Goal: Task Accomplishment & Management: Manage account settings

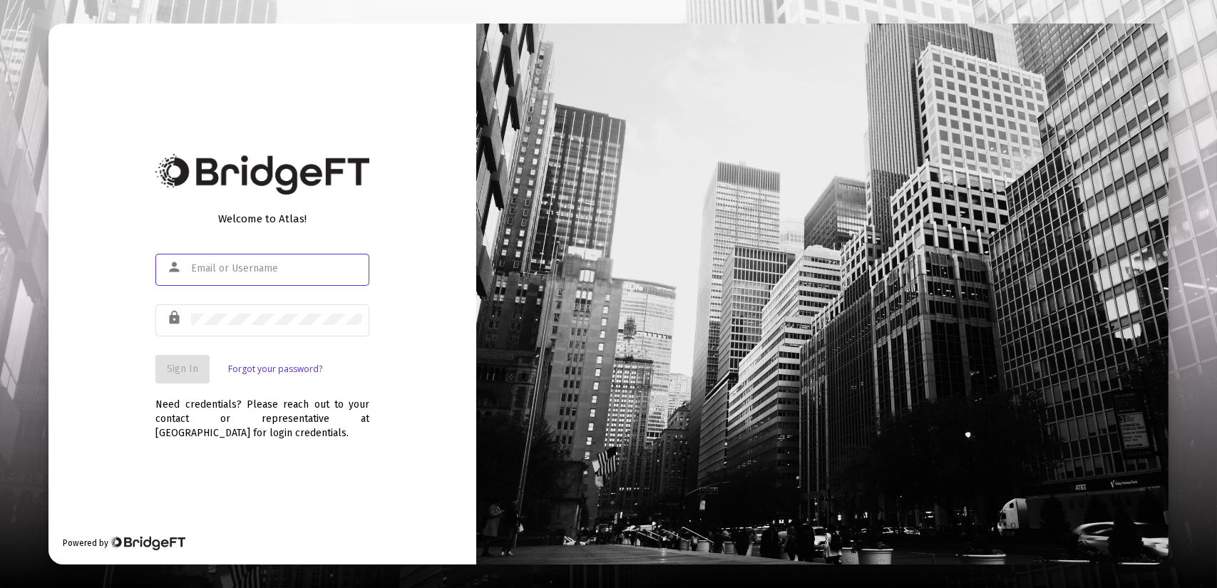
click at [265, 276] on div at bounding box center [276, 268] width 171 height 35
type input "[PERSON_NAME][EMAIL_ADDRESS][DOMAIN_NAME]"
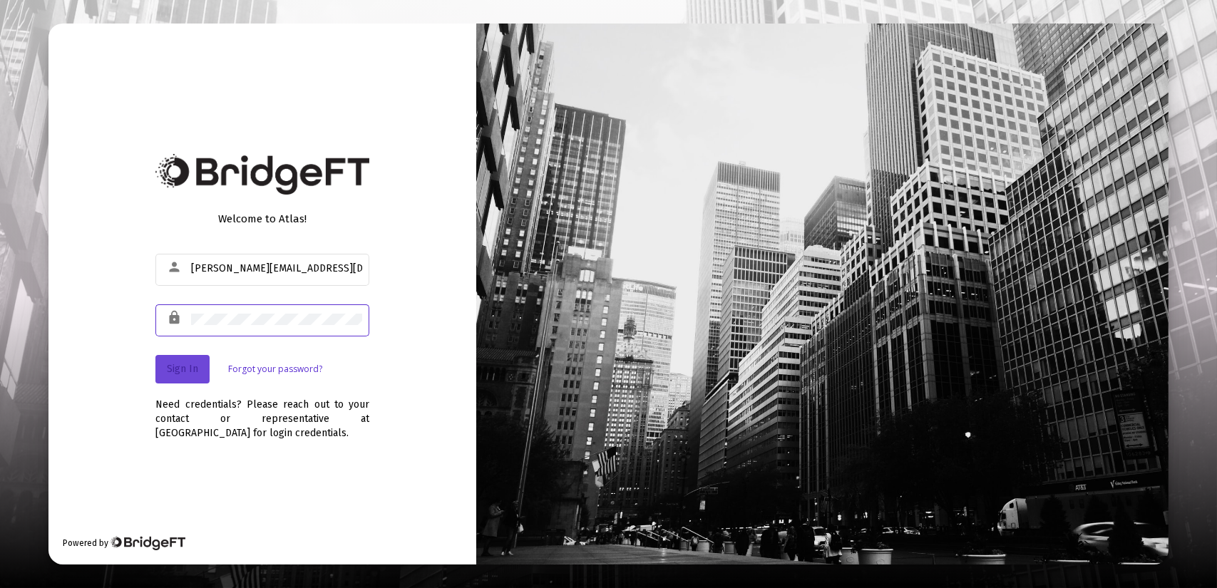
click at [175, 374] on span "Sign In" at bounding box center [182, 369] width 31 height 12
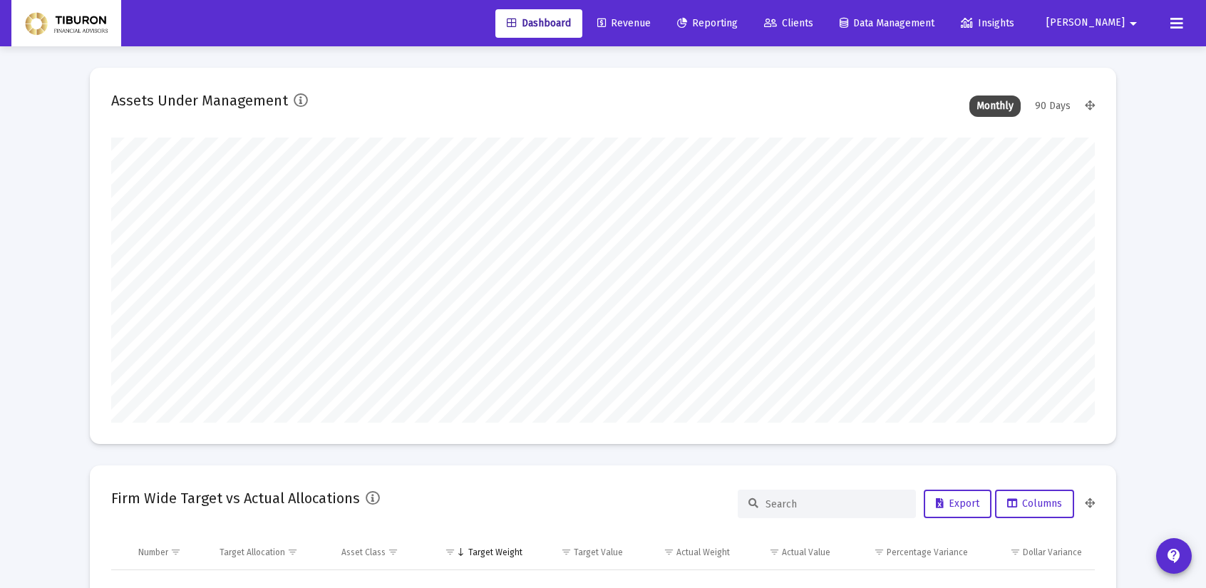
scroll to position [285, 984]
type input "[DATE]"
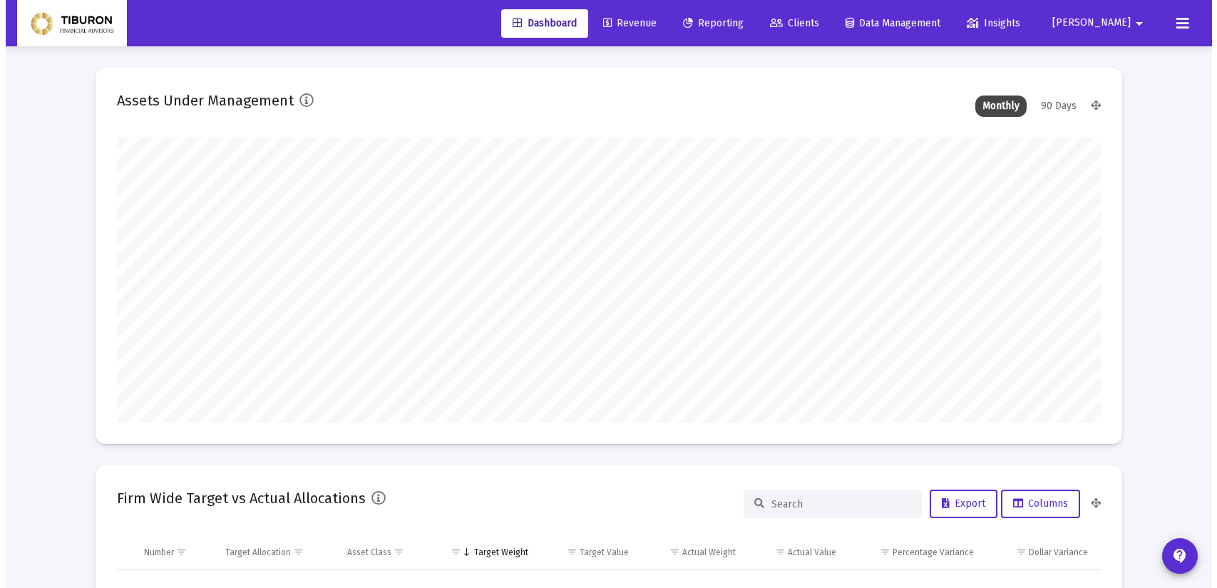
scroll to position [285, 530]
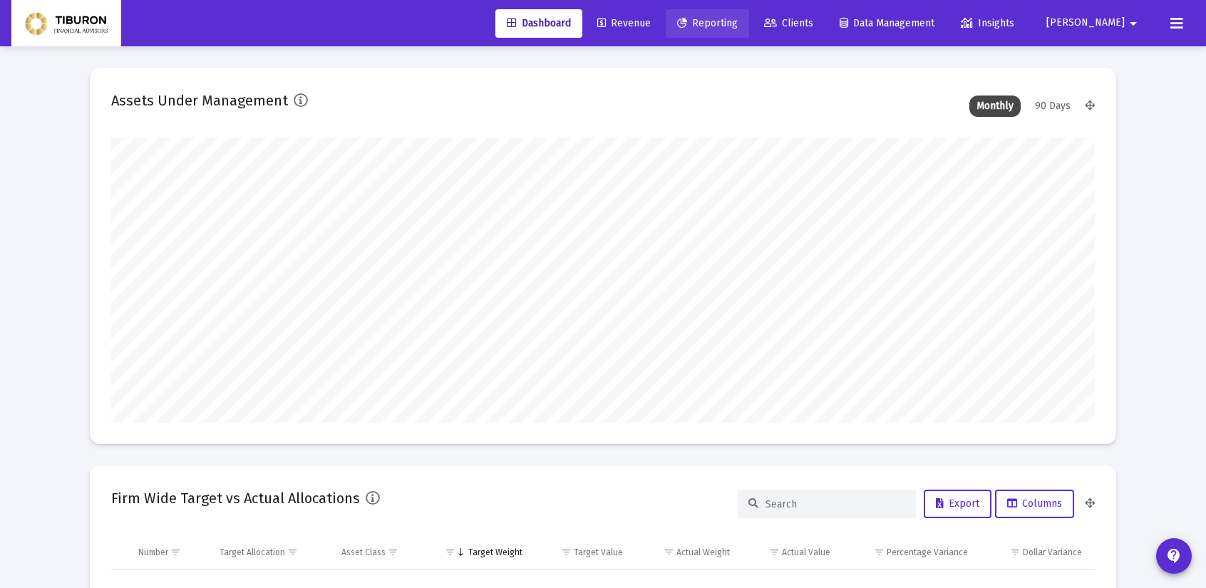
click at [738, 21] on span "Reporting" at bounding box center [707, 23] width 61 height 12
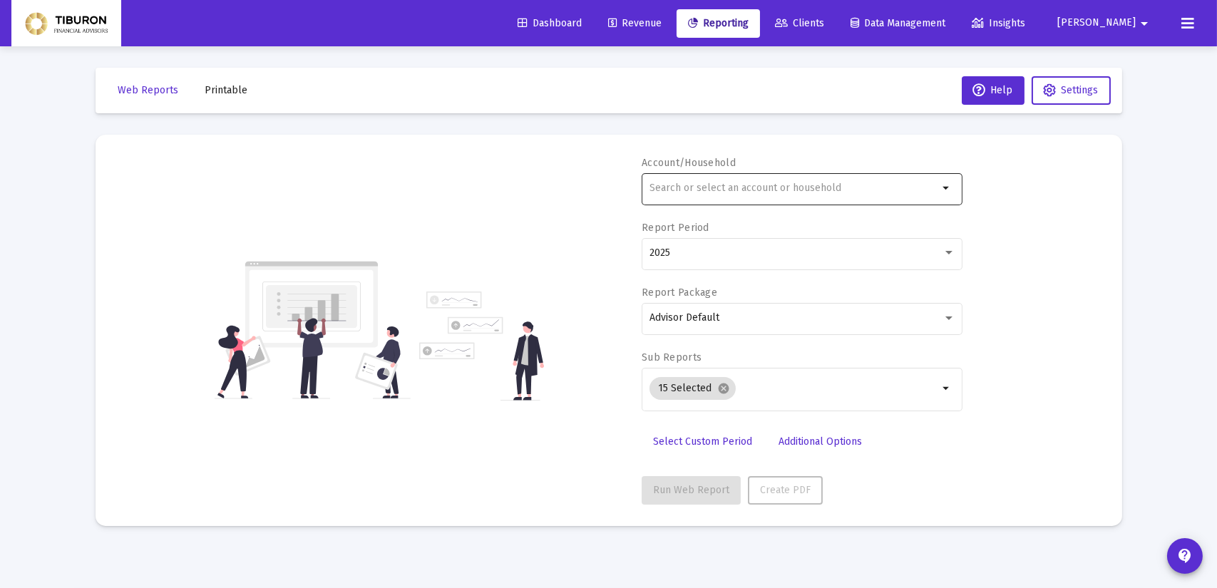
click at [945, 185] on mat-icon "arrow_drop_down" at bounding box center [946, 188] width 17 height 17
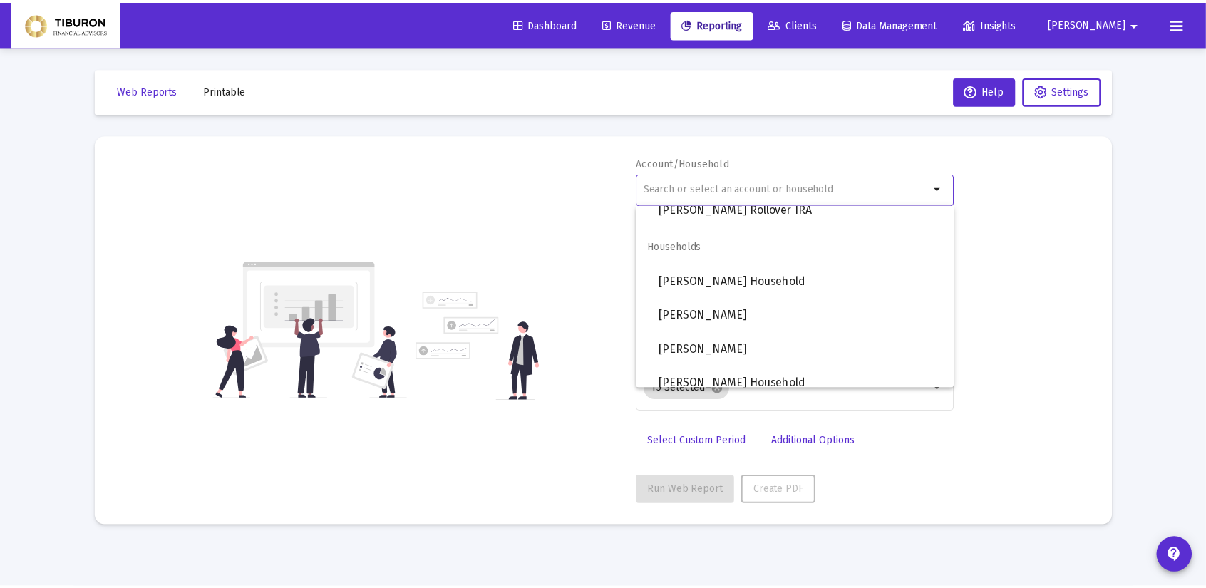
scroll to position [909, 0]
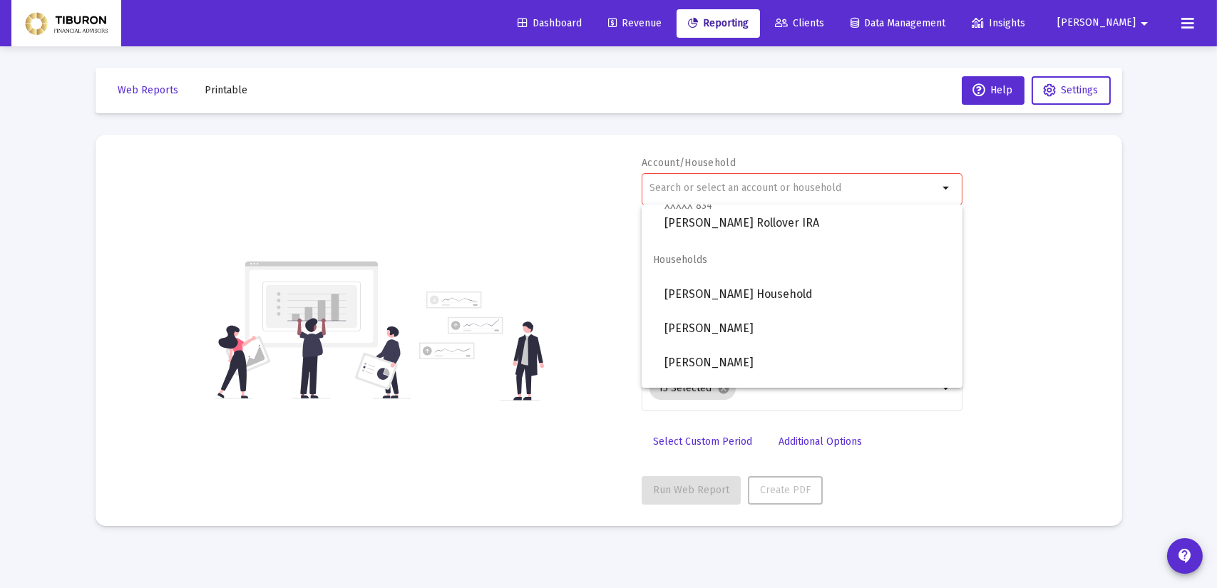
click at [1010, 197] on div "Account/Household arrow_drop_down Report Period 2025 Report Package Advisor Def…" at bounding box center [609, 330] width 984 height 349
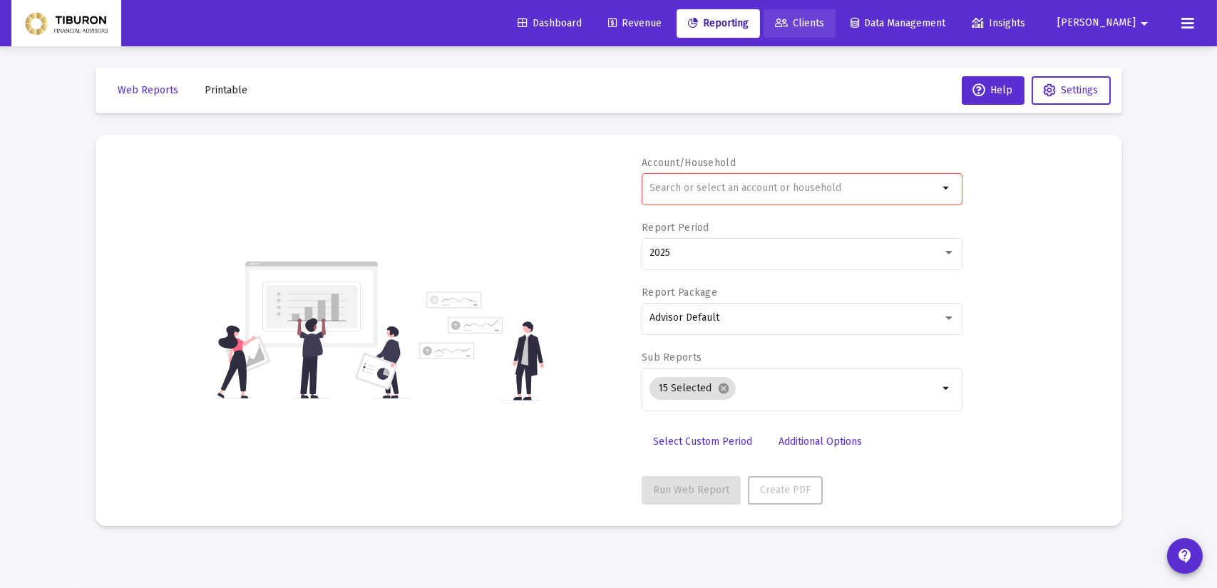
click at [835, 16] on link "Clients" at bounding box center [799, 23] width 72 height 29
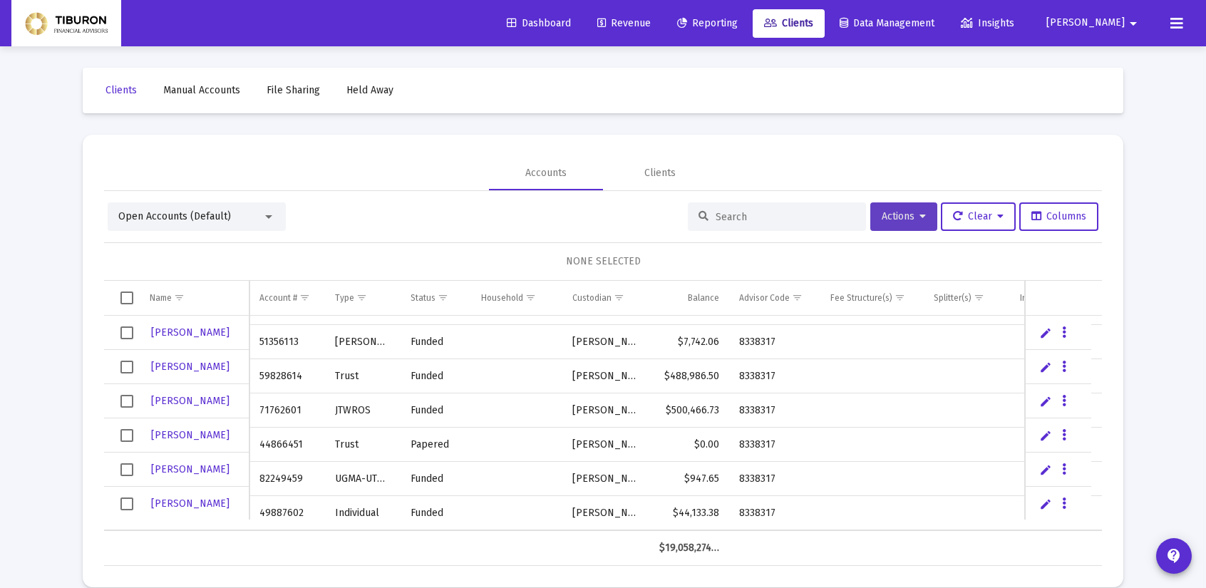
click at [920, 217] on icon at bounding box center [923, 217] width 6 height 10
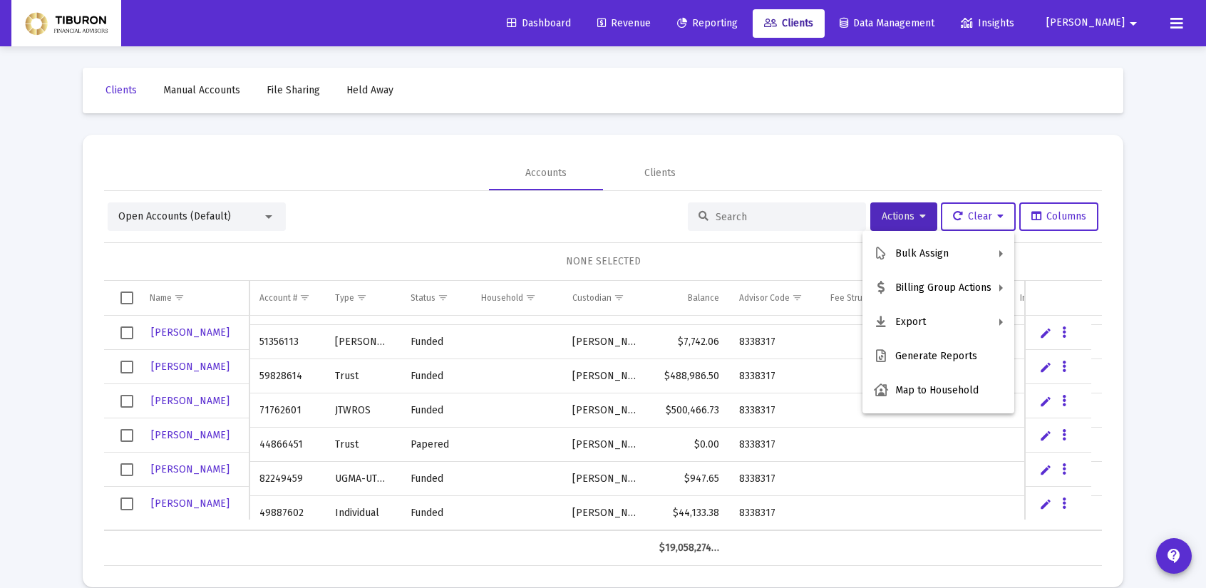
click at [786, 130] on div at bounding box center [603, 294] width 1206 height 588
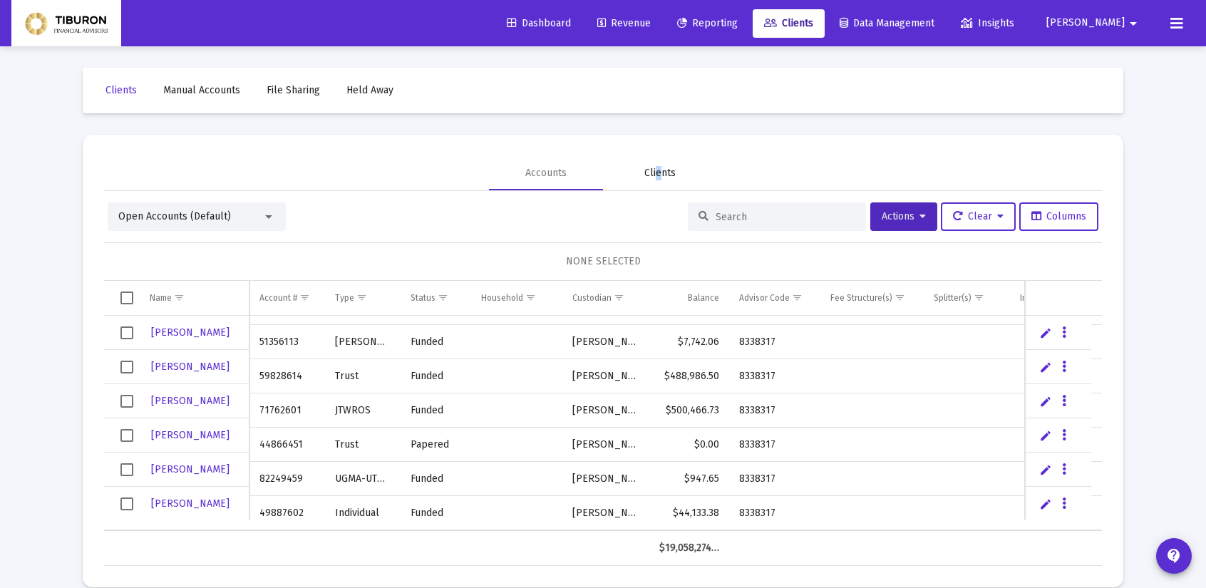
click at [659, 171] on div "Clients" at bounding box center [659, 173] width 31 height 14
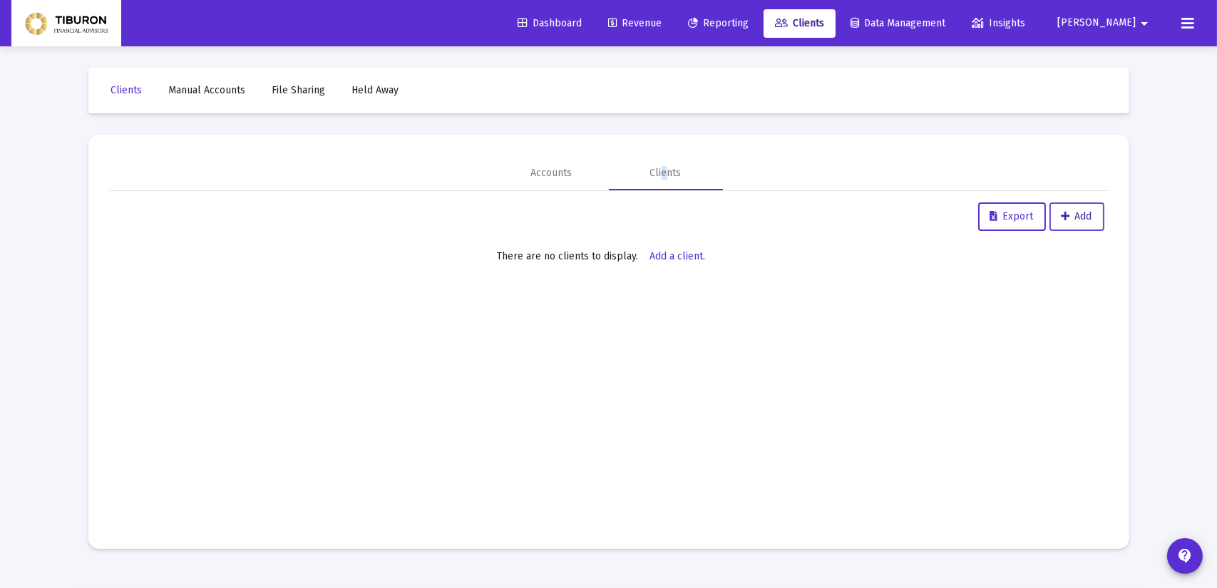
click at [1088, 213] on span "Add" at bounding box center [1076, 216] width 31 height 12
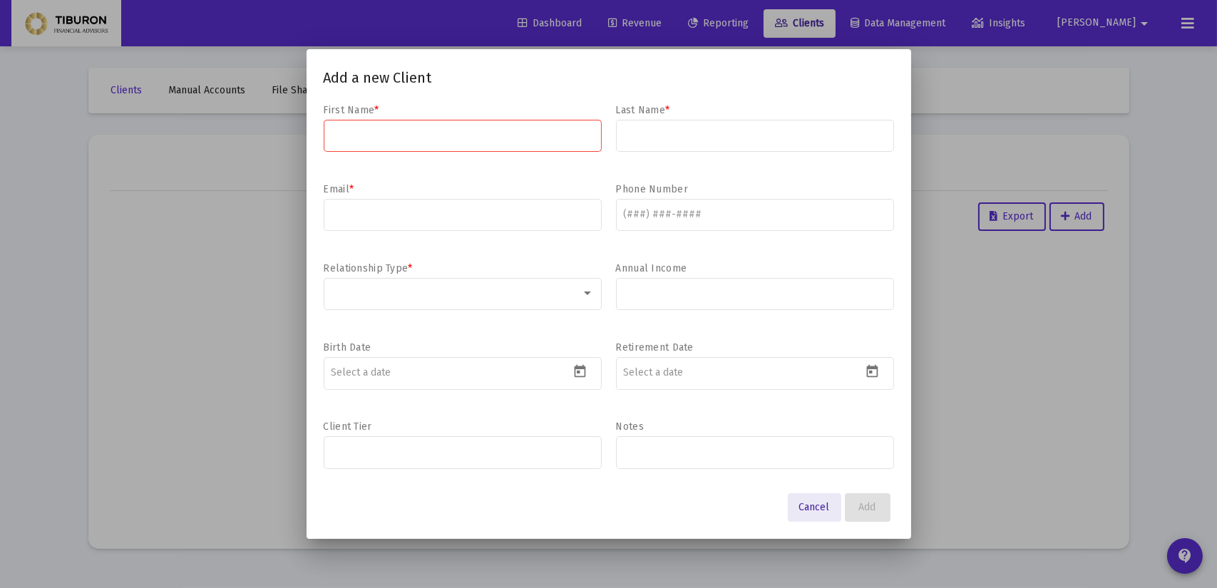
click at [814, 508] on span "Cancel" at bounding box center [814, 507] width 31 height 12
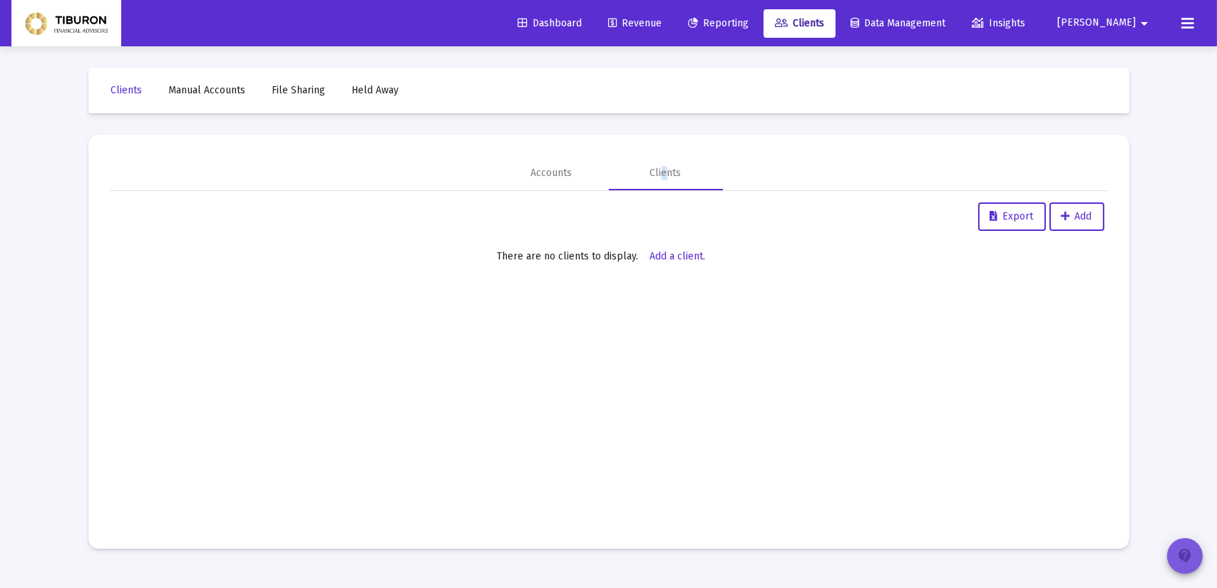
click at [1180, 552] on mat-icon "contact_support" at bounding box center [1184, 555] width 17 height 17
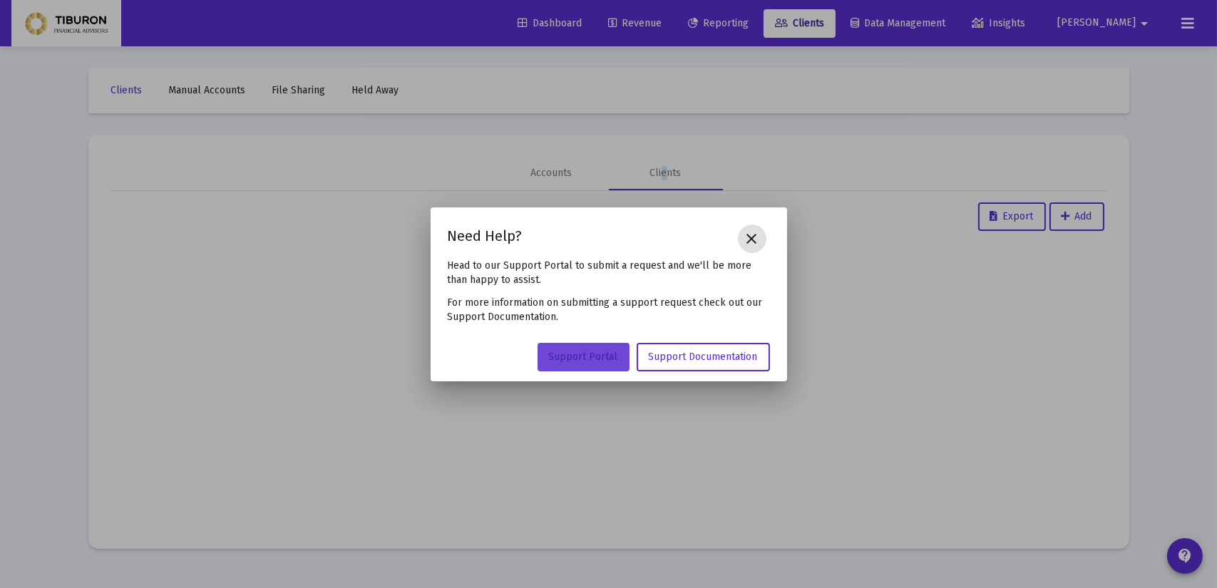
click at [612, 354] on span "Support Portal" at bounding box center [583, 357] width 69 height 12
click at [751, 245] on mat-icon "close" at bounding box center [752, 238] width 17 height 17
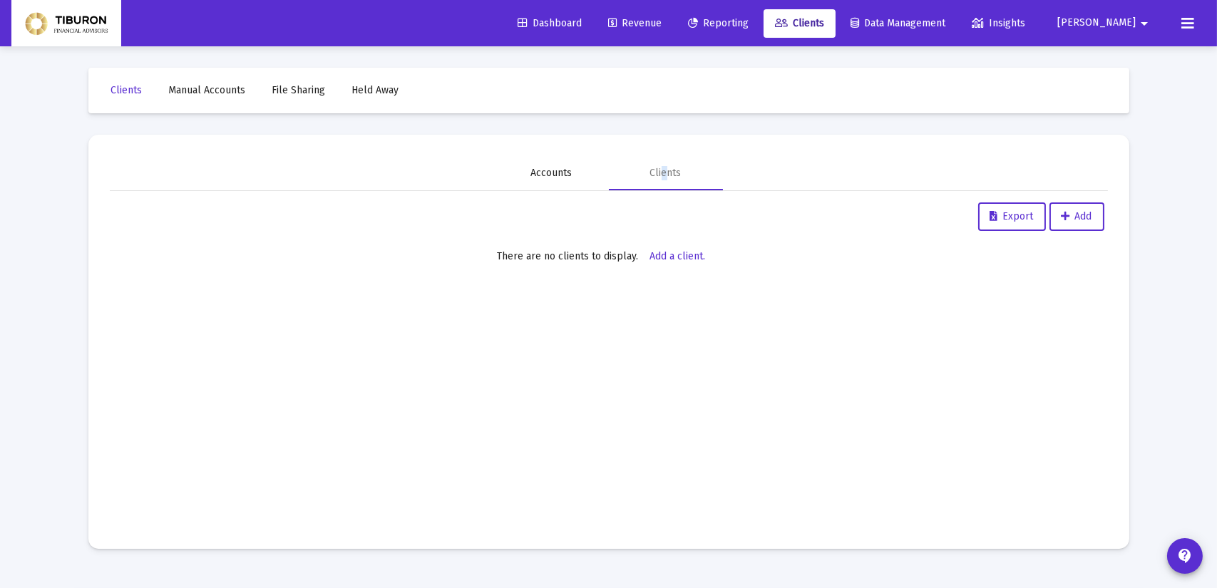
click at [567, 179] on div "Accounts" at bounding box center [551, 173] width 41 height 14
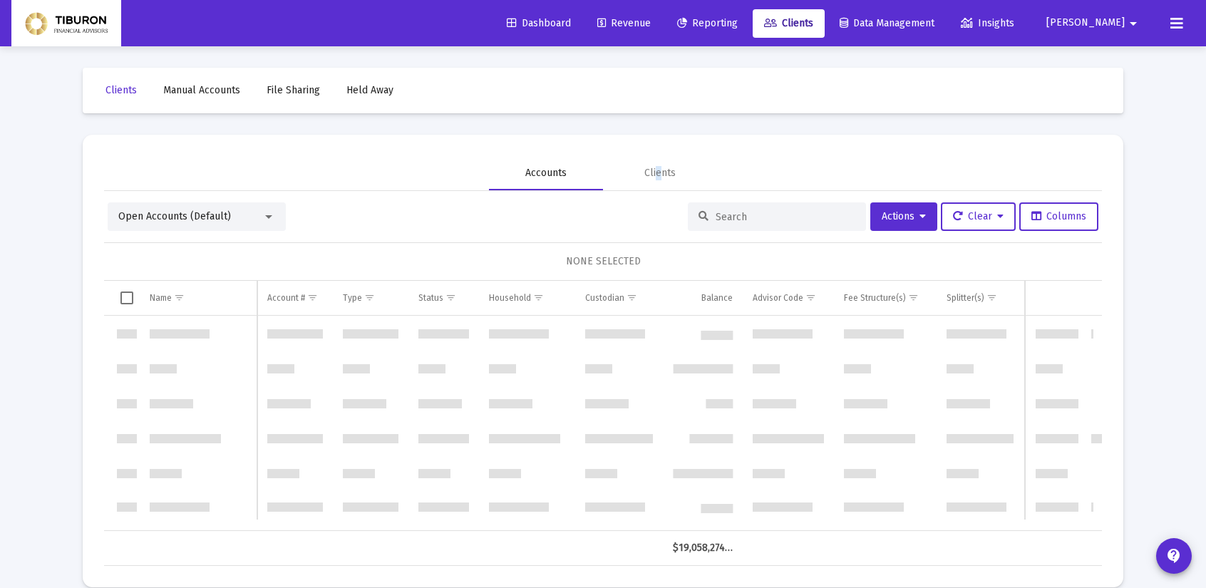
scroll to position [1369, 0]
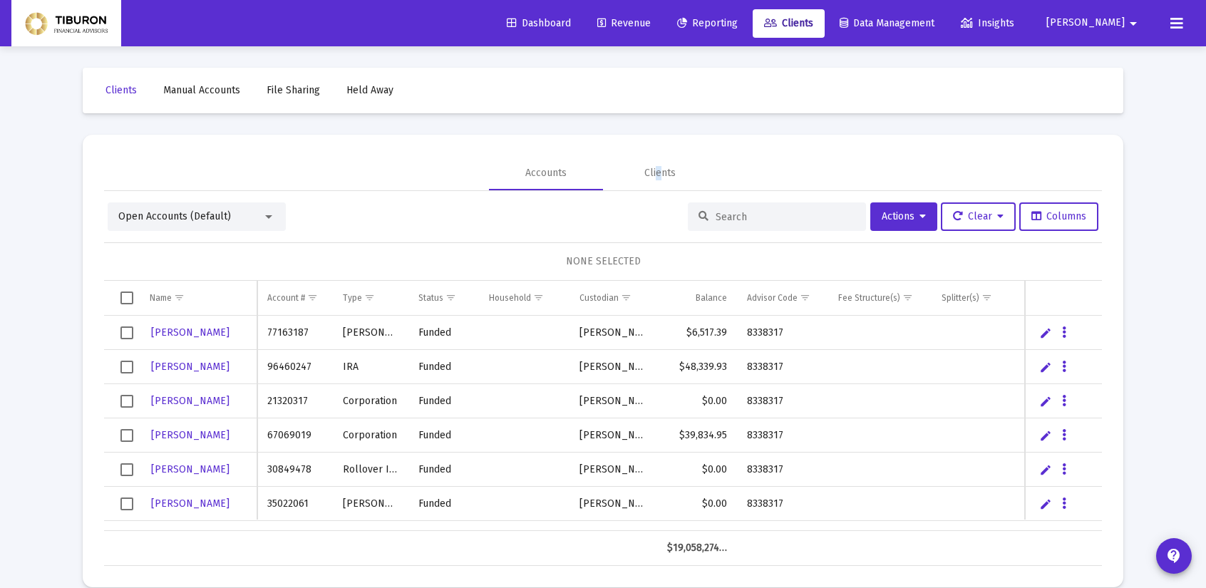
click at [269, 212] on div at bounding box center [268, 216] width 13 height 11
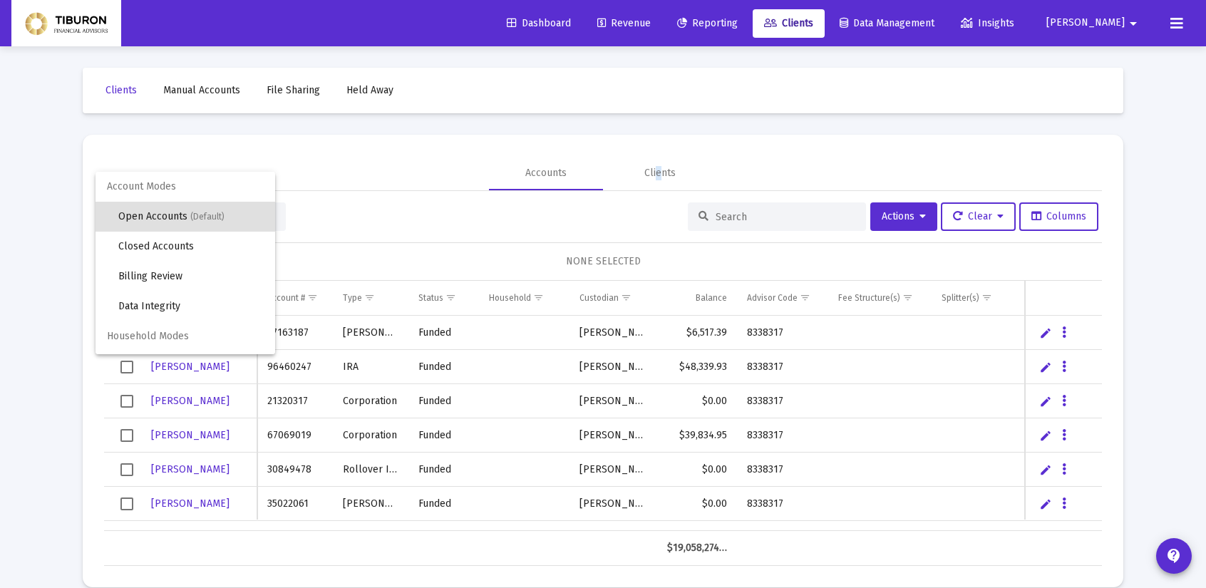
scroll to position [27, 0]
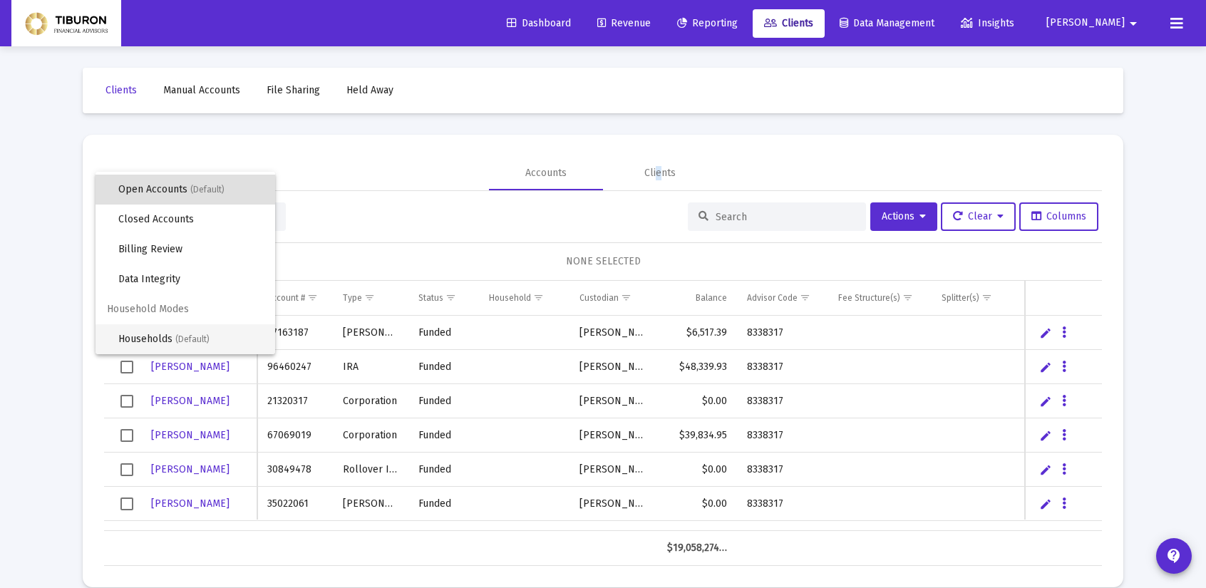
click at [146, 342] on span "Households (Default)" at bounding box center [190, 339] width 145 height 30
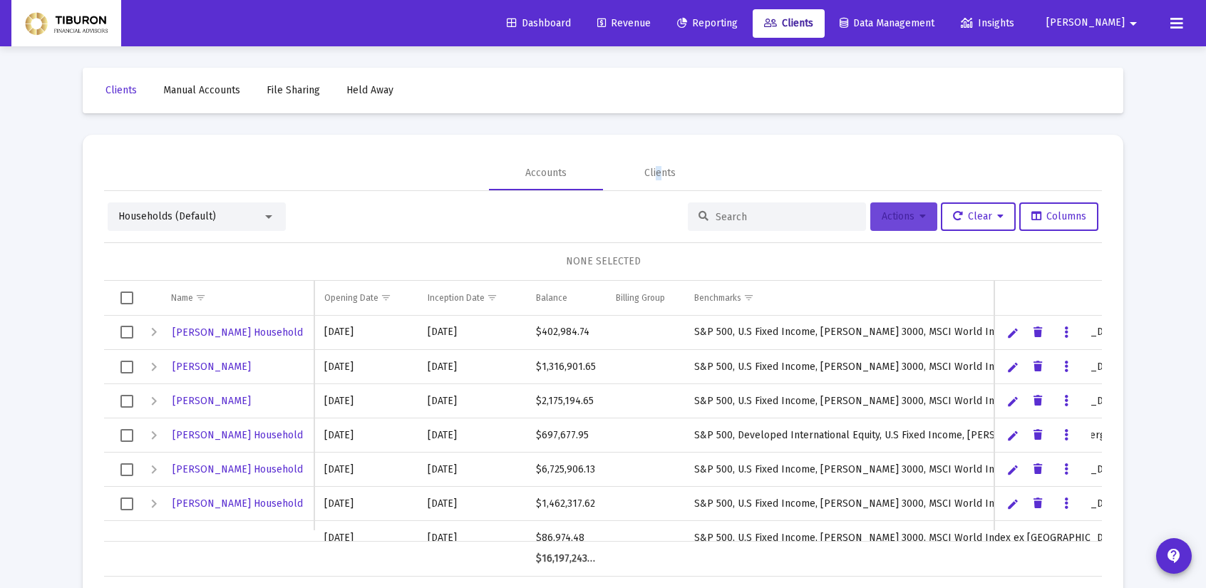
click at [920, 217] on icon at bounding box center [923, 217] width 6 height 10
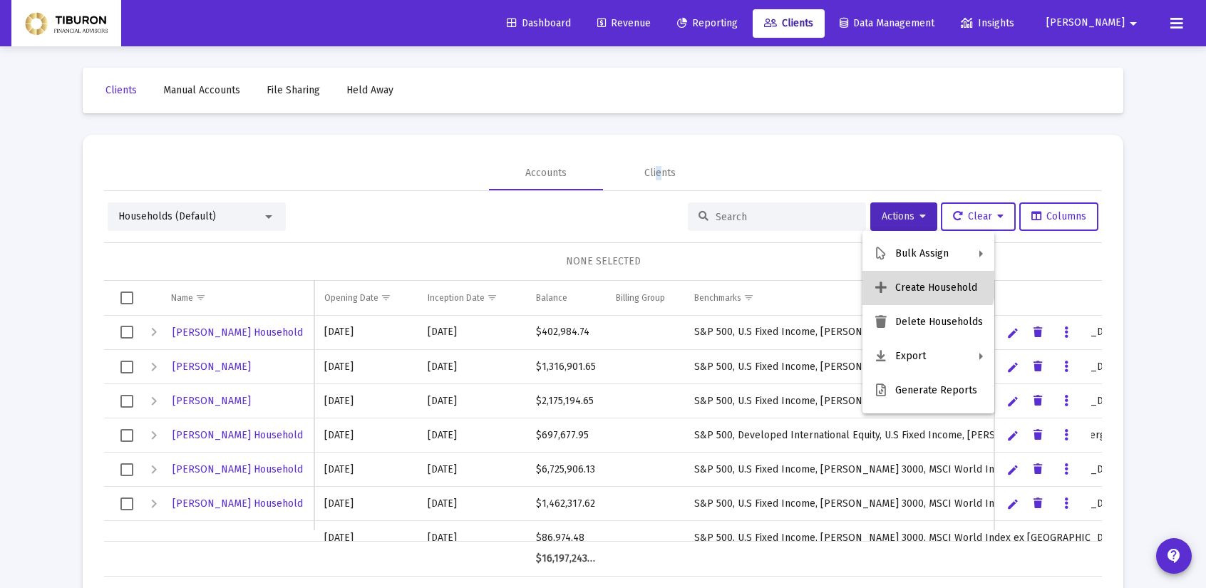
click at [918, 282] on button "Create Household" at bounding box center [929, 288] width 132 height 34
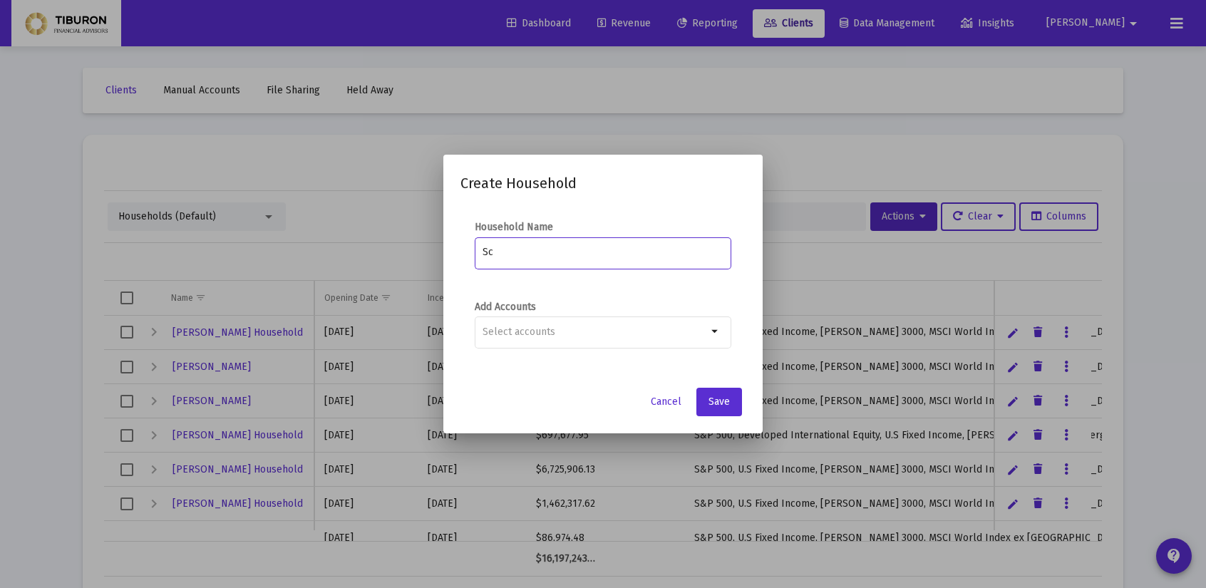
type input "S"
type input "[PERSON_NAME] and [PERSON_NAME]"
click at [714, 331] on mat-icon "arrow_drop_down" at bounding box center [715, 331] width 17 height 17
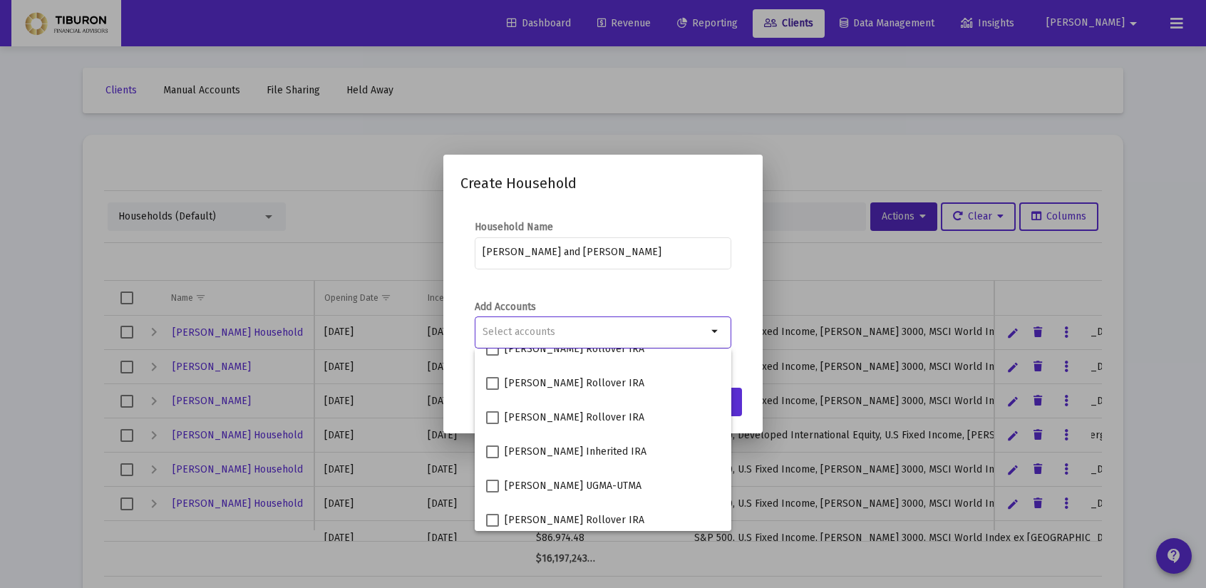
scroll to position [673, 0]
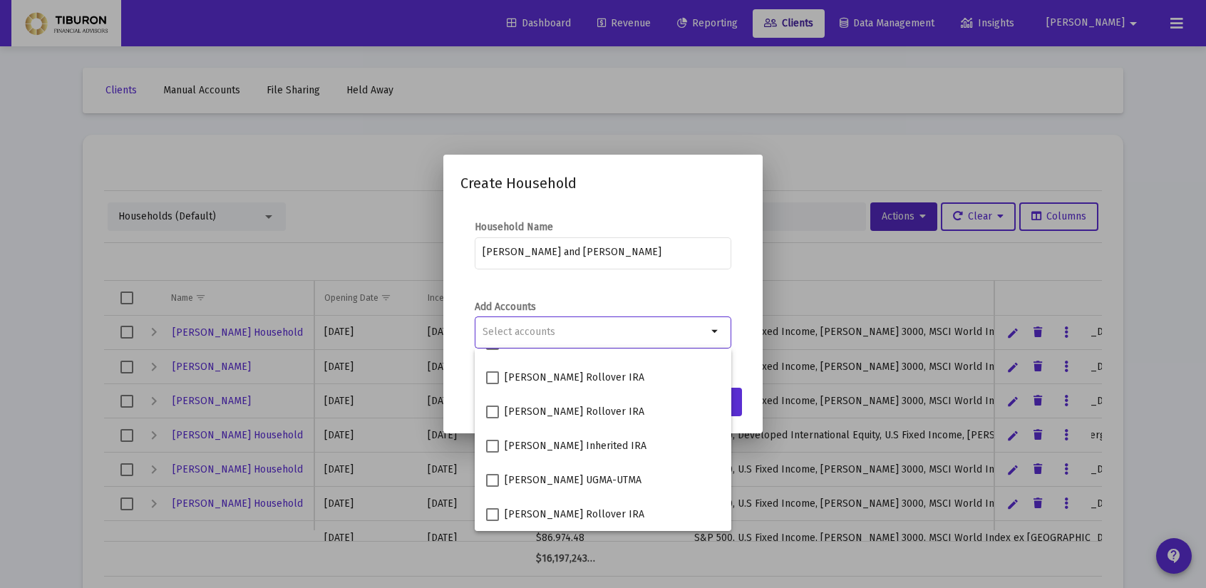
click at [771, 204] on div at bounding box center [603, 294] width 1206 height 588
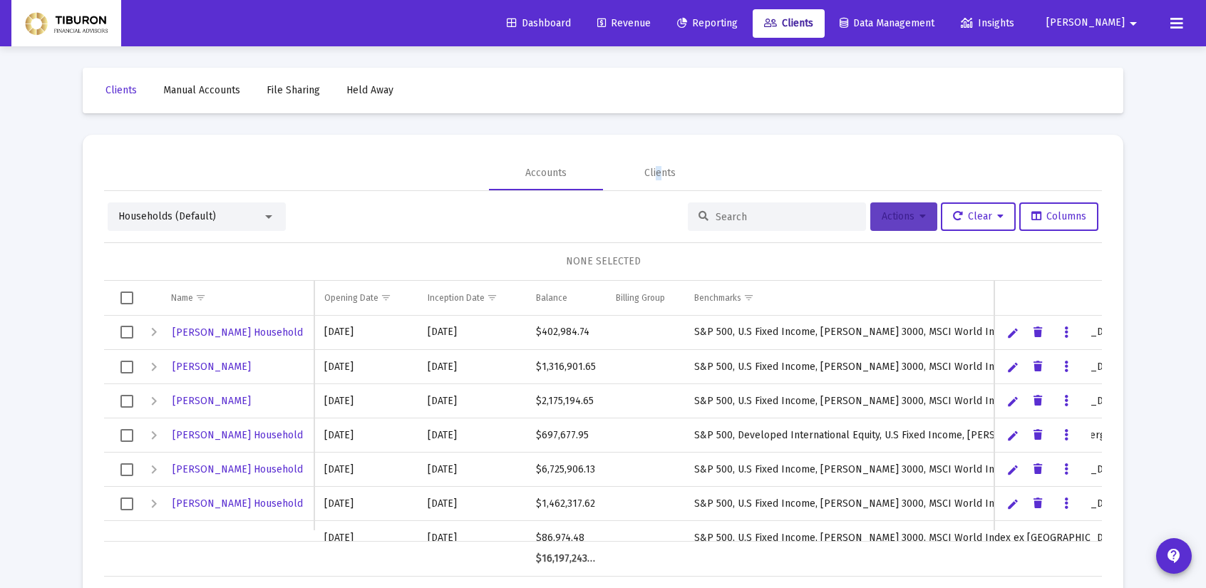
click at [920, 212] on icon at bounding box center [923, 217] width 6 height 10
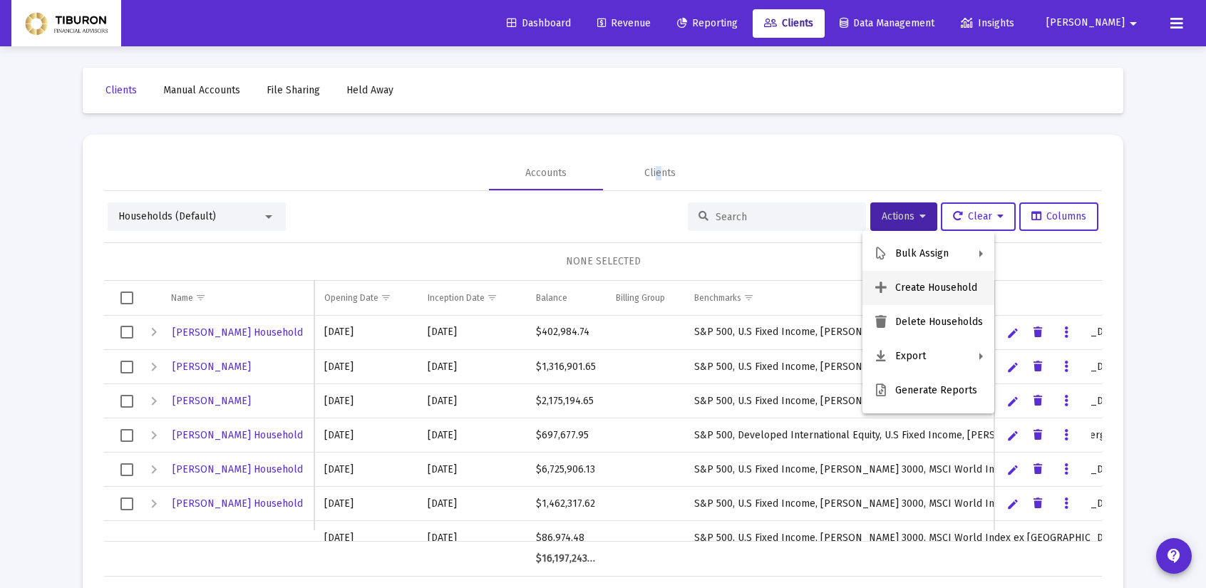
click at [915, 300] on button "Create Household" at bounding box center [929, 288] width 132 height 34
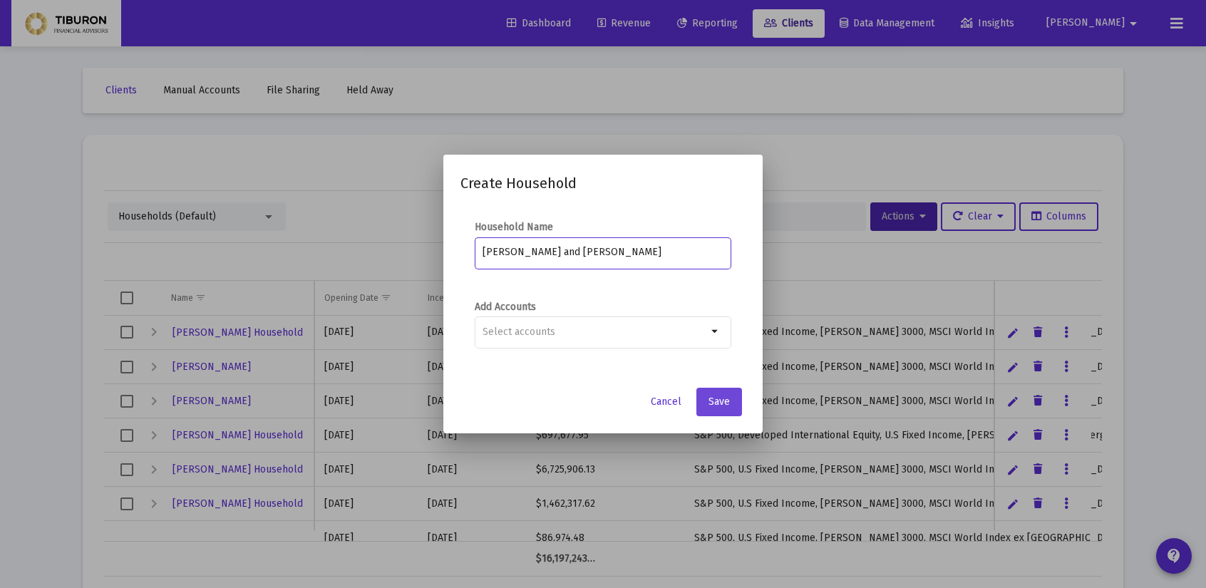
type input "[PERSON_NAME] and [PERSON_NAME]"
click at [714, 400] on span "Save" at bounding box center [719, 402] width 21 height 12
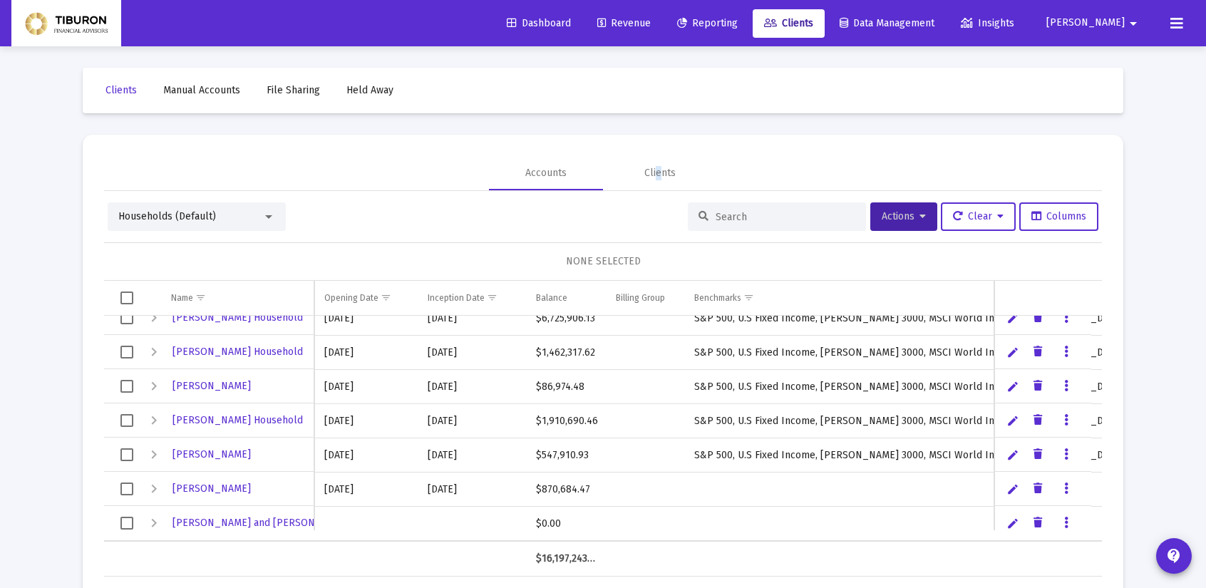
scroll to position [161, 0]
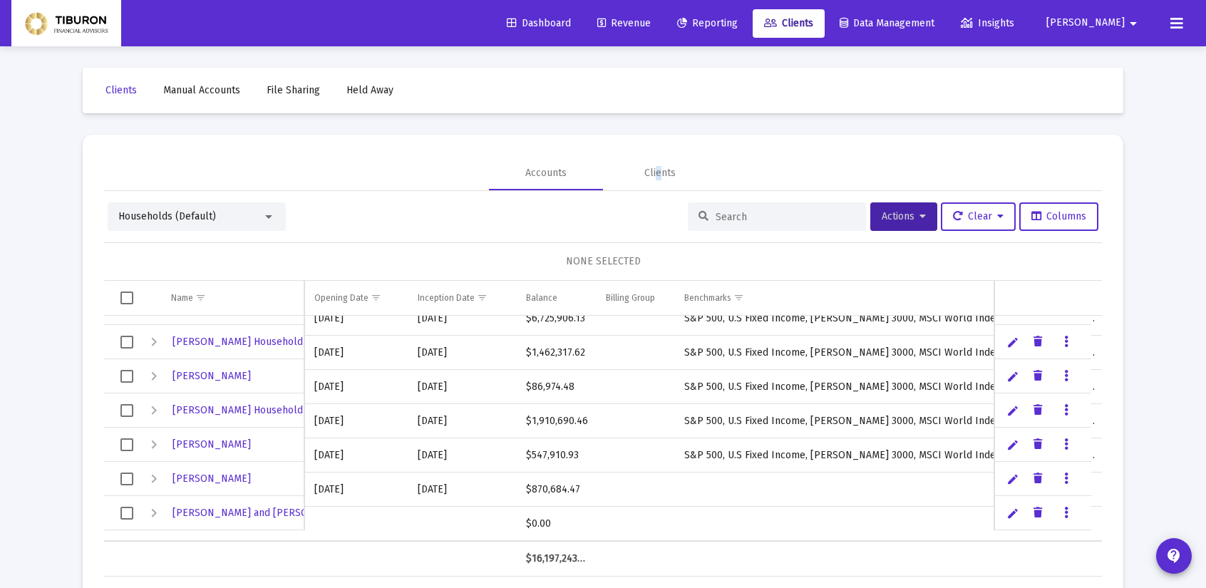
click at [1012, 510] on link "Edit" at bounding box center [1013, 513] width 13 height 13
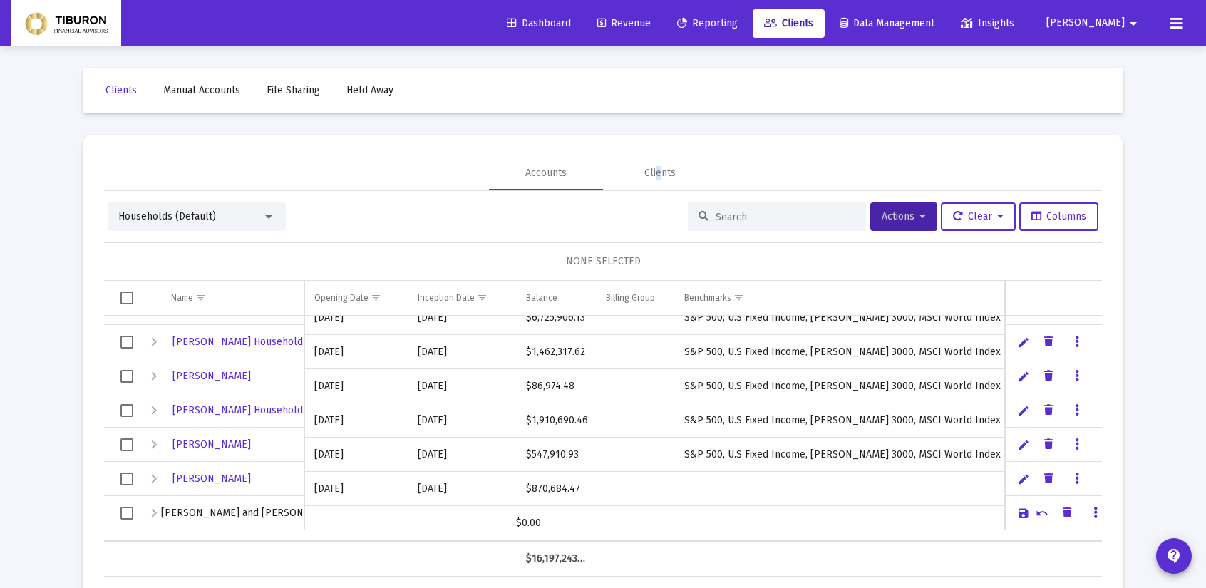
click at [263, 212] on div at bounding box center [268, 216] width 13 height 11
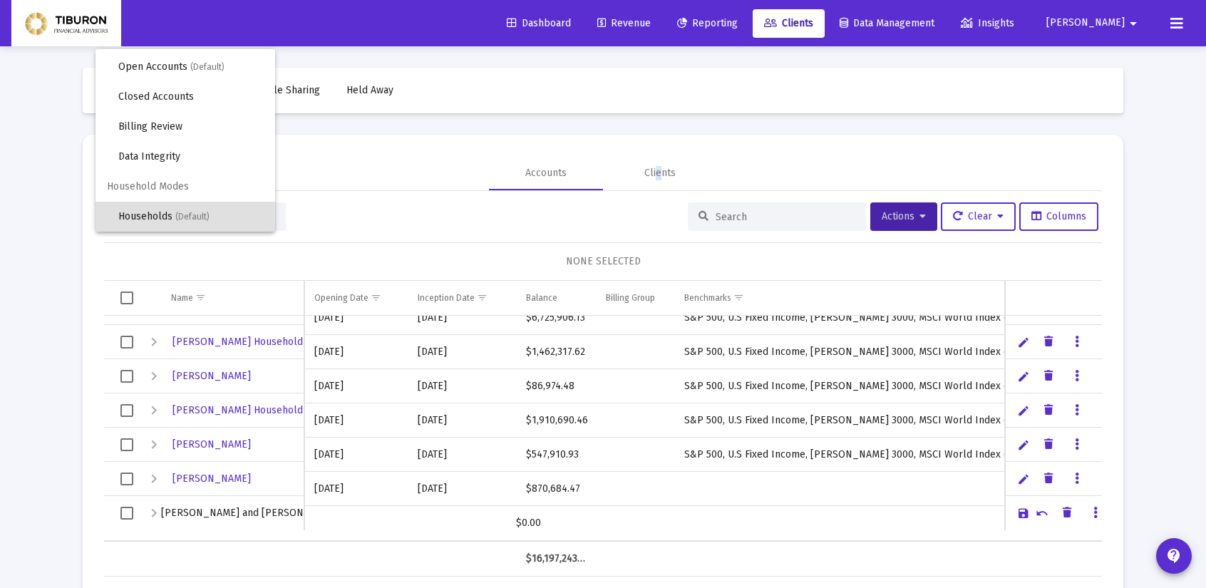
scroll to position [0, 0]
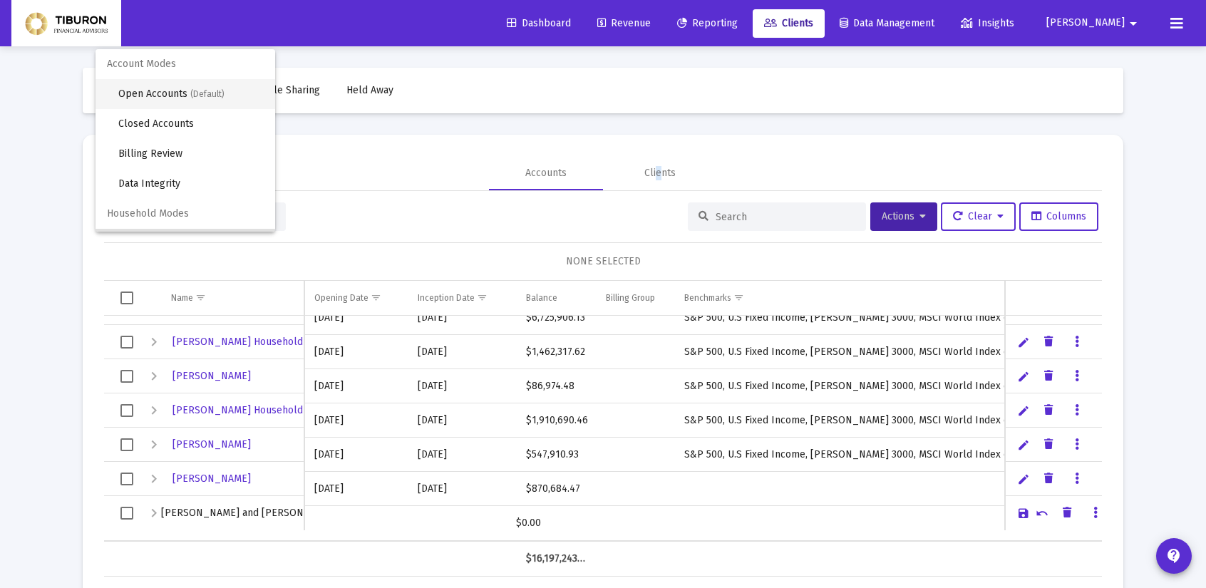
click at [171, 93] on span "Open Accounts (Default)" at bounding box center [190, 94] width 145 height 30
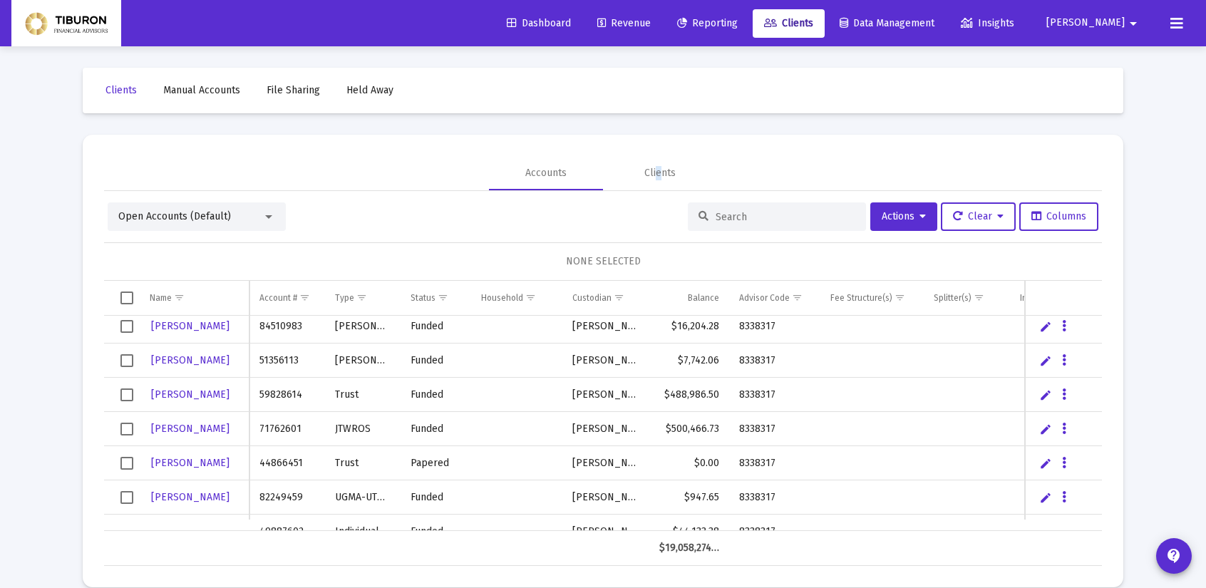
scroll to position [1804, 0]
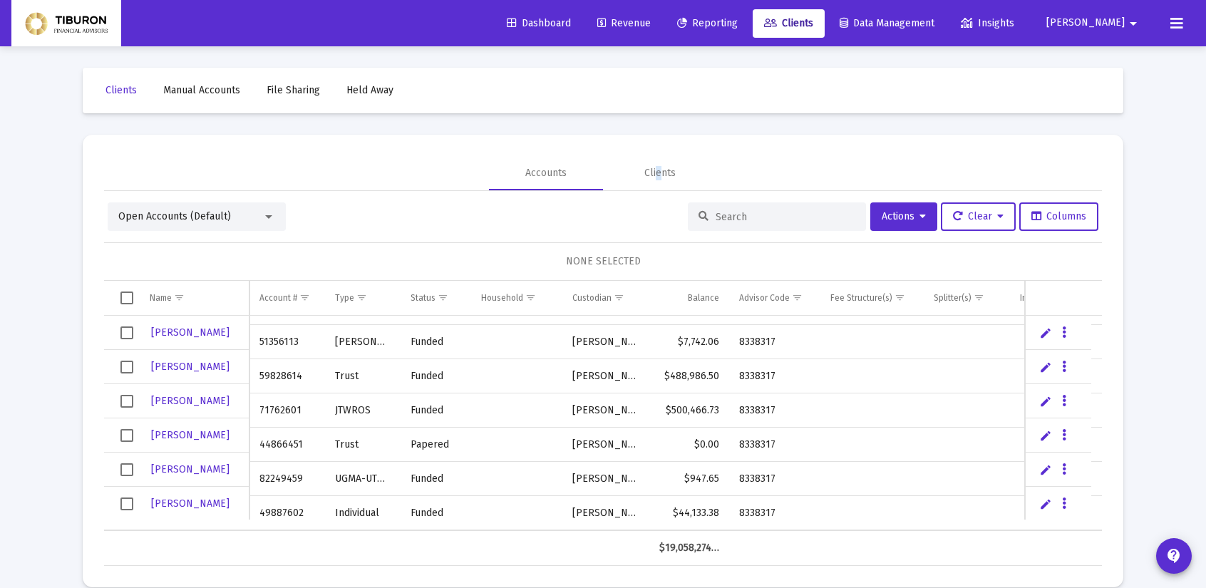
click at [264, 215] on div at bounding box center [268, 216] width 13 height 11
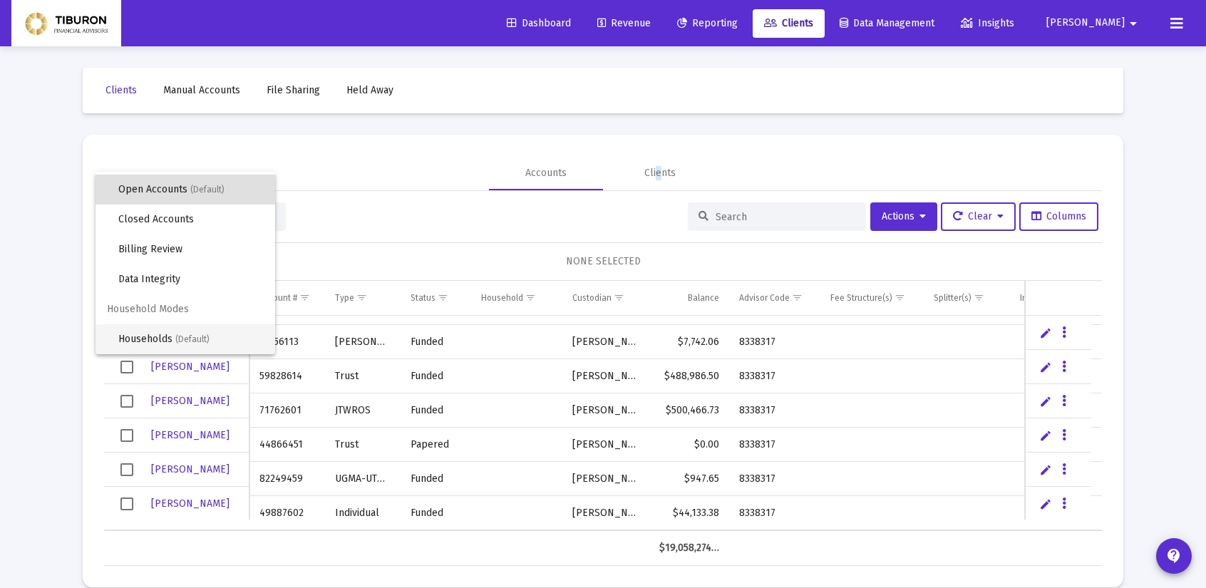
click at [192, 335] on span "(Default)" at bounding box center [192, 339] width 34 height 10
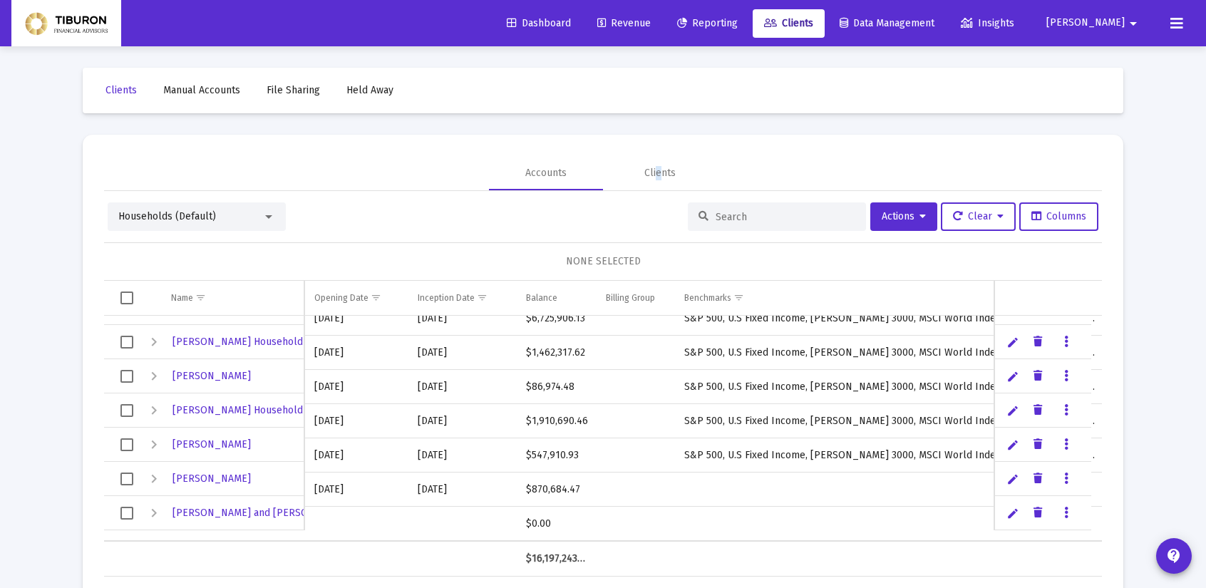
click at [1007, 509] on link "Edit" at bounding box center [1013, 513] width 13 height 13
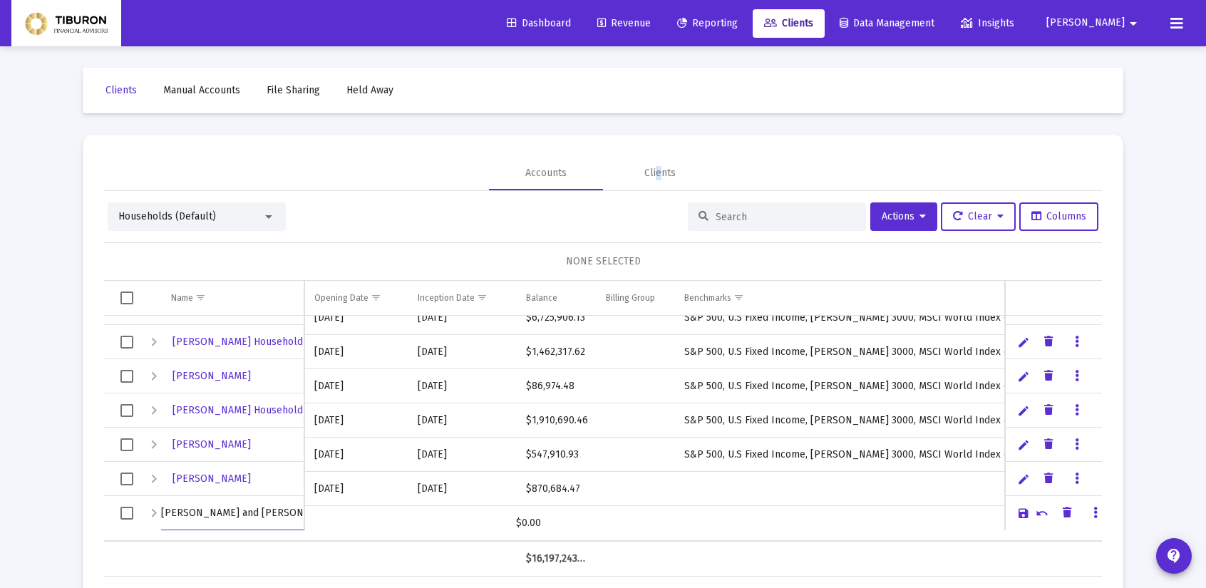
click at [1090, 514] on link "Data grid" at bounding box center [1095, 513] width 13 height 13
click at [211, 513] on div at bounding box center [603, 294] width 1206 height 588
click at [149, 514] on div "Expand" at bounding box center [153, 513] width 17 height 17
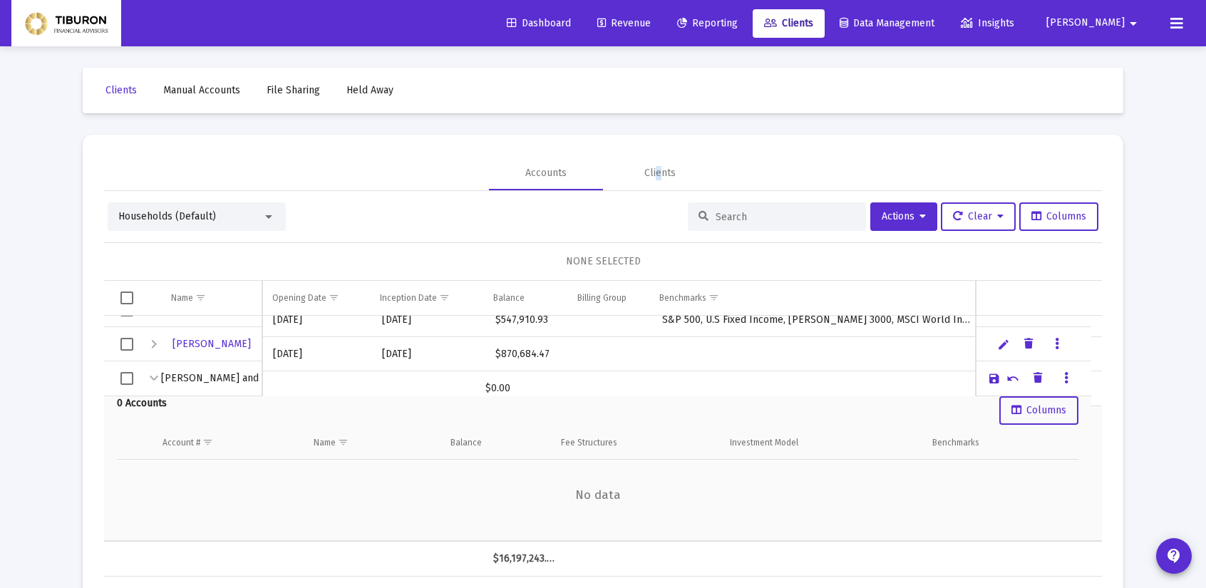
click at [1015, 379] on link "Cancel" at bounding box center [1013, 378] width 13 height 13
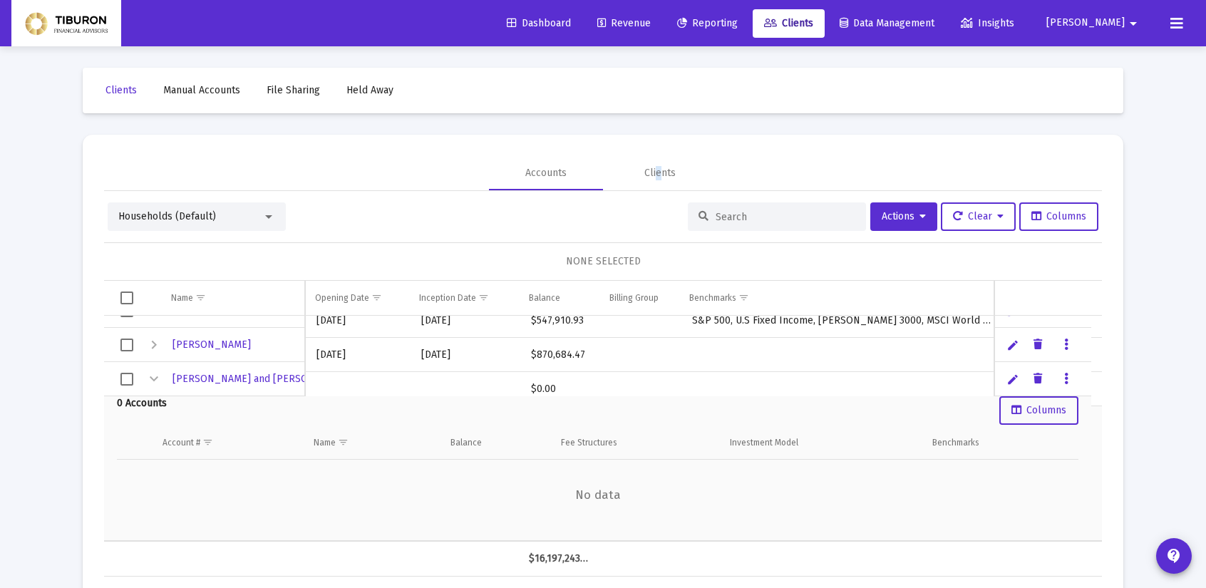
click at [266, 215] on div at bounding box center [268, 217] width 7 height 4
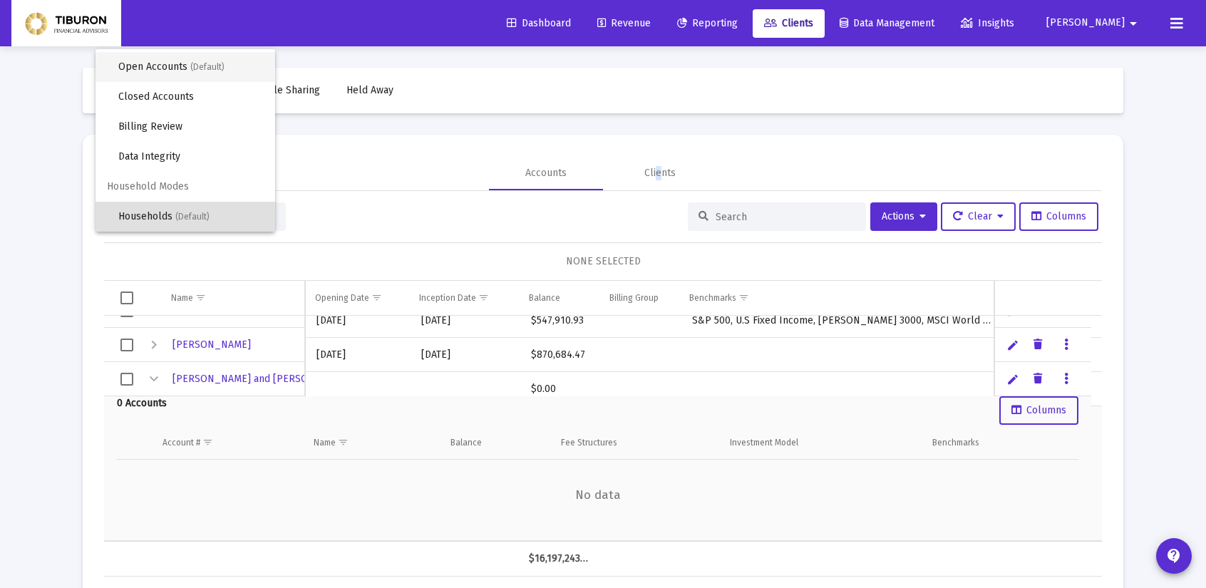
click at [180, 72] on span "Open Accounts (Default)" at bounding box center [190, 67] width 145 height 30
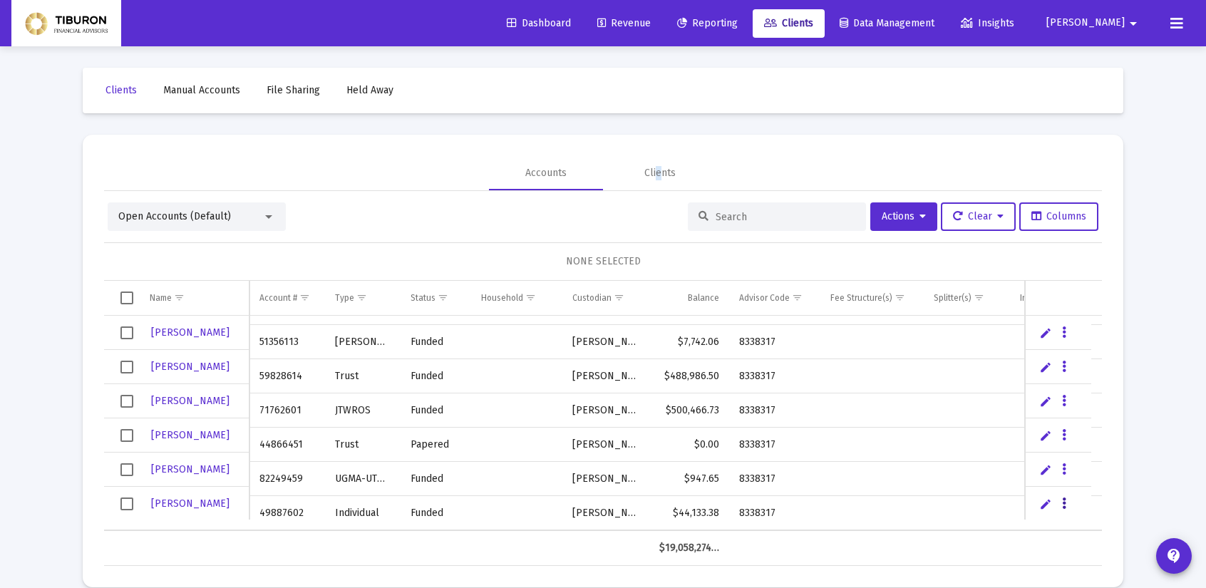
click at [1064, 503] on icon "Data grid" at bounding box center [1064, 503] width 4 height 17
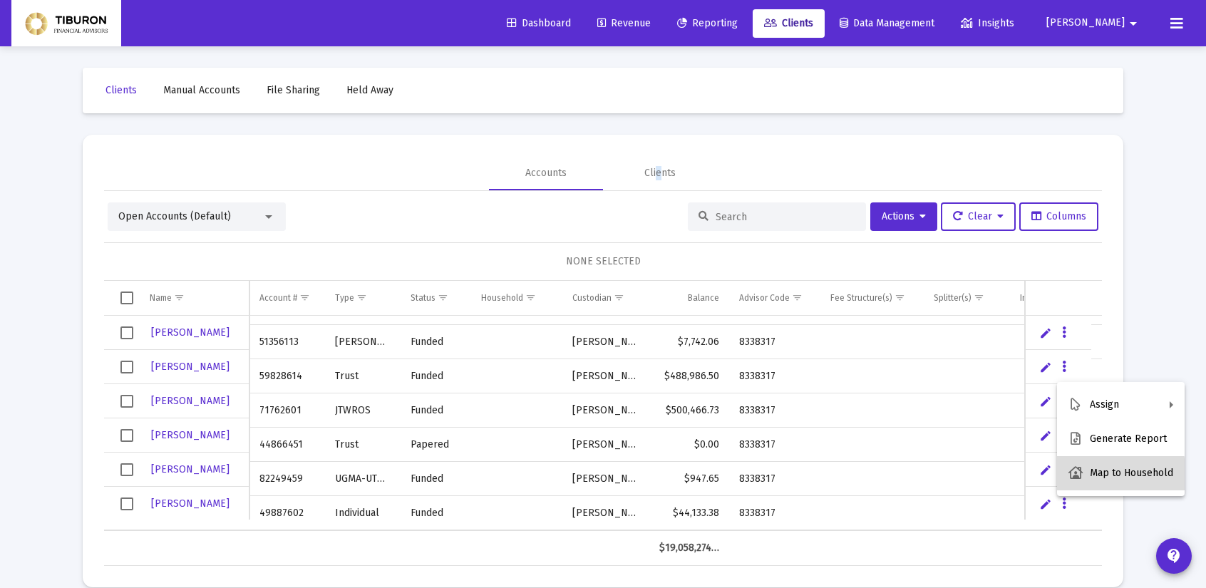
click at [1089, 475] on button "Map to Household" at bounding box center [1121, 473] width 128 height 34
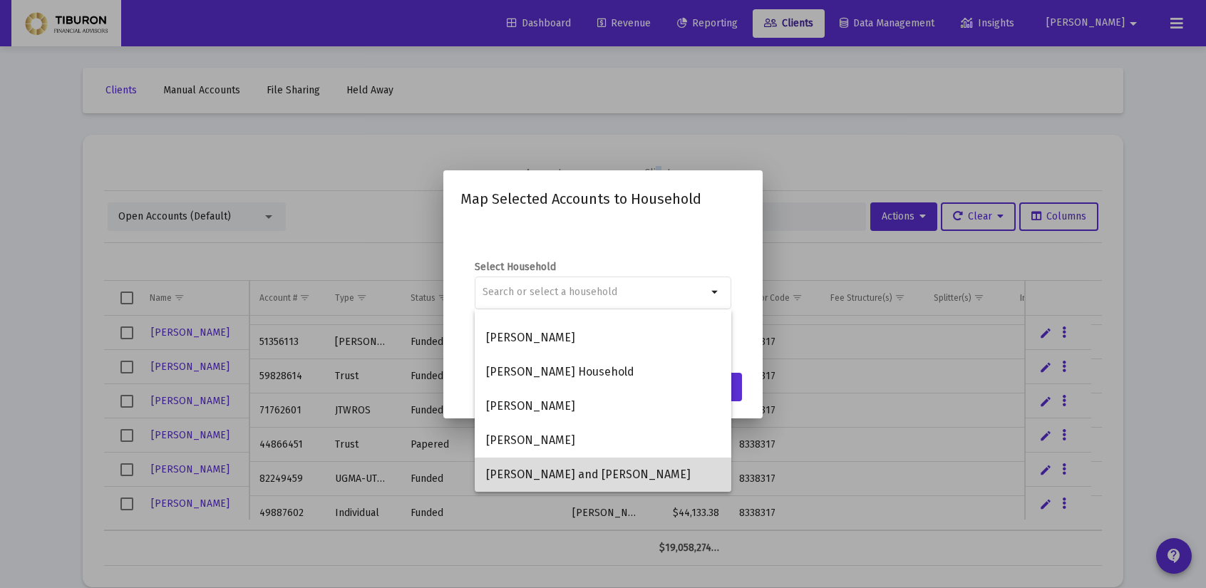
click at [607, 475] on span "[PERSON_NAME] and [PERSON_NAME]" at bounding box center [603, 475] width 234 height 34
type input "[PERSON_NAME] and [PERSON_NAME]"
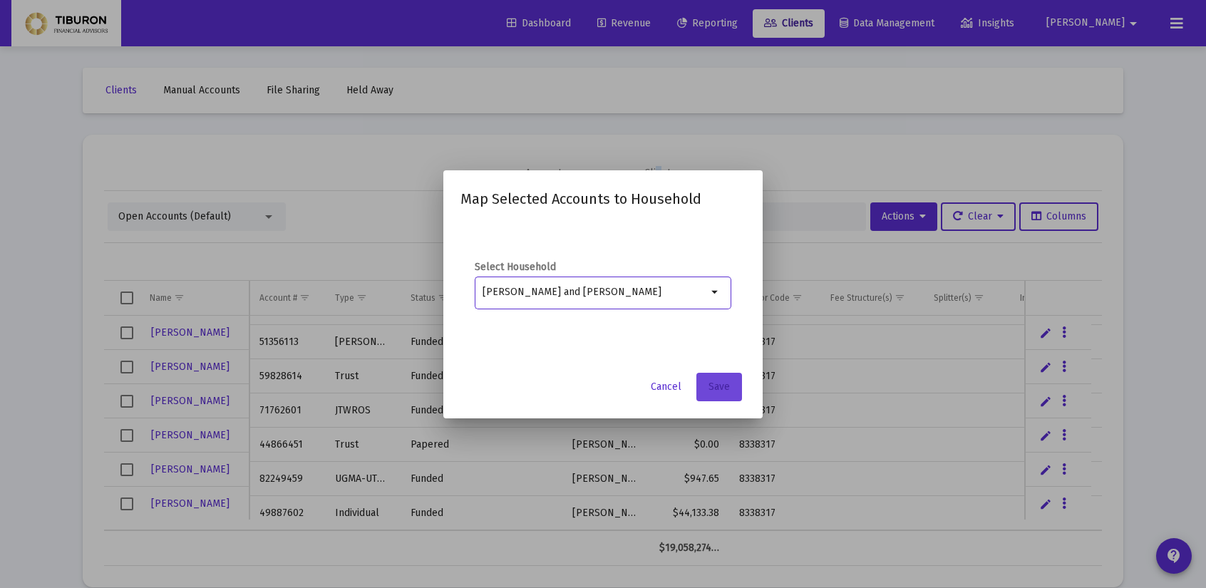
click at [720, 386] on span "Save" at bounding box center [719, 387] width 21 height 12
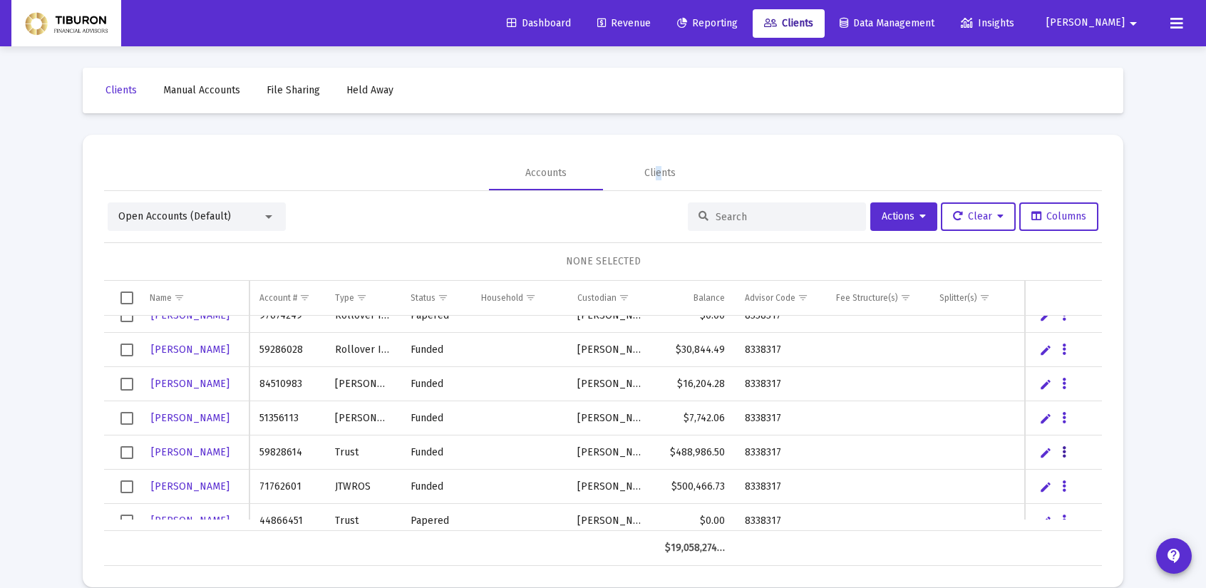
click at [1064, 450] on icon "Data grid" at bounding box center [1064, 452] width 4 height 17
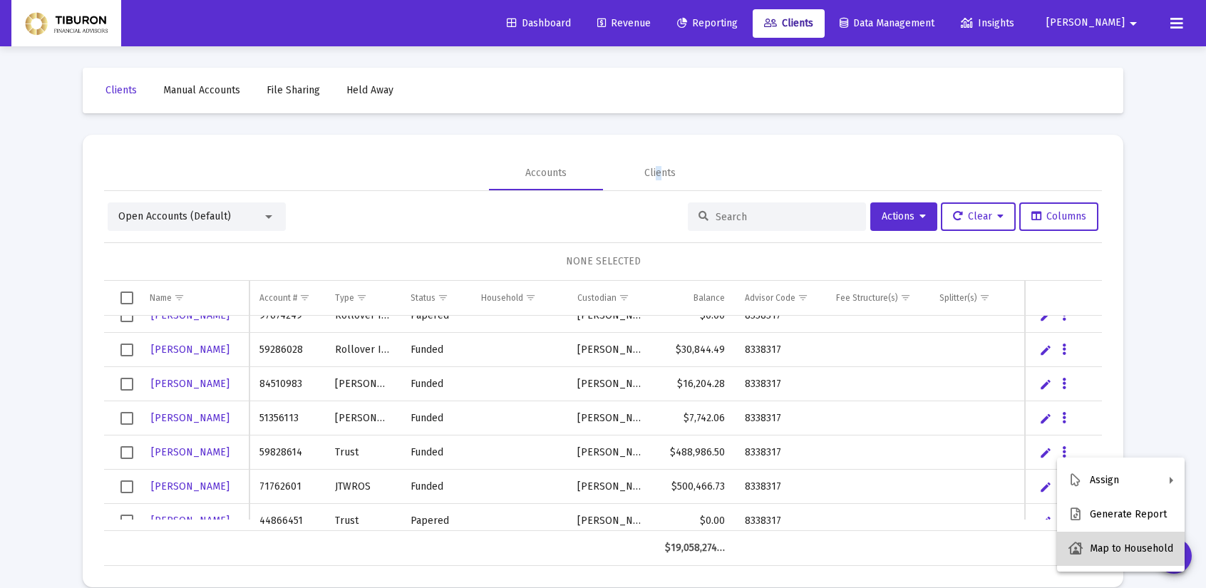
click at [1099, 547] on button "Map to Household" at bounding box center [1121, 549] width 128 height 34
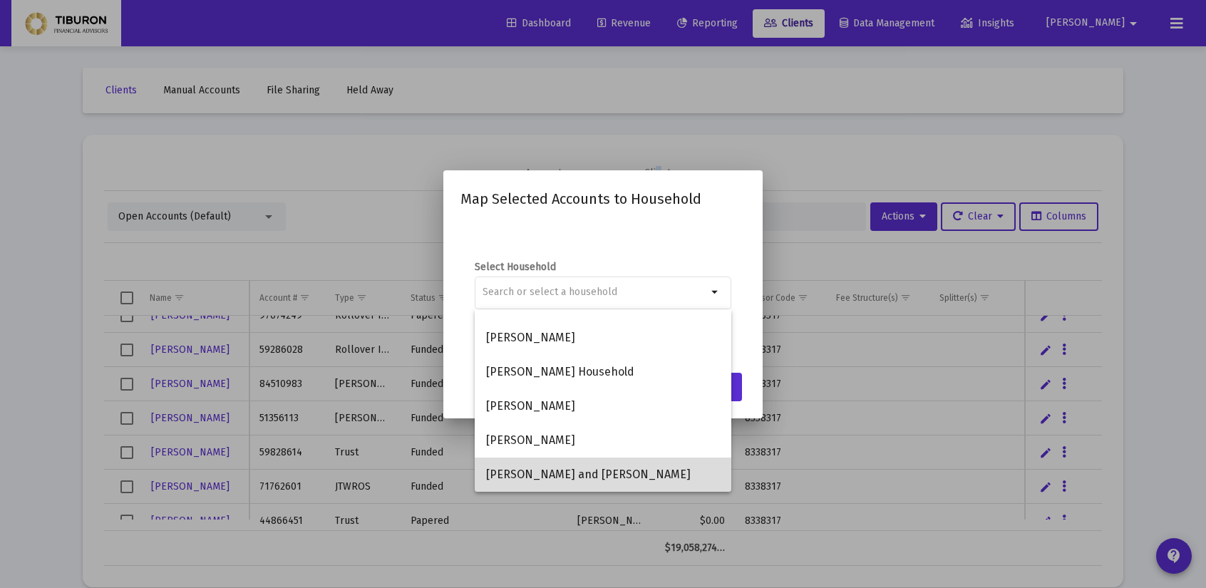
click at [630, 473] on span "[PERSON_NAME] and [PERSON_NAME]" at bounding box center [603, 475] width 234 height 34
type input "[PERSON_NAME] and [PERSON_NAME]"
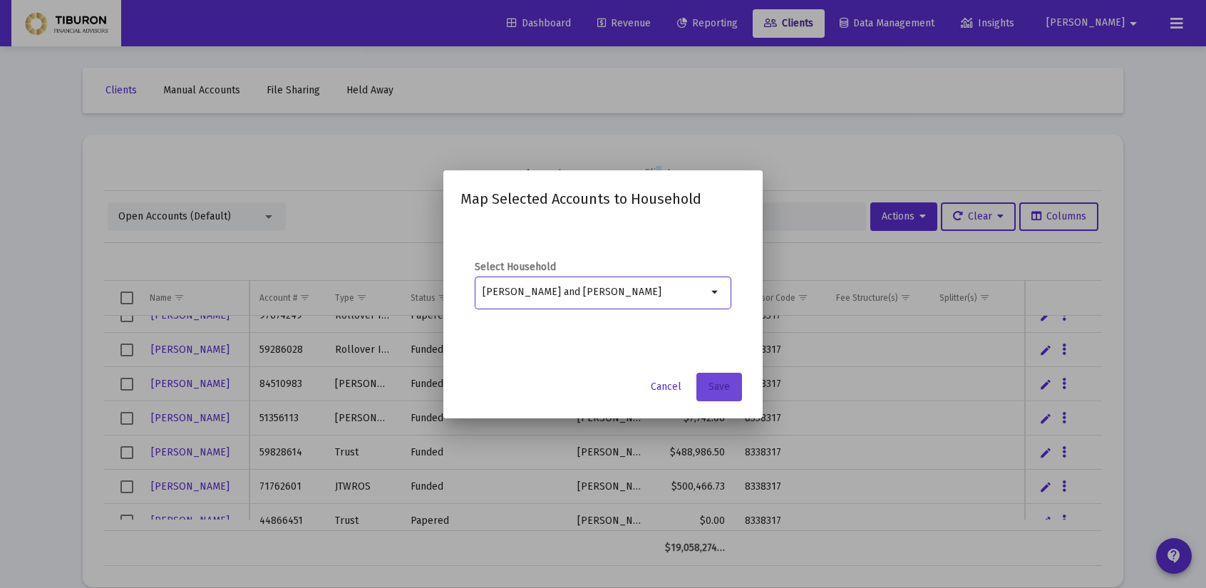
click at [726, 390] on span "Save" at bounding box center [719, 387] width 21 height 12
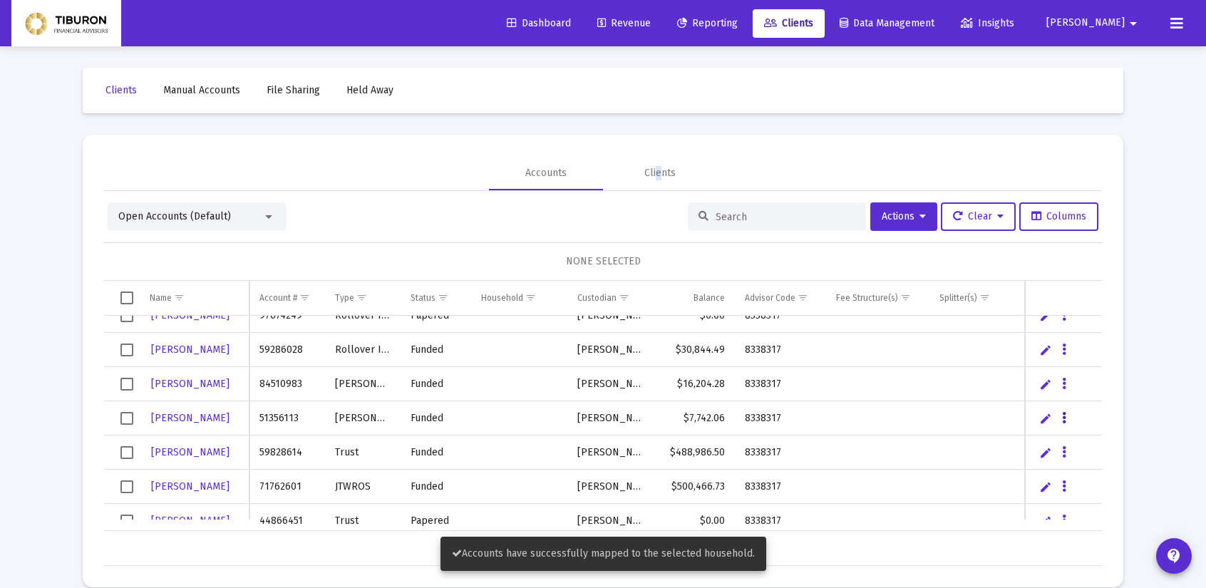
click at [1068, 421] on button "Data grid" at bounding box center [1064, 417] width 13 height 13
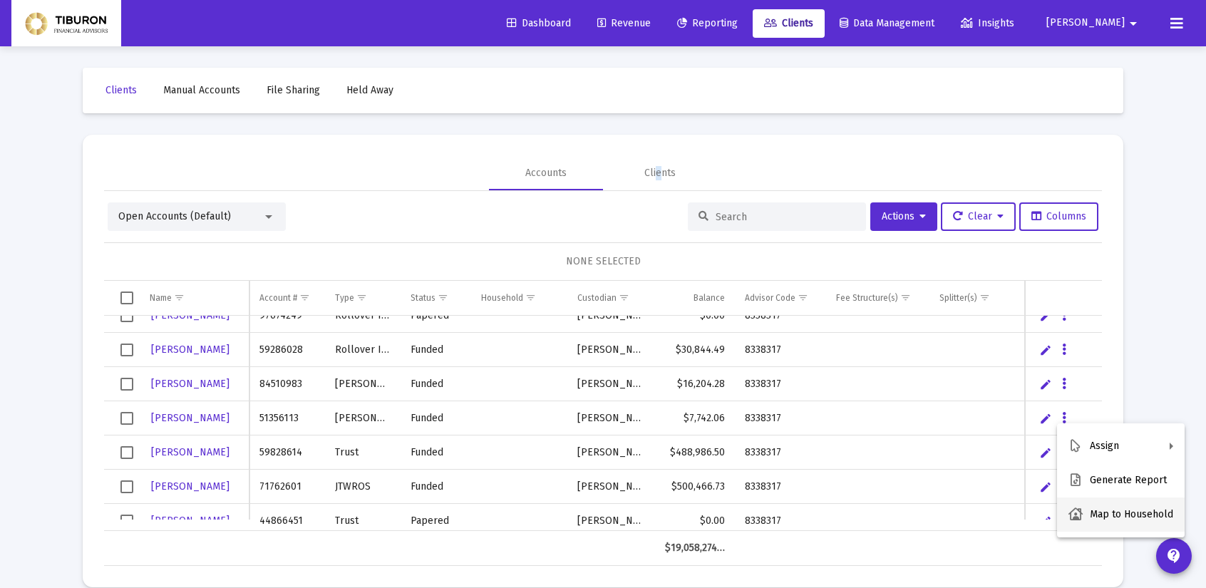
click at [1098, 518] on button "Map to Household" at bounding box center [1121, 515] width 128 height 34
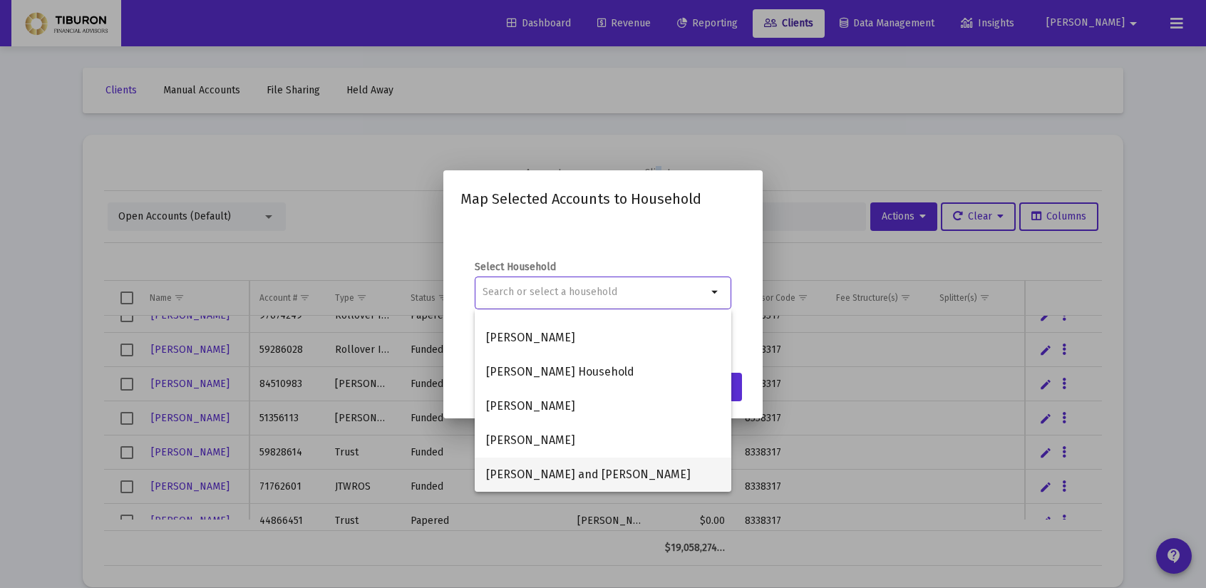
click at [607, 472] on span "[PERSON_NAME] and [PERSON_NAME]" at bounding box center [603, 475] width 234 height 34
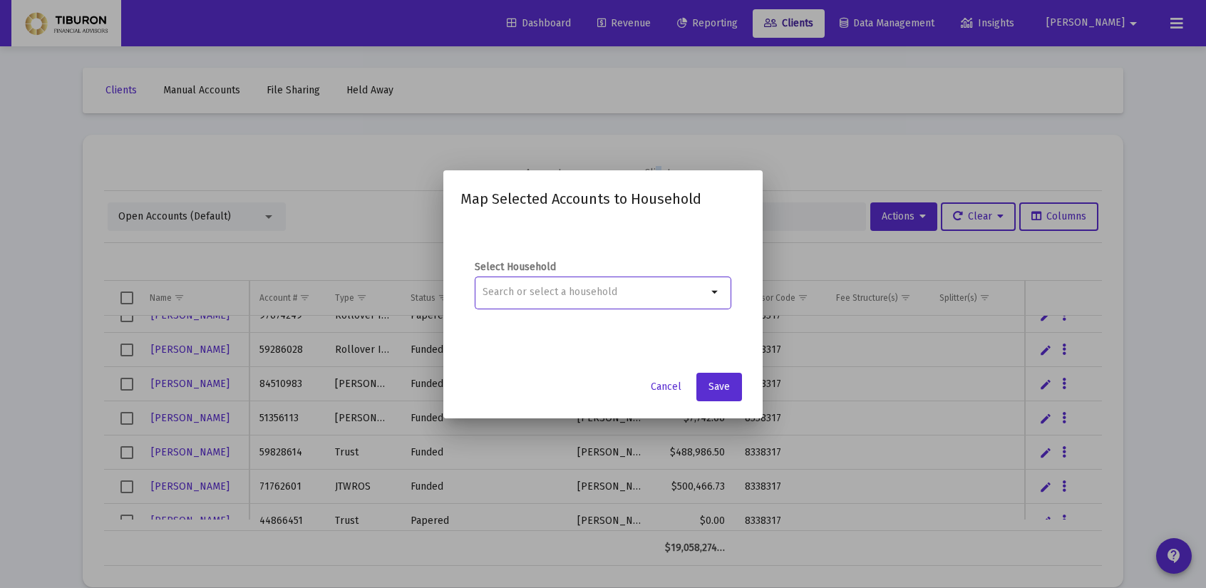
type input "[PERSON_NAME] and [PERSON_NAME]"
click at [726, 385] on span "Save" at bounding box center [719, 387] width 21 height 12
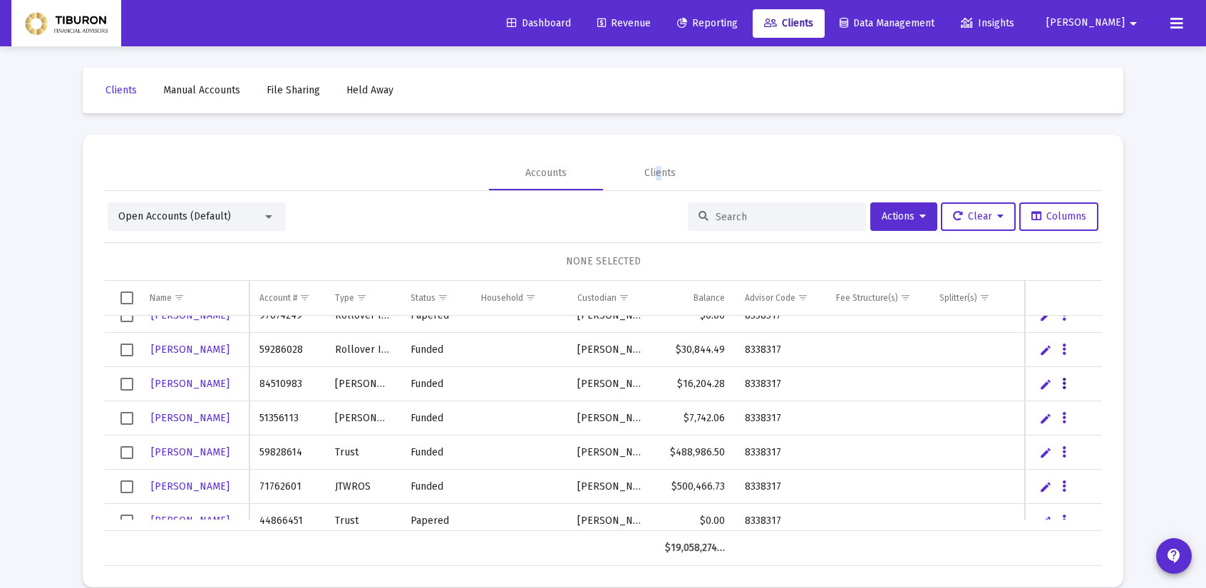
click at [1062, 383] on icon "Data grid" at bounding box center [1064, 384] width 4 height 17
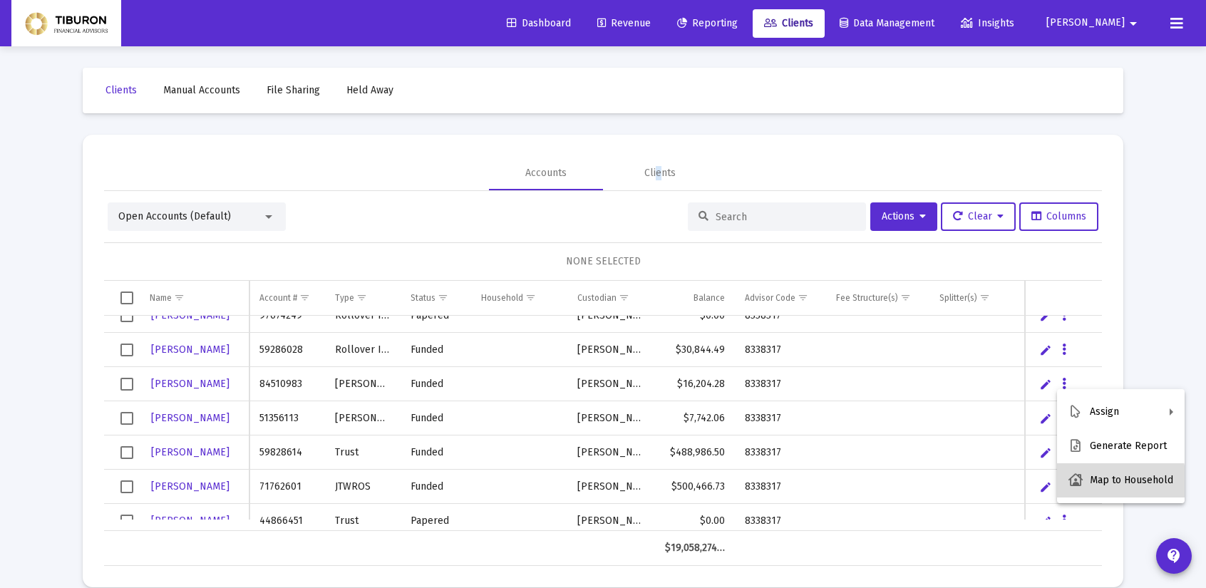
click at [1086, 486] on button "Map to Household" at bounding box center [1121, 480] width 128 height 34
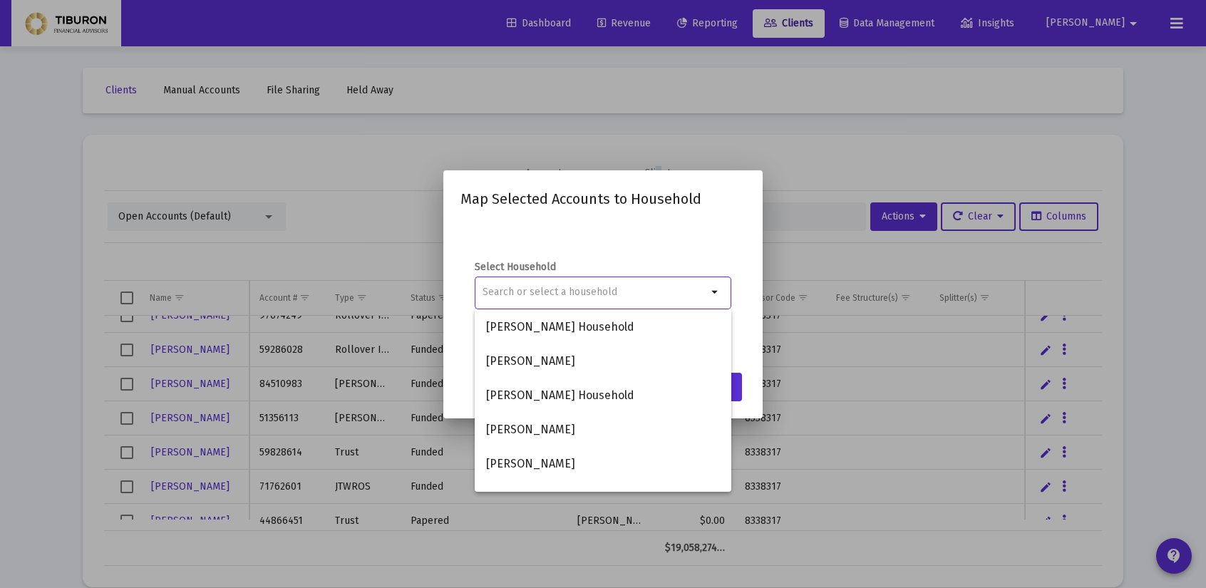
scroll to position [194, 0]
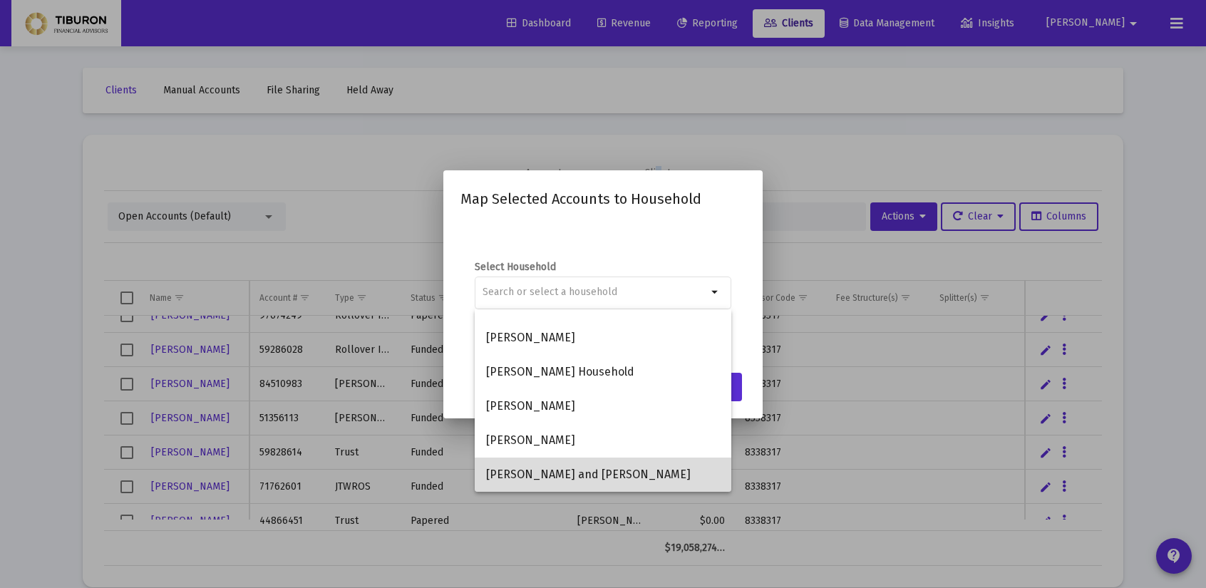
click at [612, 471] on span "[PERSON_NAME] and [PERSON_NAME]" at bounding box center [603, 475] width 234 height 34
type input "[PERSON_NAME] and [PERSON_NAME]"
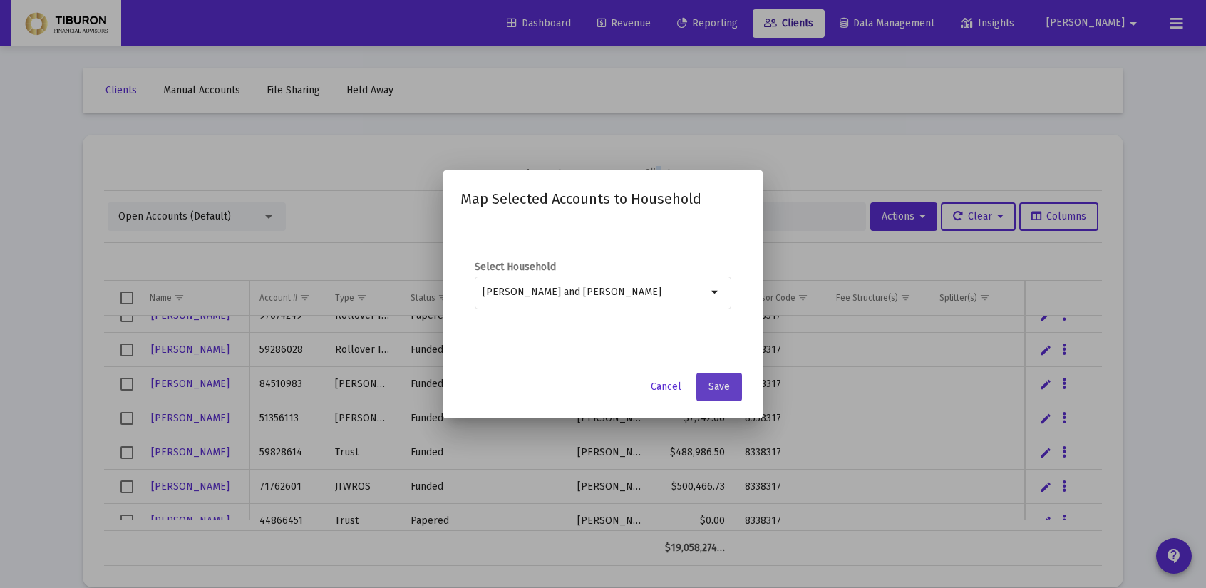
click at [735, 386] on button "Save" at bounding box center [719, 387] width 46 height 29
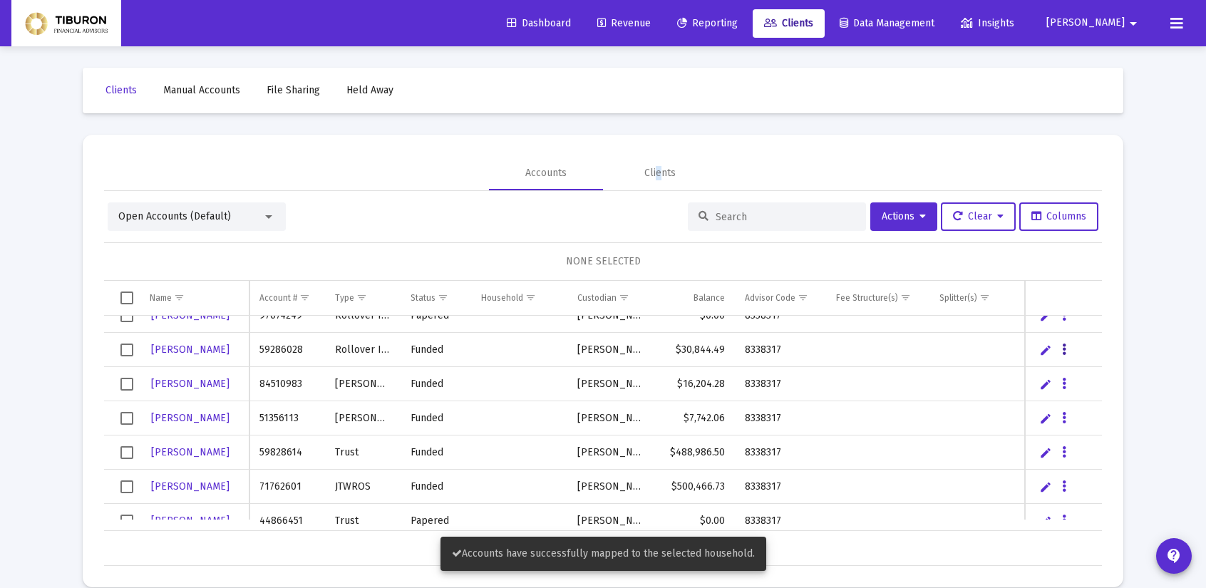
click at [1064, 344] on icon "Data grid" at bounding box center [1064, 349] width 4 height 17
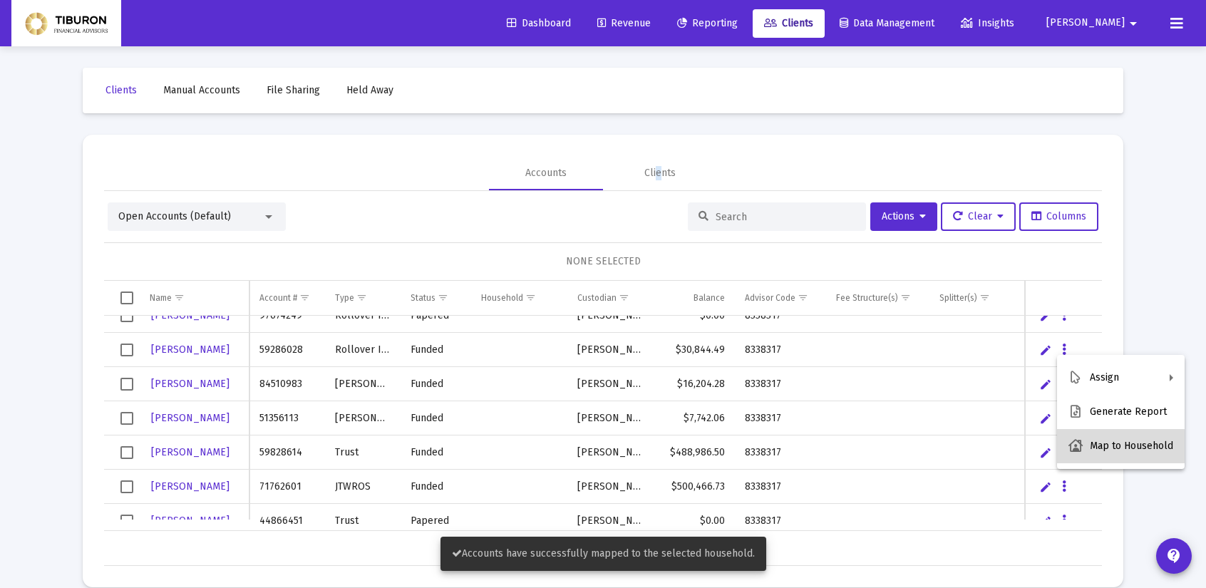
click at [1113, 450] on button "Map to Household" at bounding box center [1121, 446] width 128 height 34
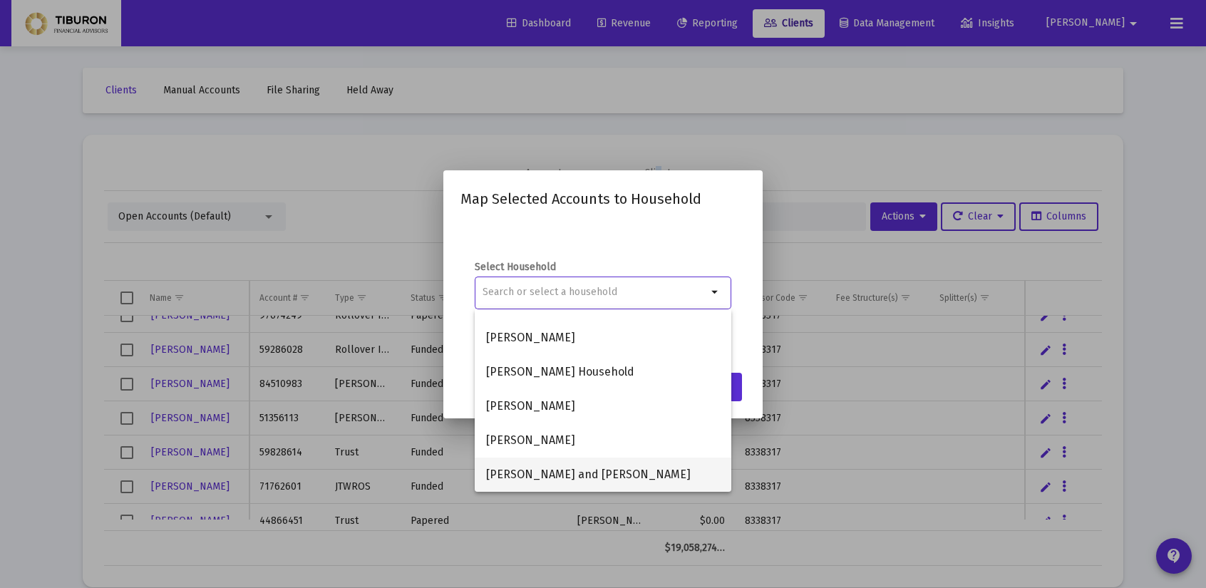
click at [611, 473] on span "[PERSON_NAME] and [PERSON_NAME]" at bounding box center [603, 475] width 234 height 34
type input "[PERSON_NAME] and [PERSON_NAME]"
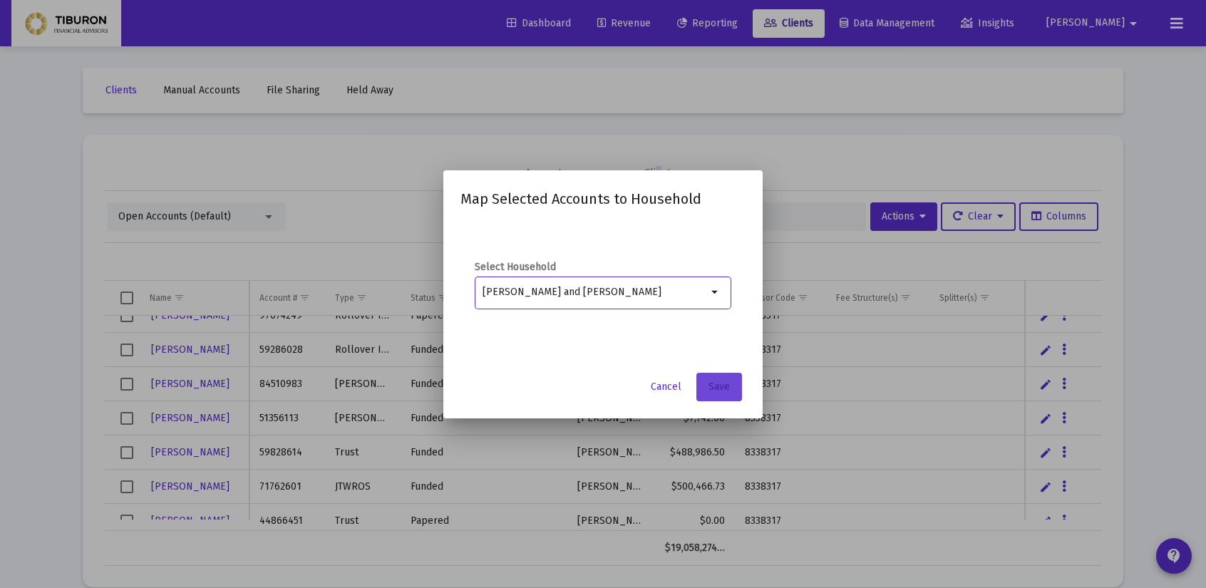
click at [729, 389] on span "Save" at bounding box center [719, 387] width 21 height 12
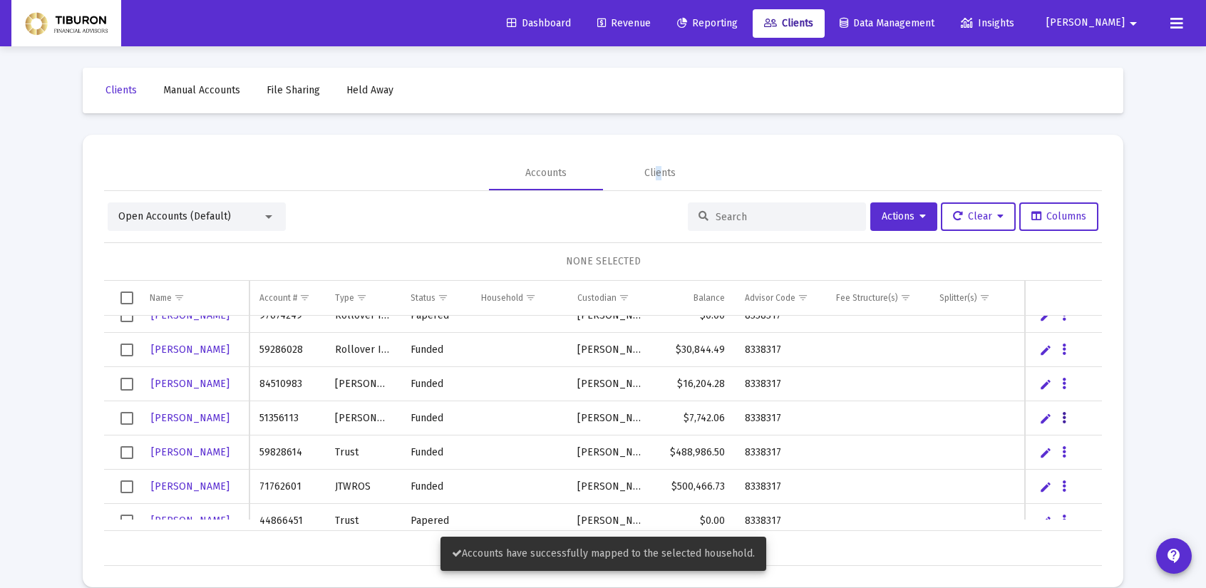
click at [1064, 415] on icon "Data grid" at bounding box center [1064, 418] width 4 height 17
click at [1101, 518] on button "Map to Household" at bounding box center [1121, 515] width 128 height 34
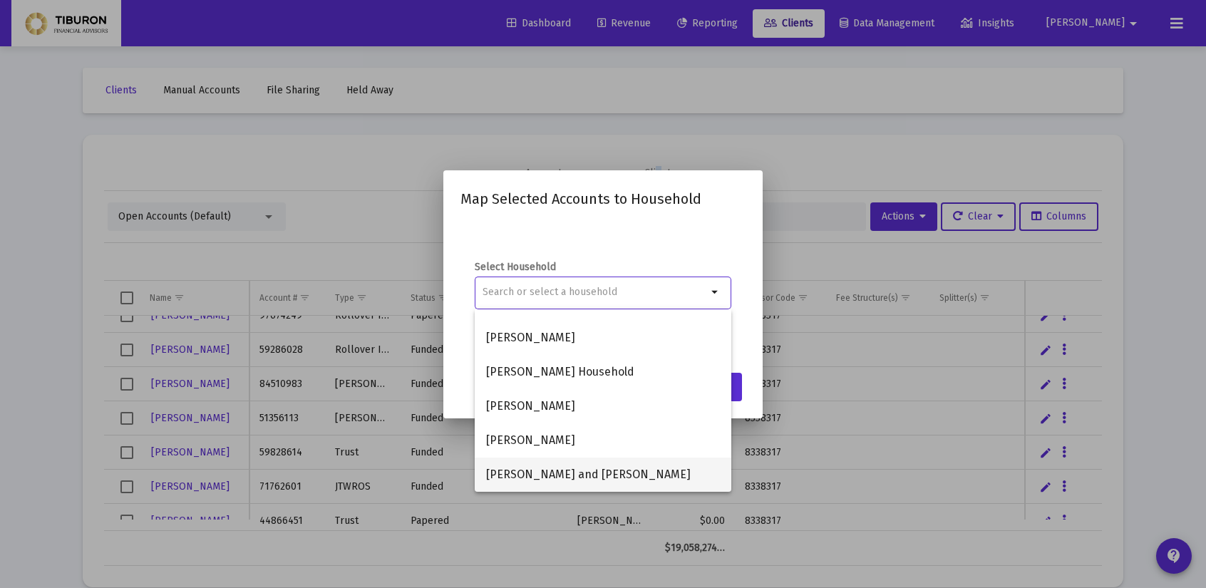
click at [649, 468] on span "[PERSON_NAME] and [PERSON_NAME]" at bounding box center [603, 475] width 234 height 34
type input "[PERSON_NAME] and [PERSON_NAME]"
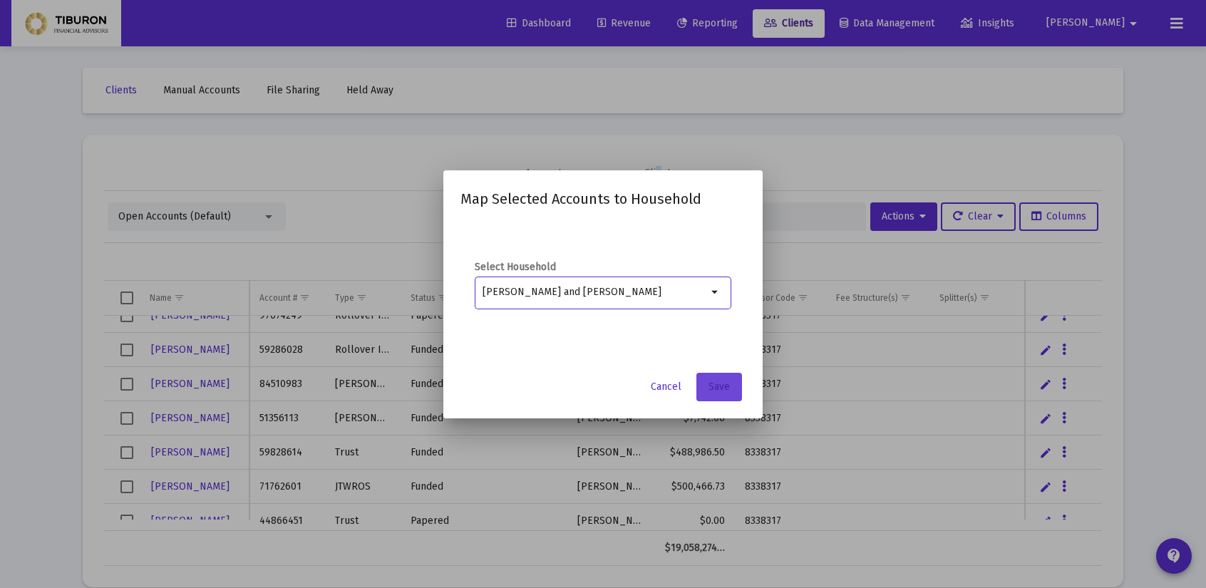
click at [719, 389] on span "Save" at bounding box center [719, 387] width 21 height 12
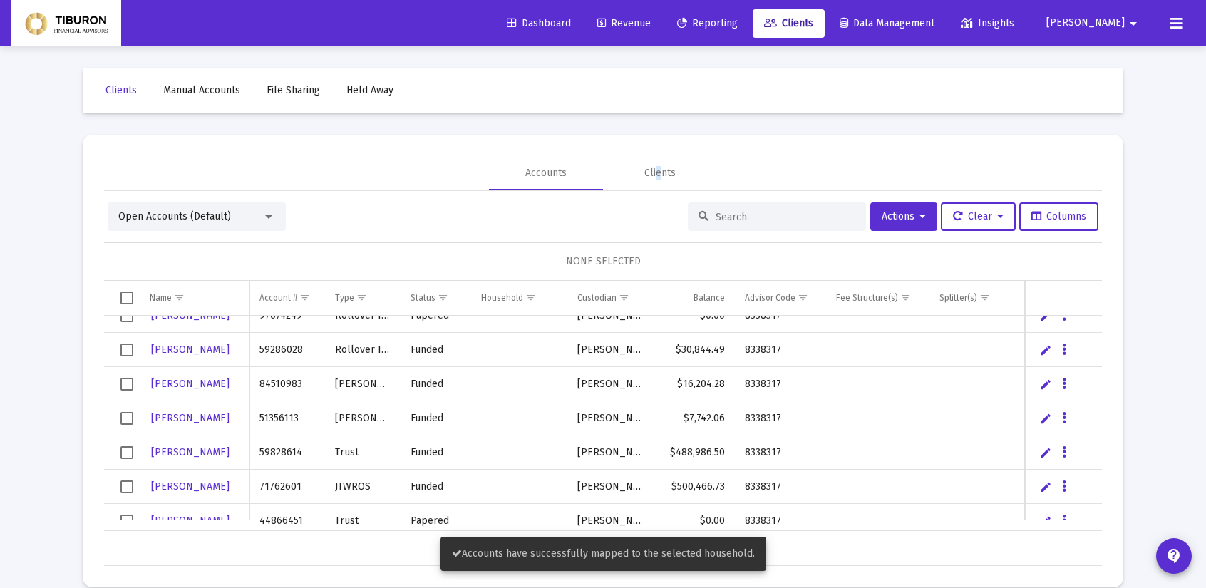
click at [269, 218] on div at bounding box center [268, 216] width 13 height 11
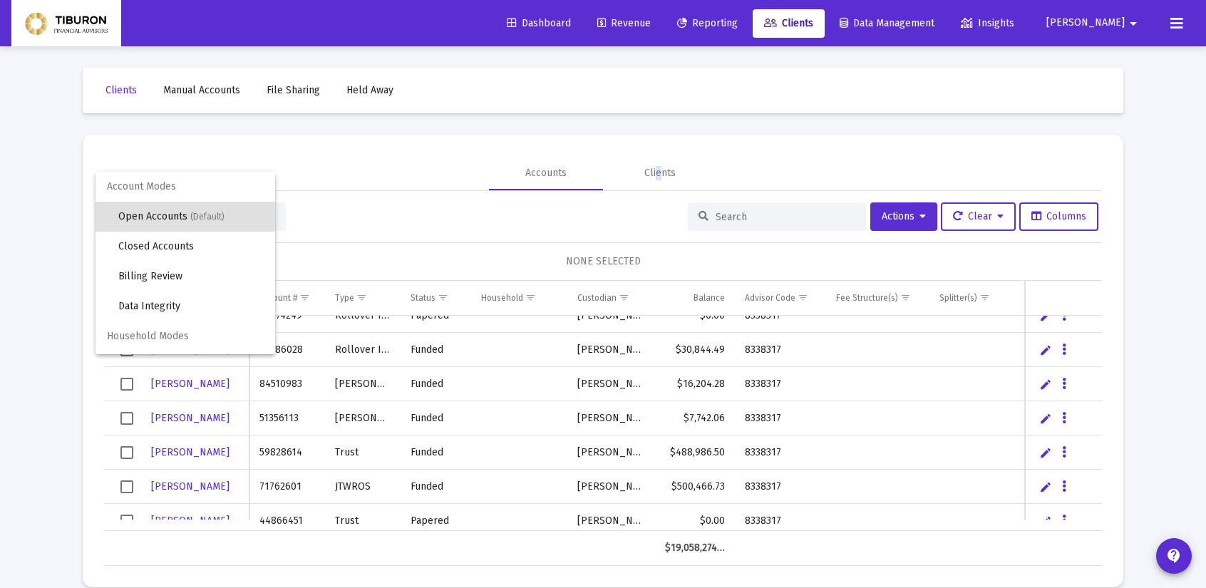
scroll to position [27, 0]
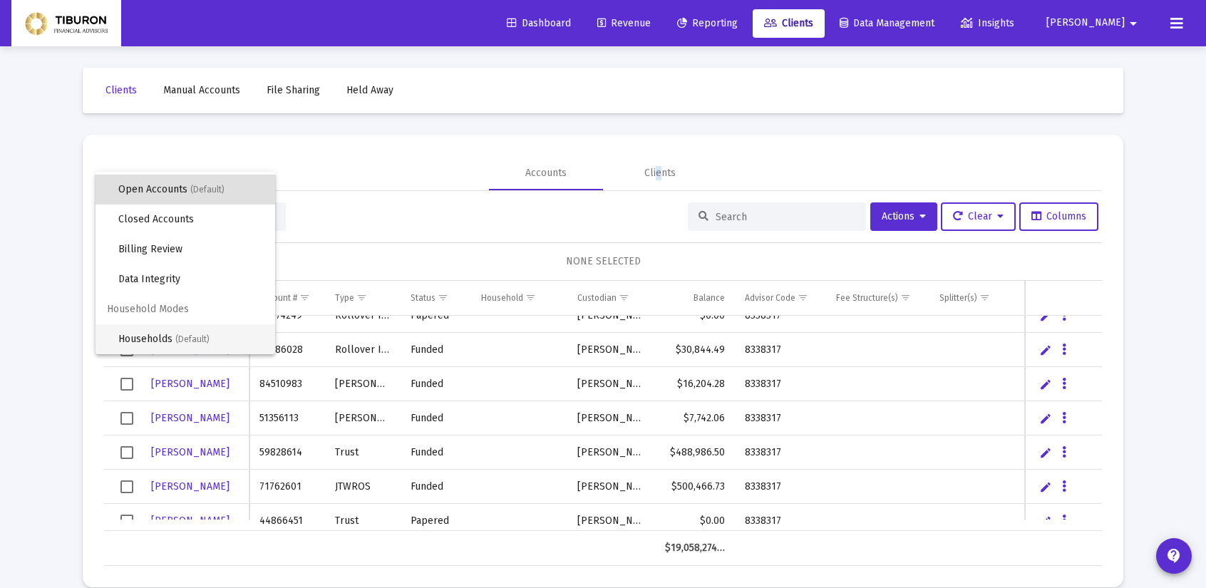
click at [177, 334] on span "Households (Default)" at bounding box center [190, 339] width 145 height 30
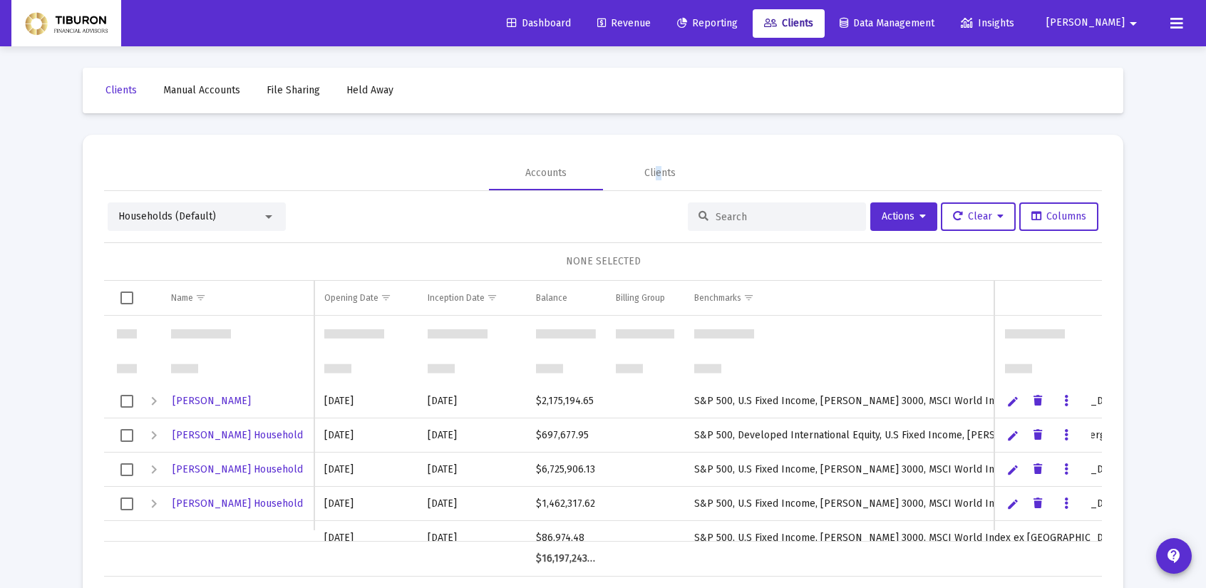
scroll to position [161, 0]
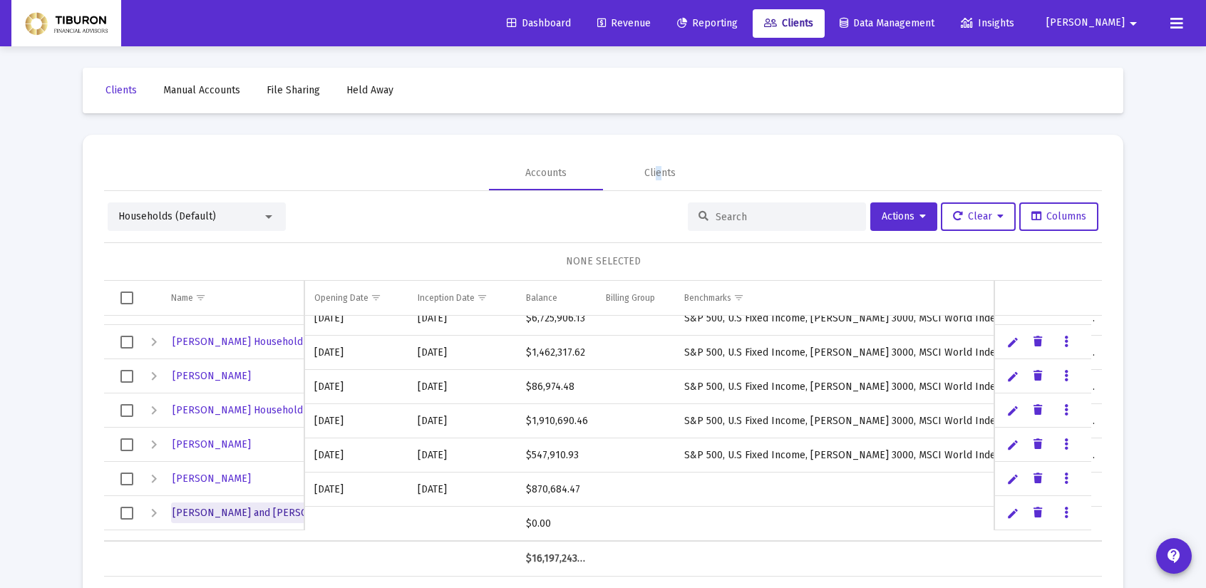
click at [259, 513] on span "[PERSON_NAME] and [PERSON_NAME]" at bounding box center [262, 513] width 179 height 12
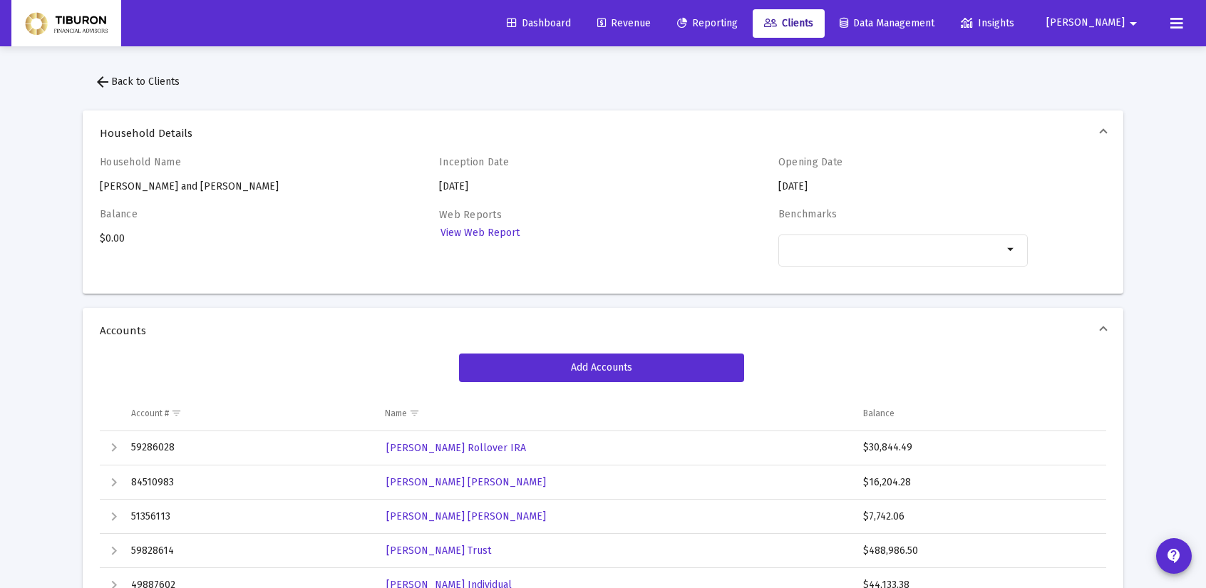
scroll to position [227, 0]
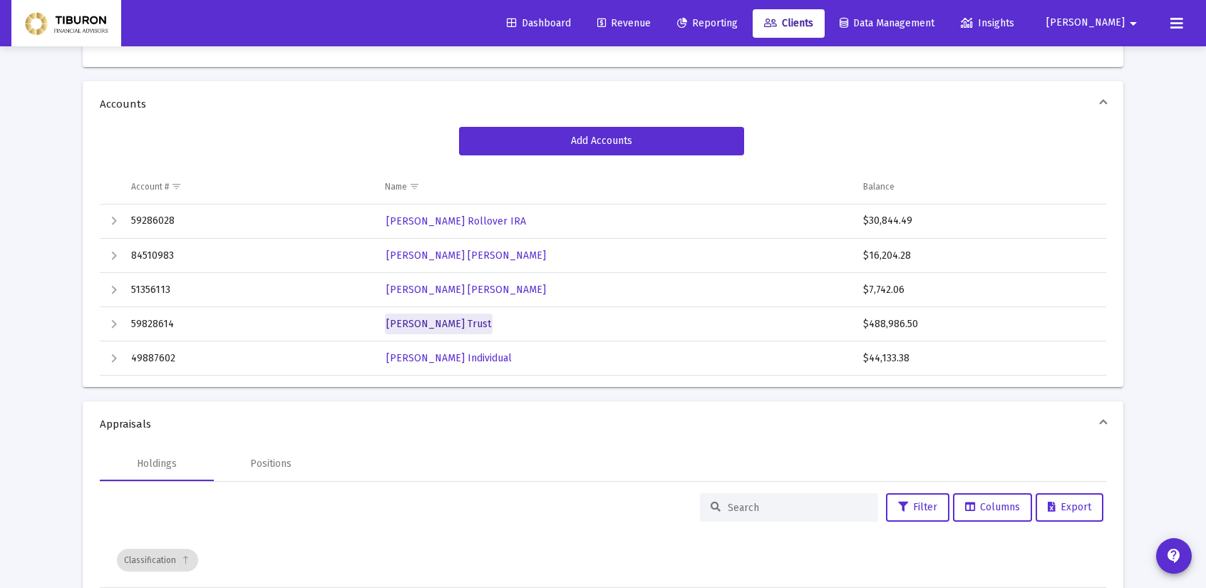
click at [428, 323] on span "[PERSON_NAME] Trust" at bounding box center [438, 324] width 105 height 12
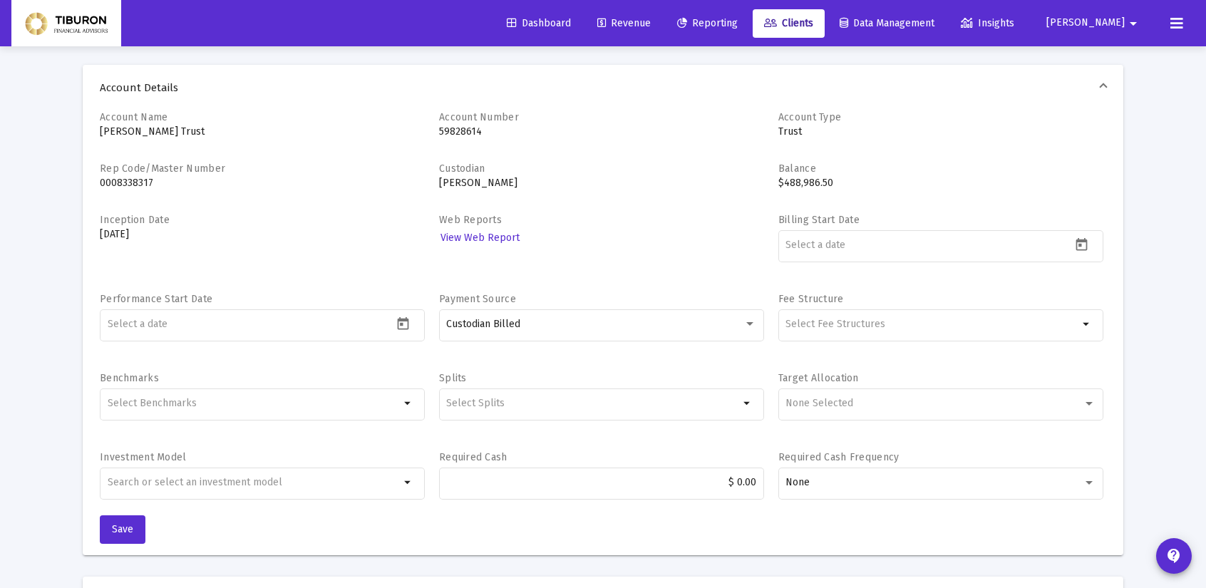
click at [187, 139] on div "Account Name [PERSON_NAME] Trust" at bounding box center [262, 128] width 325 height 37
click at [187, 123] on div "Account Name [PERSON_NAME] Trust" at bounding box center [262, 128] width 325 height 37
click at [125, 519] on button "Save" at bounding box center [123, 529] width 46 height 29
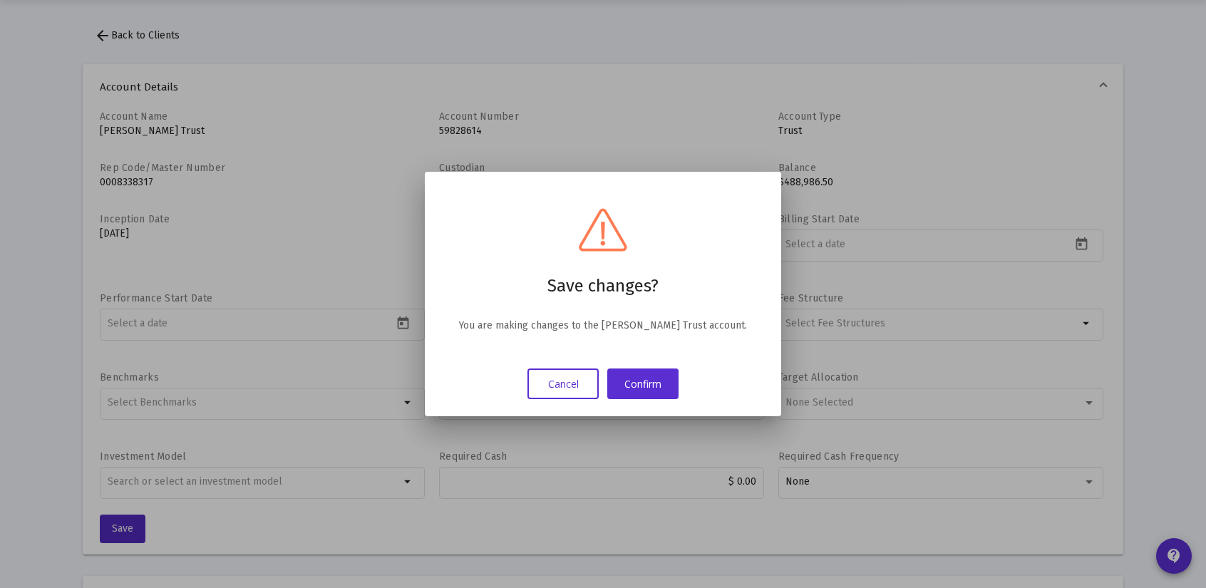
click at [557, 381] on button "Cancel" at bounding box center [563, 384] width 71 height 31
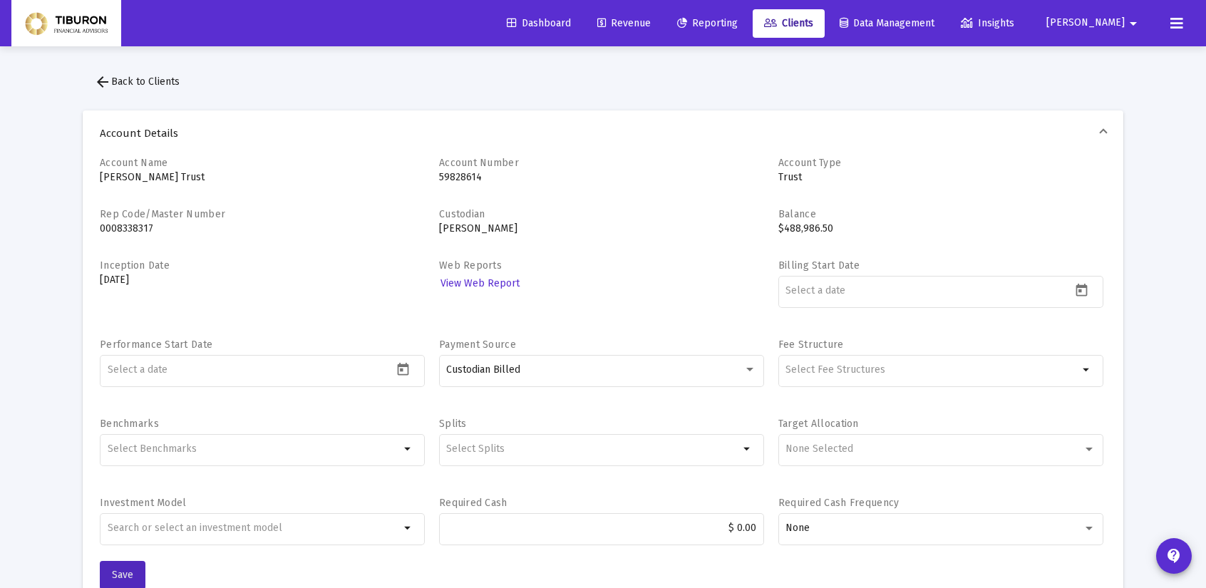
scroll to position [46, 0]
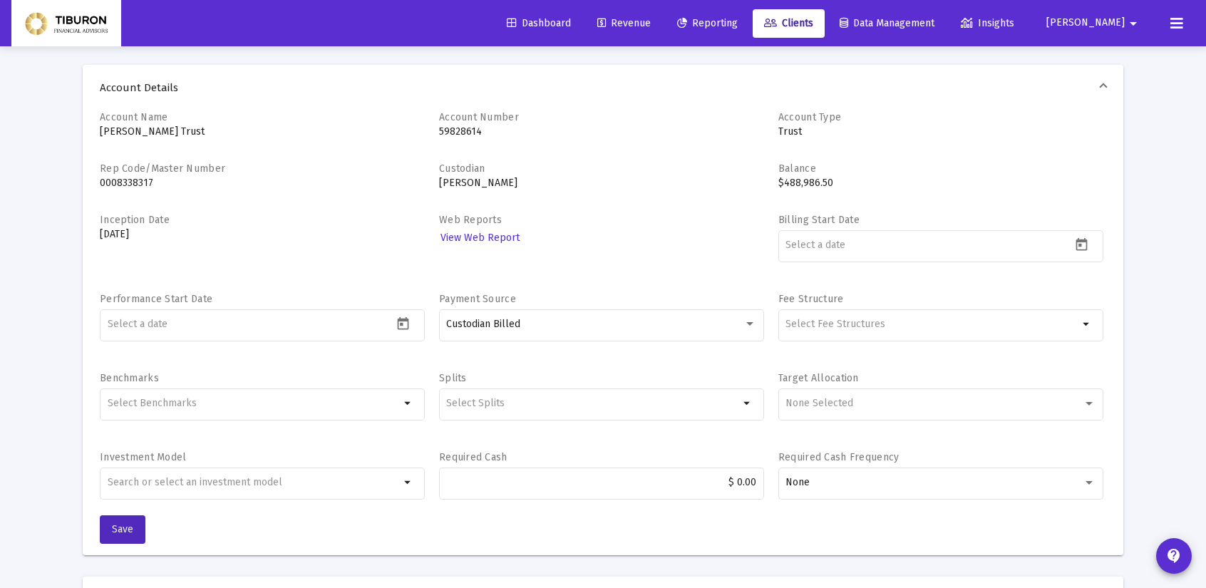
click at [1106, 81] on mat-expansion-panel-header "Account Details" at bounding box center [603, 88] width 1041 height 46
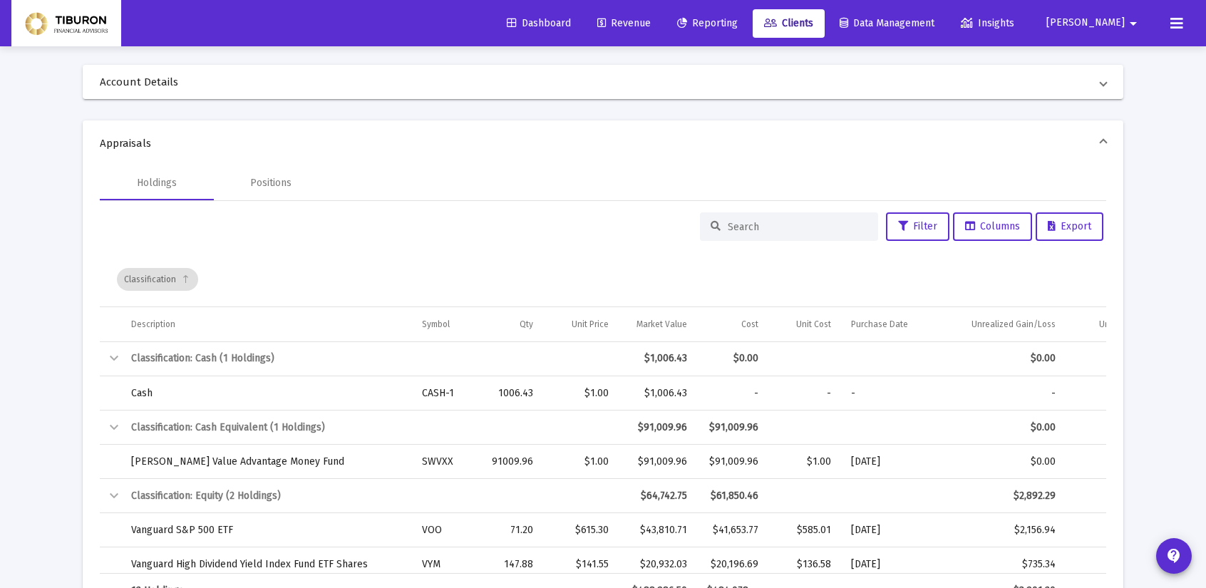
click at [738, 26] on span "Reporting" at bounding box center [707, 23] width 61 height 12
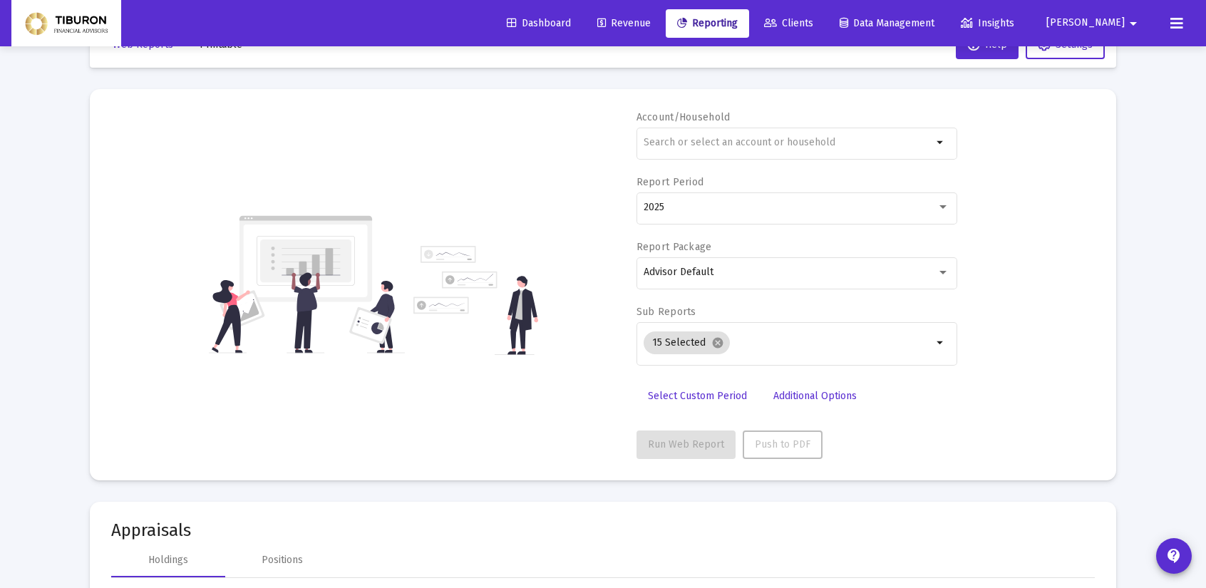
click at [813, 23] on span "Clients" at bounding box center [788, 23] width 49 height 12
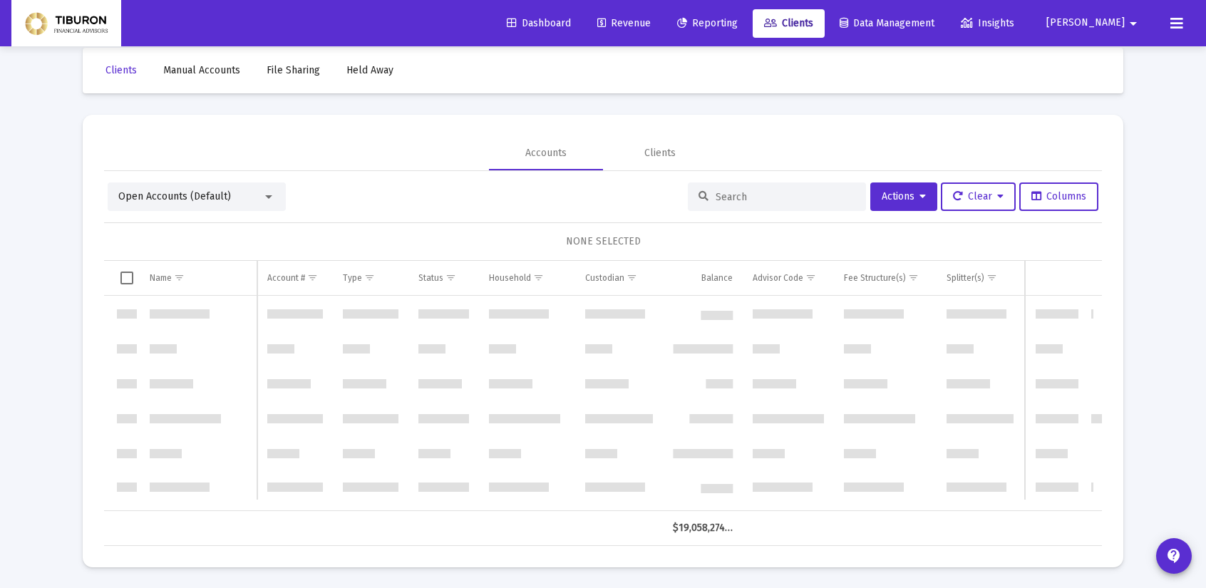
scroll to position [1369, 0]
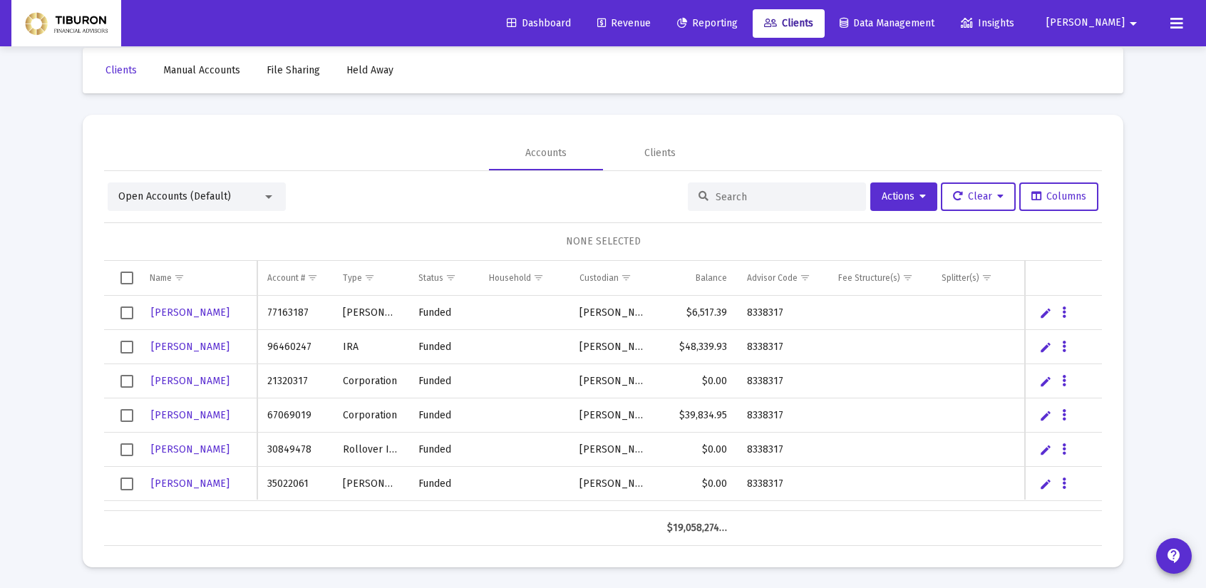
click at [268, 192] on div at bounding box center [268, 196] width 13 height 11
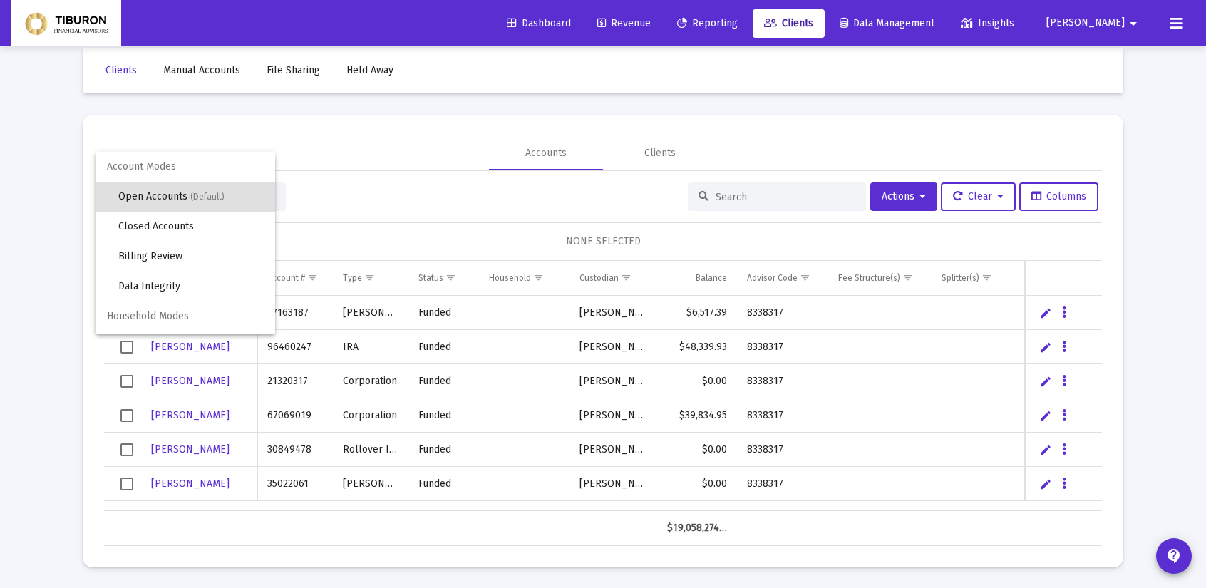
scroll to position [27, 0]
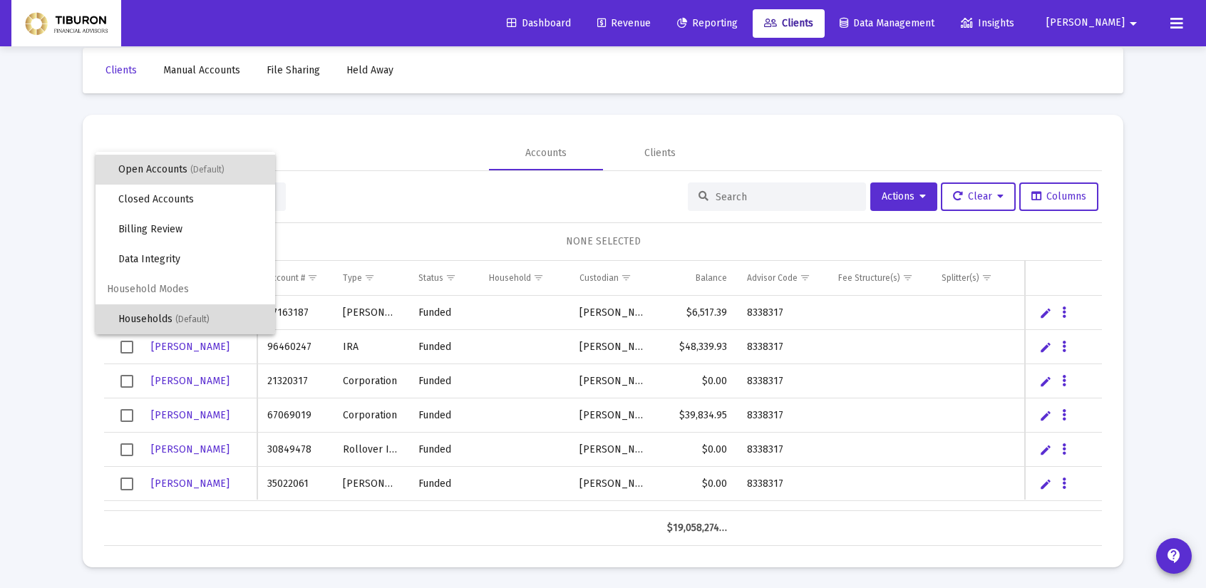
click at [198, 318] on span "(Default)" at bounding box center [192, 319] width 34 height 10
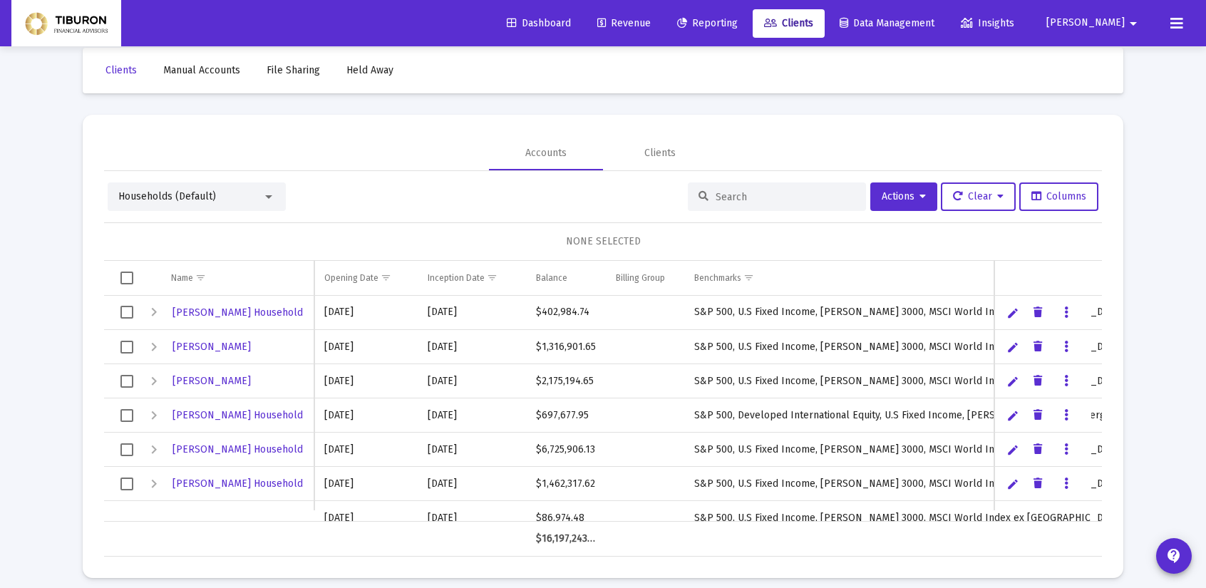
scroll to position [161, 0]
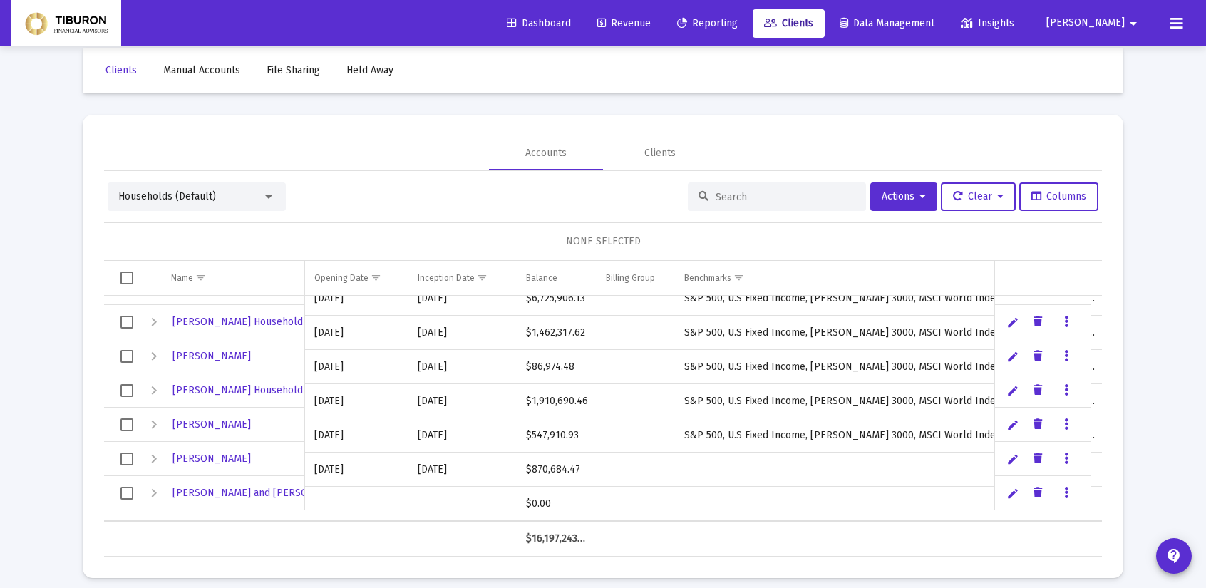
click at [1060, 492] on link "Data grid" at bounding box center [1066, 493] width 13 height 13
click at [1104, 520] on button "Assign Benchmarks" at bounding box center [1125, 521] width 133 height 34
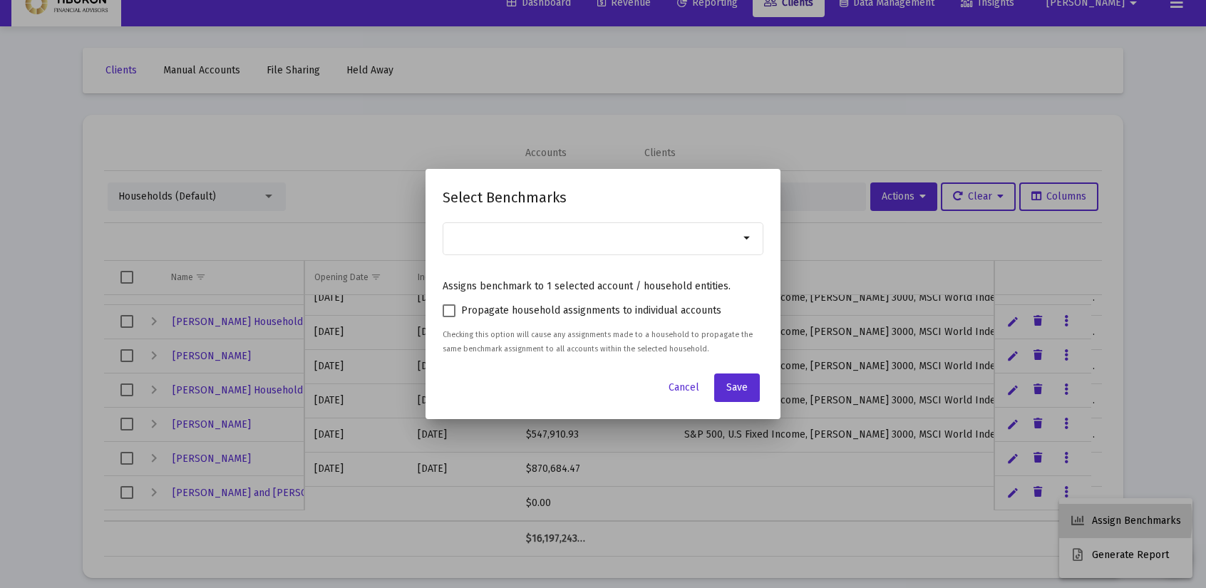
scroll to position [0, 0]
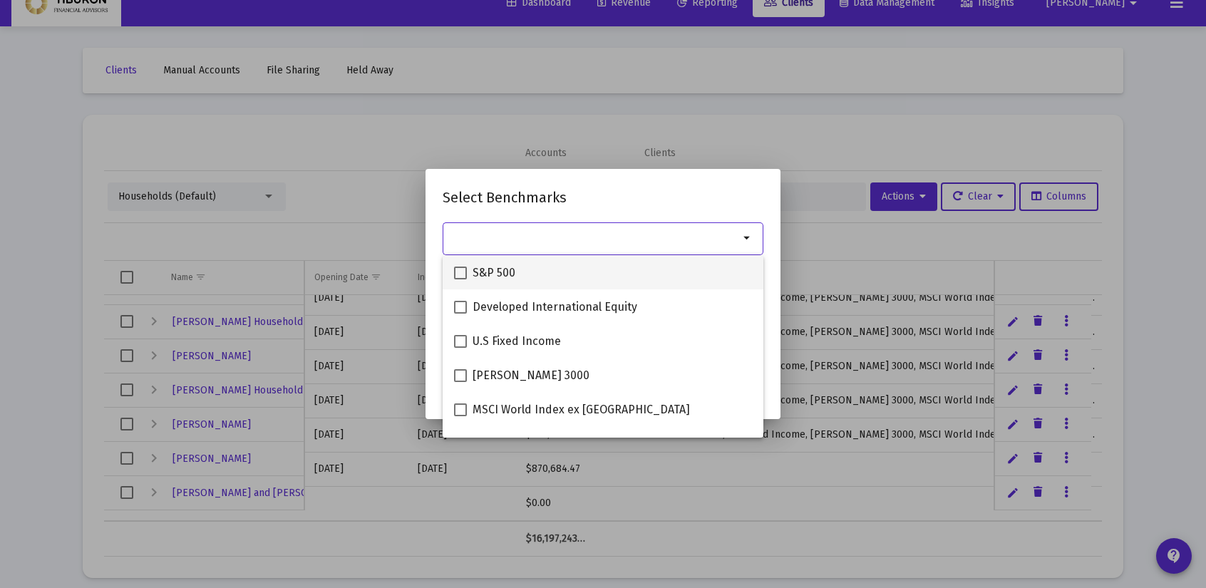
click at [458, 267] on span at bounding box center [460, 273] width 13 height 13
click at [460, 279] on input "S&P 500" at bounding box center [460, 279] width 1 height 1
checkbox input "true"
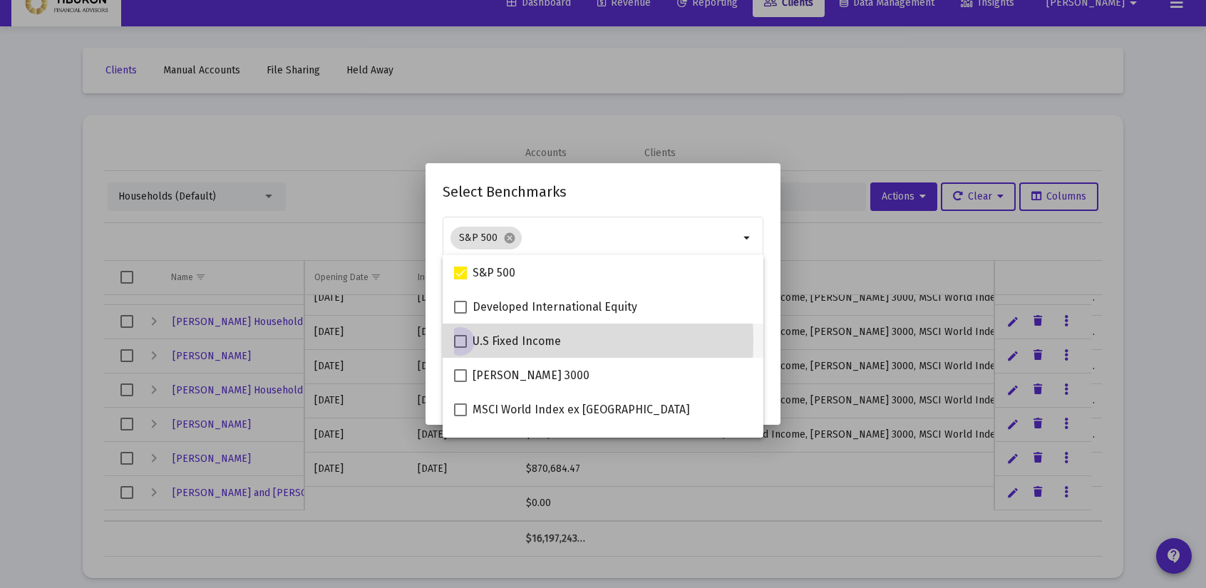
click at [460, 341] on span at bounding box center [460, 341] width 13 height 13
click at [460, 348] on input "U.S Fixed Income" at bounding box center [460, 348] width 1 height 1
checkbox input "true"
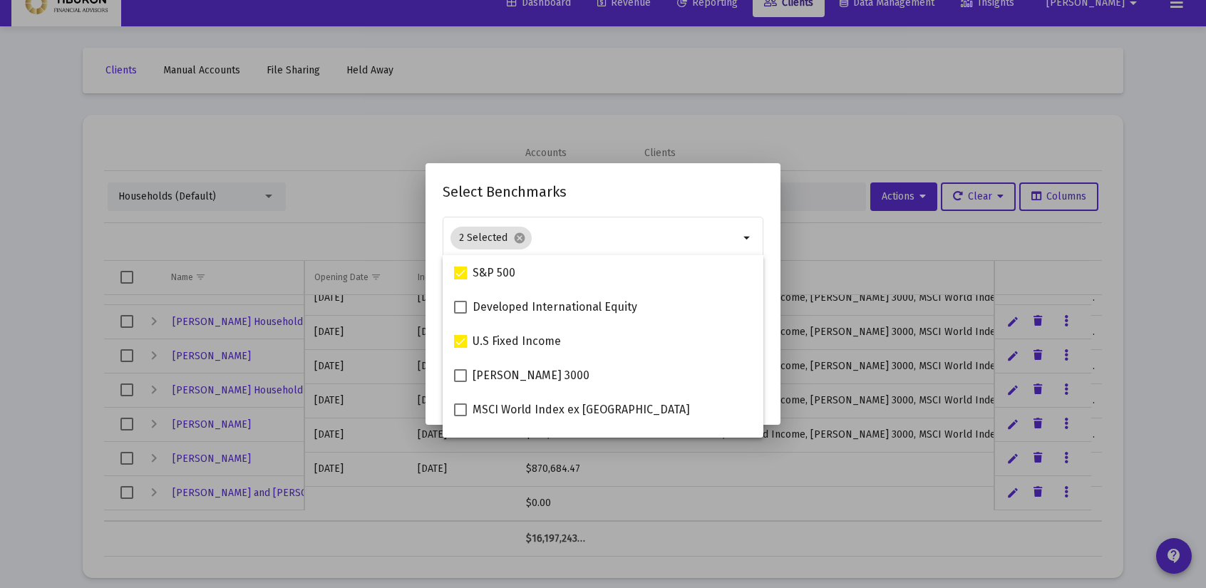
click at [701, 205] on div "Select Benchmarks 2 Selected cancel arrow_drop_down Assigns benchmark to 1 sele…" at bounding box center [603, 293] width 321 height 227
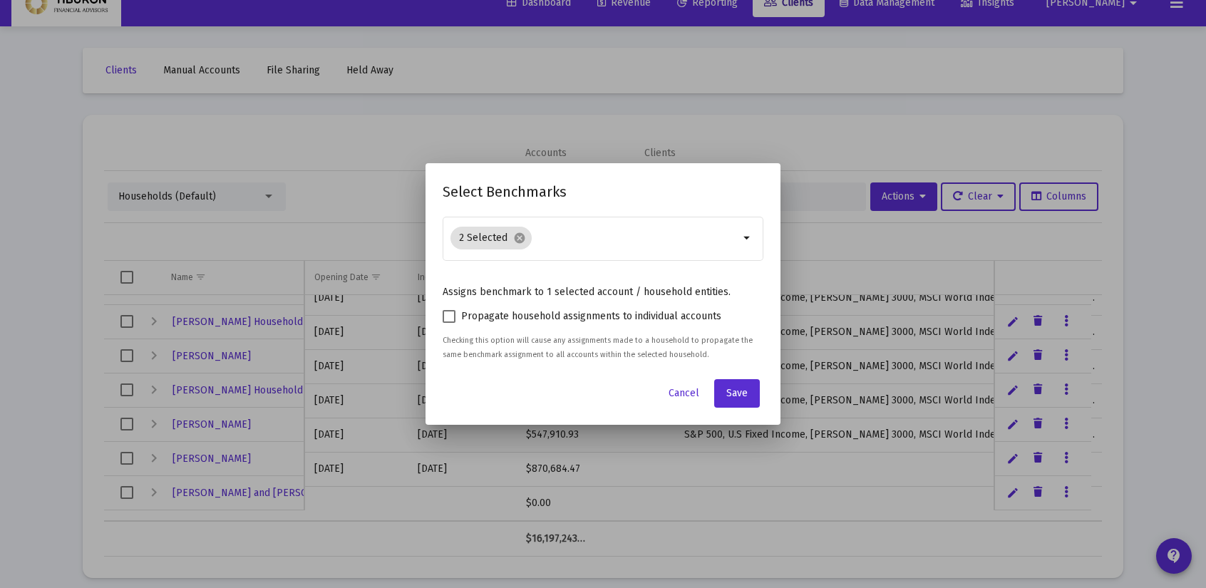
click at [446, 317] on span at bounding box center [449, 316] width 13 height 13
click at [448, 323] on input "Propagate household assignments to individual accounts" at bounding box center [448, 323] width 1 height 1
checkbox input "true"
click at [739, 391] on span "Save" at bounding box center [736, 393] width 21 height 12
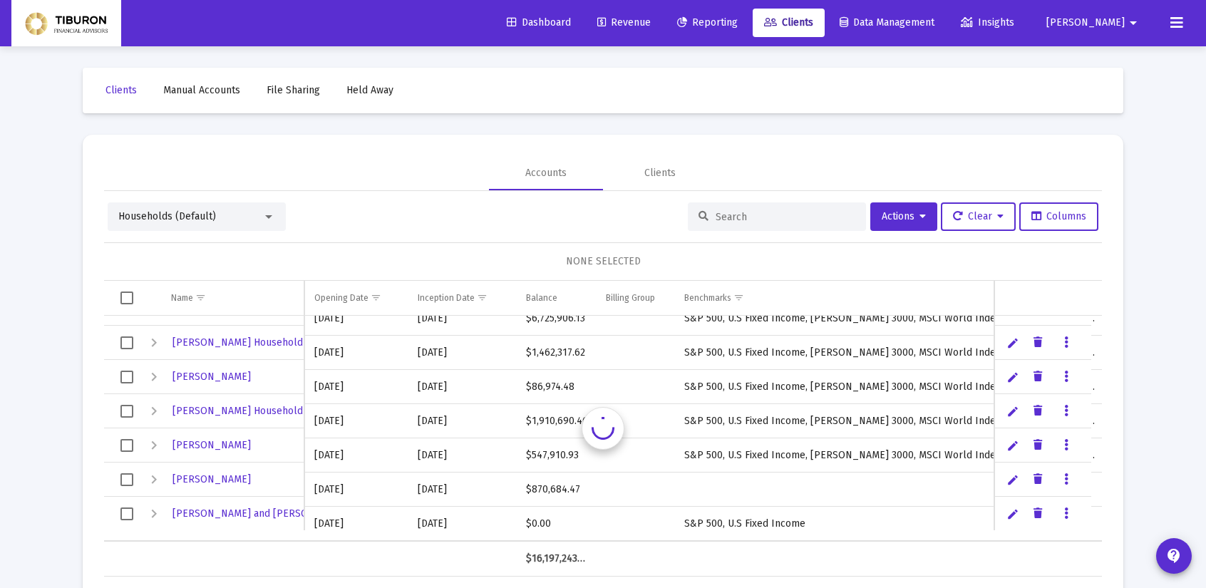
scroll to position [20, 0]
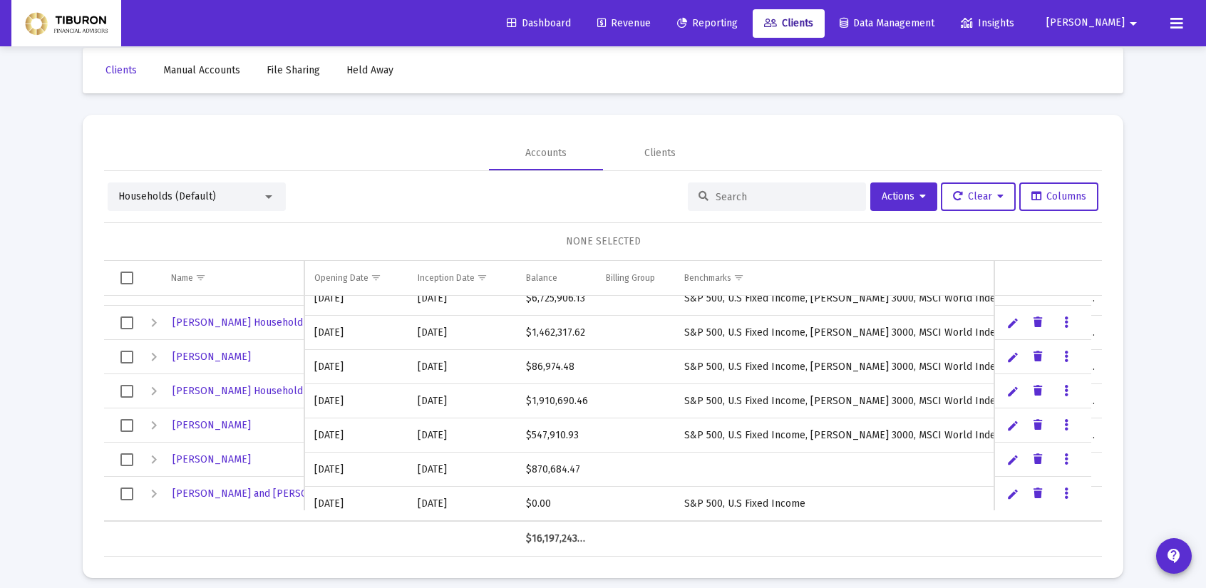
click at [153, 494] on div "Expand" at bounding box center [153, 493] width 17 height 17
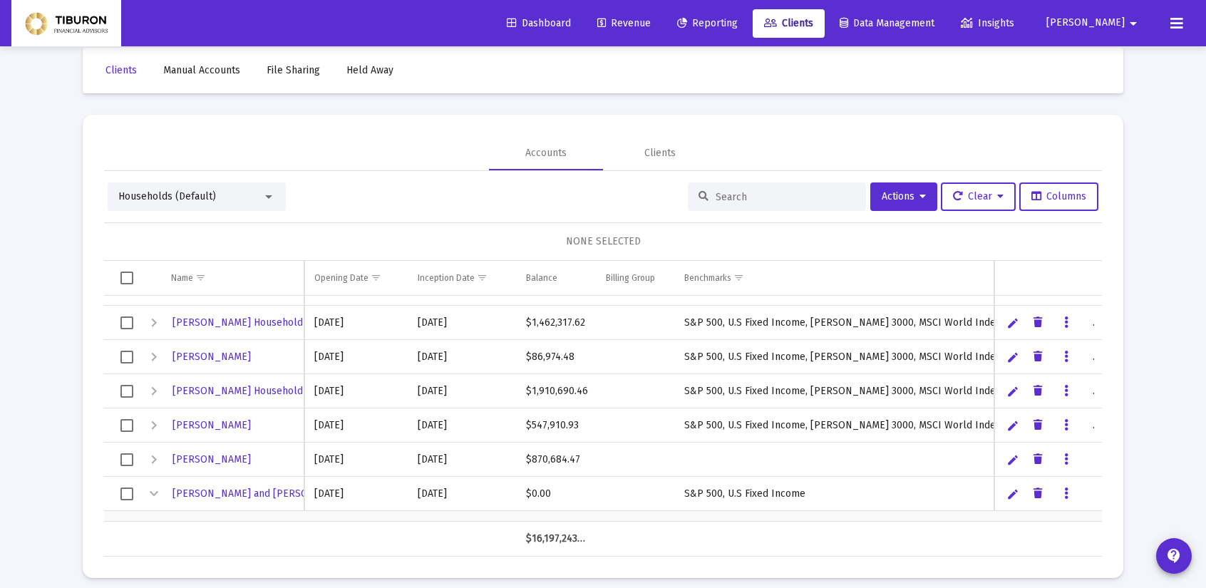
click at [738, 24] on span "Reporting" at bounding box center [707, 23] width 61 height 12
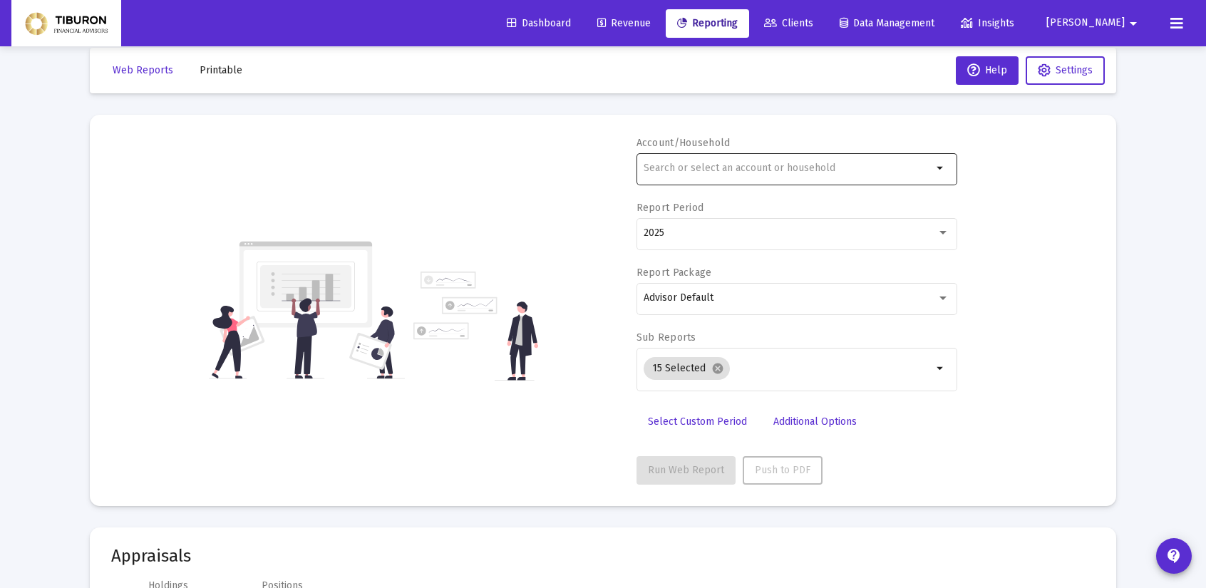
click at [940, 164] on mat-icon "arrow_drop_down" at bounding box center [940, 168] width 17 height 17
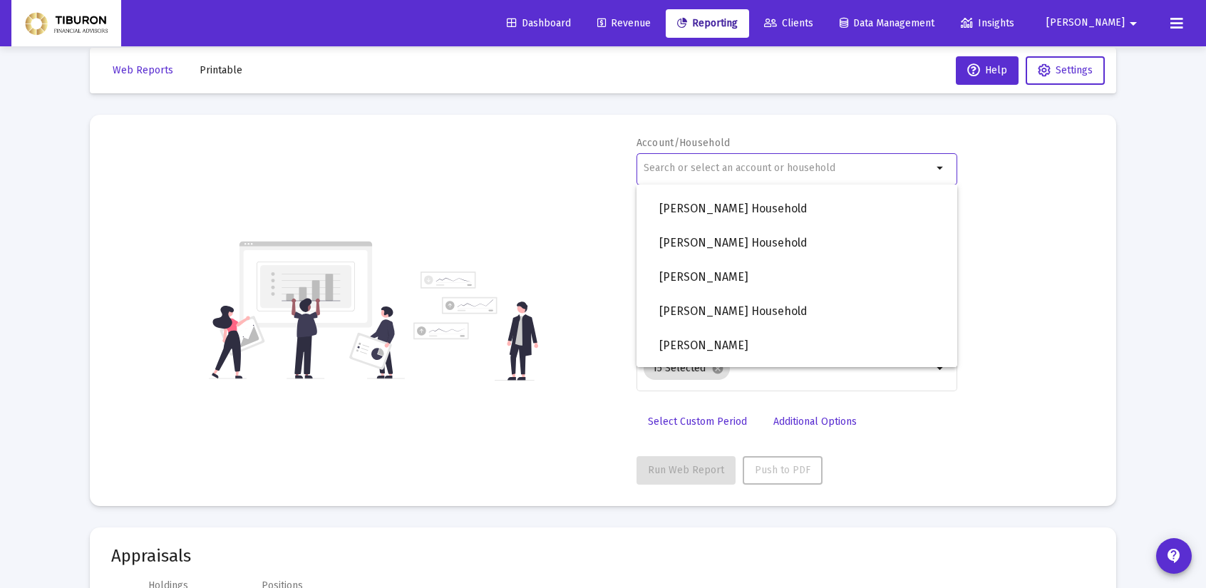
scroll to position [1175, 0]
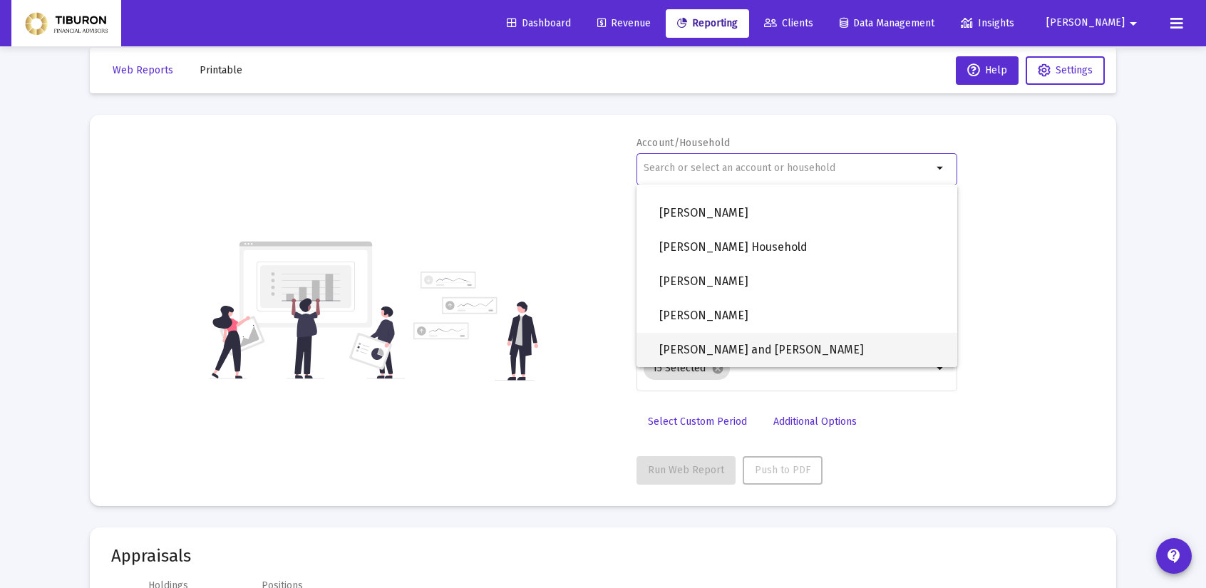
click at [786, 352] on span "[PERSON_NAME] and [PERSON_NAME]" at bounding box center [802, 350] width 287 height 34
type input "[PERSON_NAME] and [PERSON_NAME]"
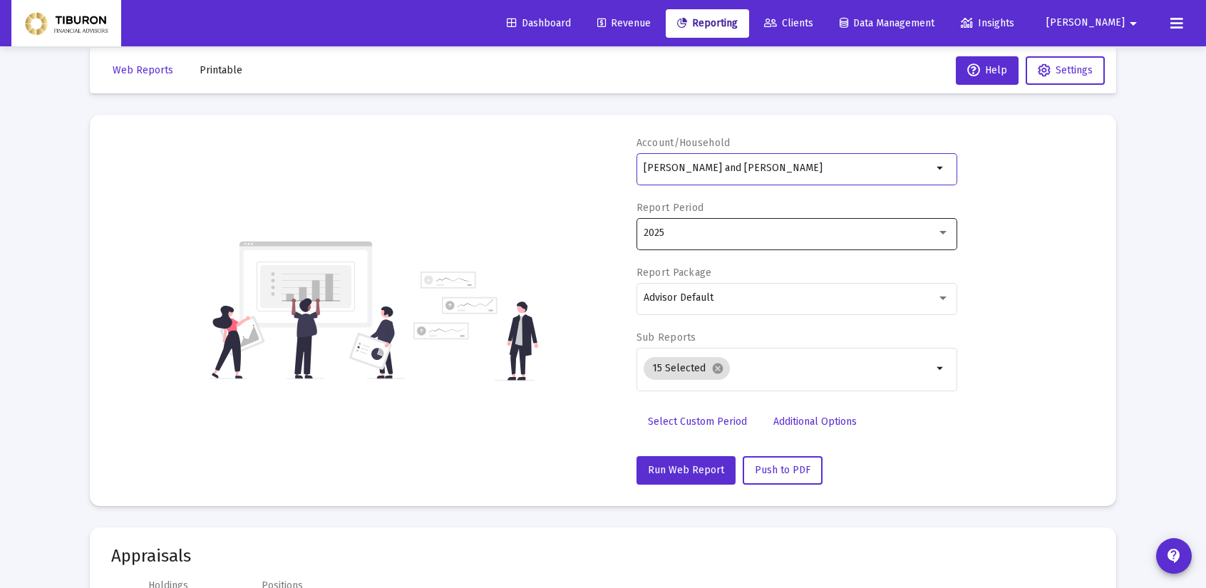
click at [945, 225] on div "2025" at bounding box center [797, 232] width 306 height 35
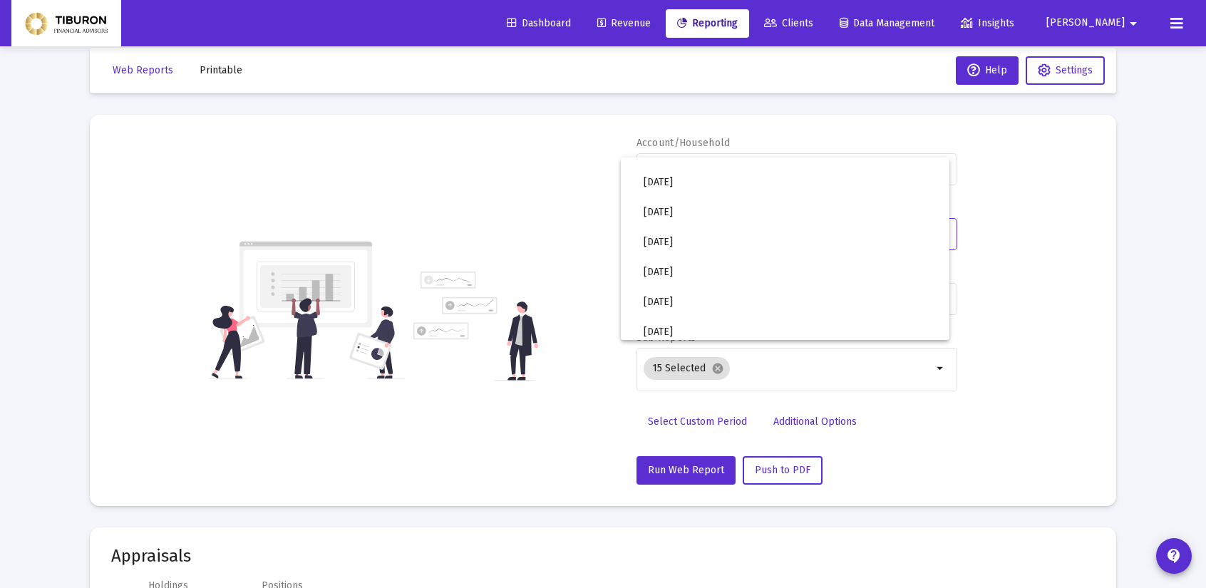
scroll to position [476, 0]
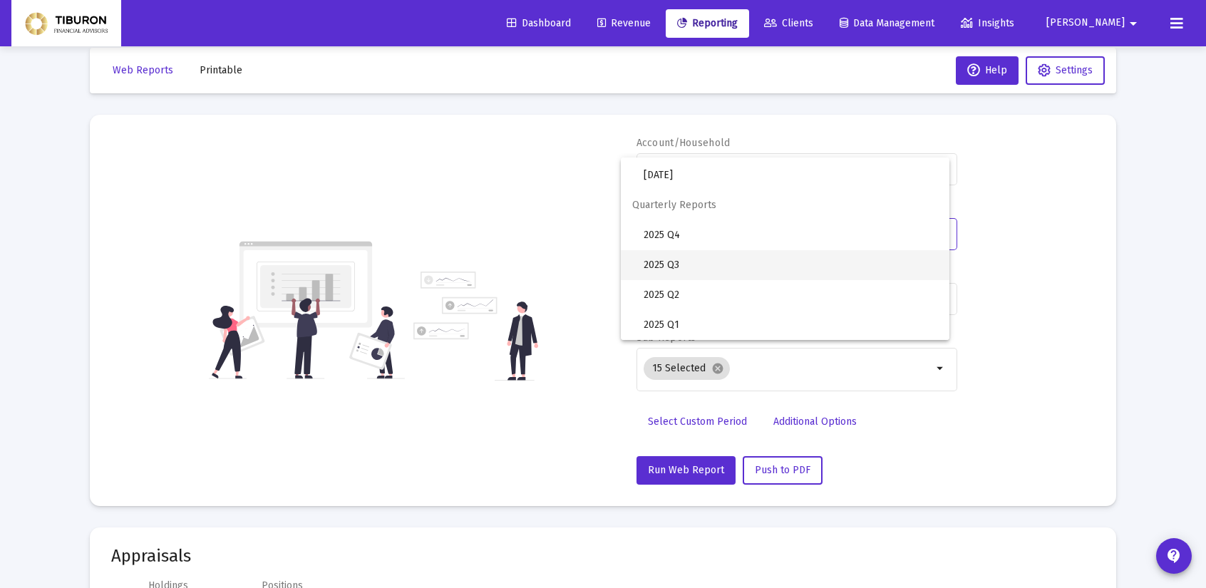
click at [729, 270] on span "2025 Q3" at bounding box center [791, 265] width 294 height 30
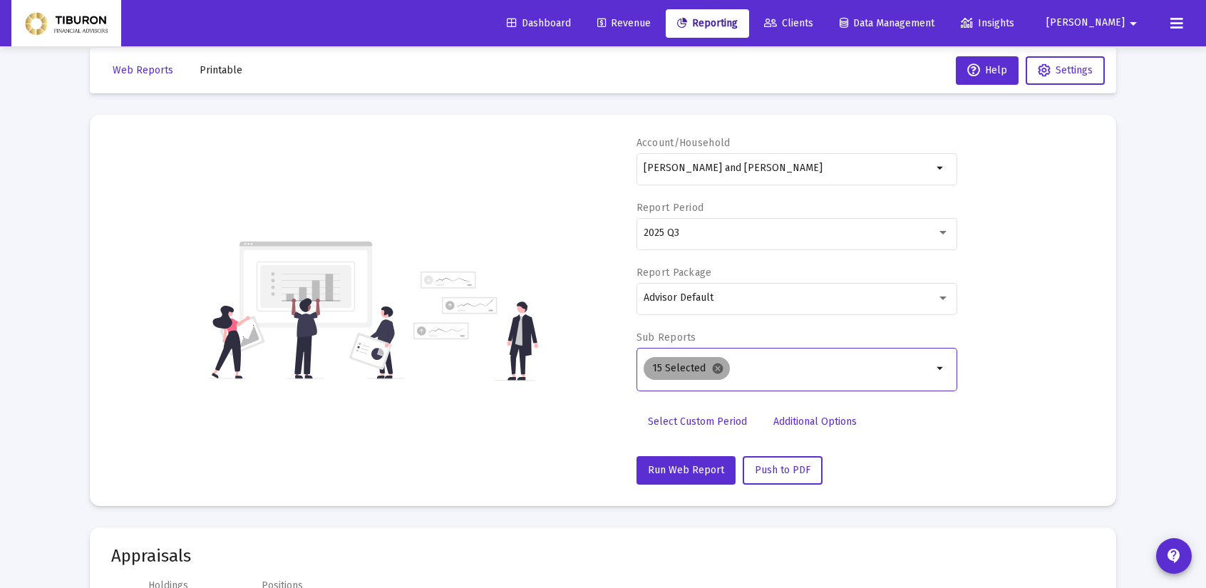
click at [712, 368] on mat-icon "cancel" at bounding box center [717, 368] width 13 height 13
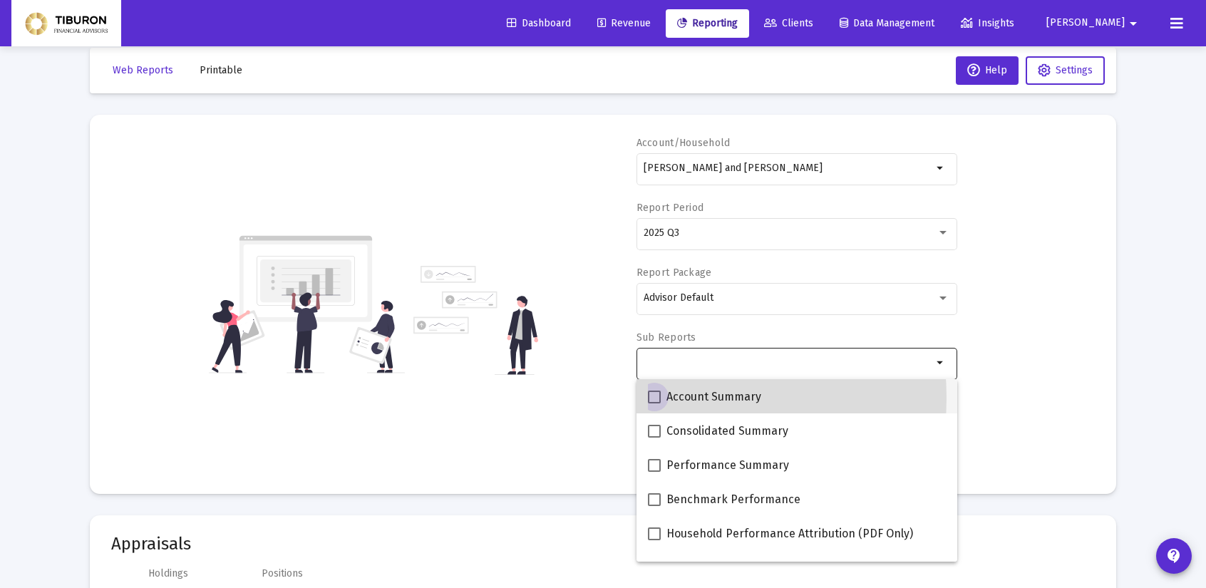
click at [649, 398] on span at bounding box center [654, 397] width 13 height 13
click at [654, 403] on input "Account Summary" at bounding box center [654, 403] width 1 height 1
checkbox input "true"
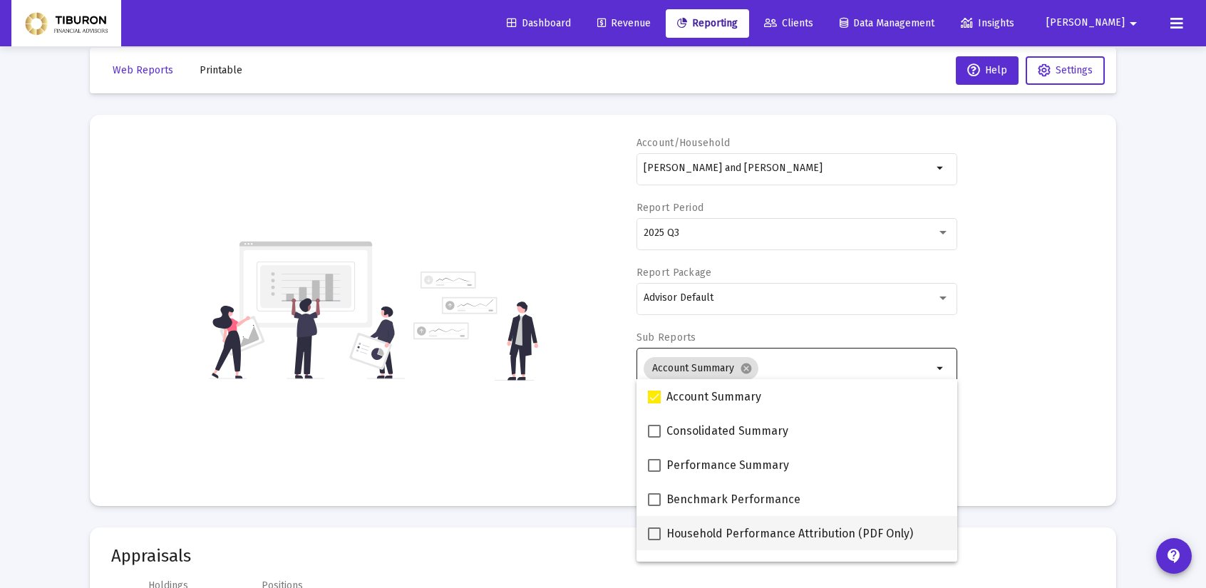
click at [651, 533] on span at bounding box center [654, 534] width 13 height 13
click at [654, 540] on input "Household Performance Attribution (PDF Only)" at bounding box center [654, 540] width 1 height 1
checkbox input "true"
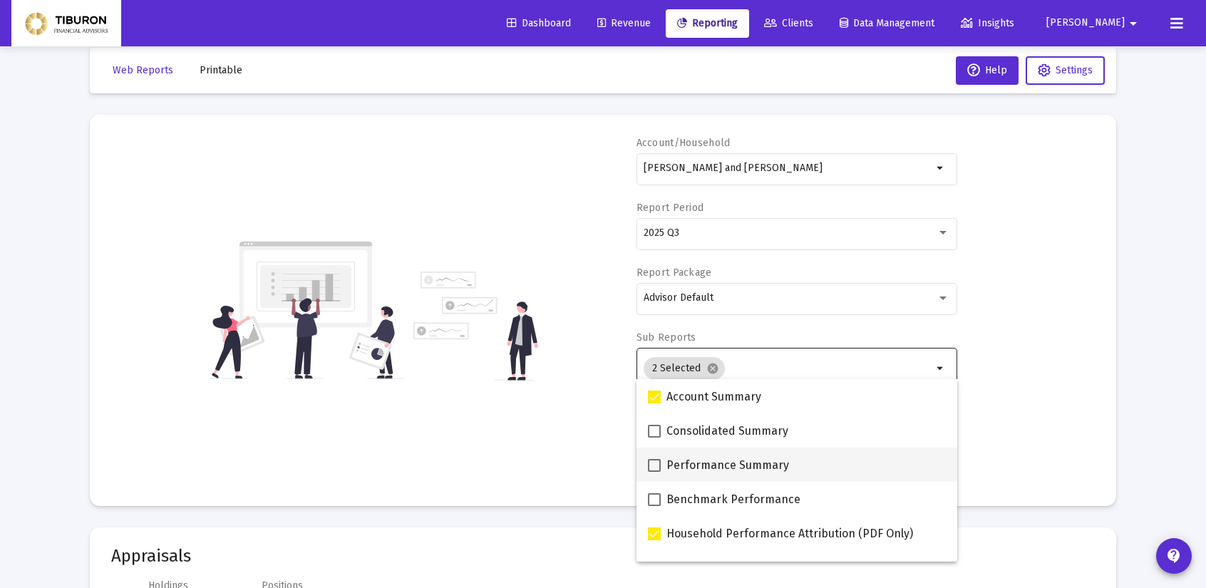
click at [653, 465] on span at bounding box center [654, 465] width 13 height 13
click at [654, 472] on input "Performance Summary" at bounding box center [654, 472] width 1 height 1
checkbox input "true"
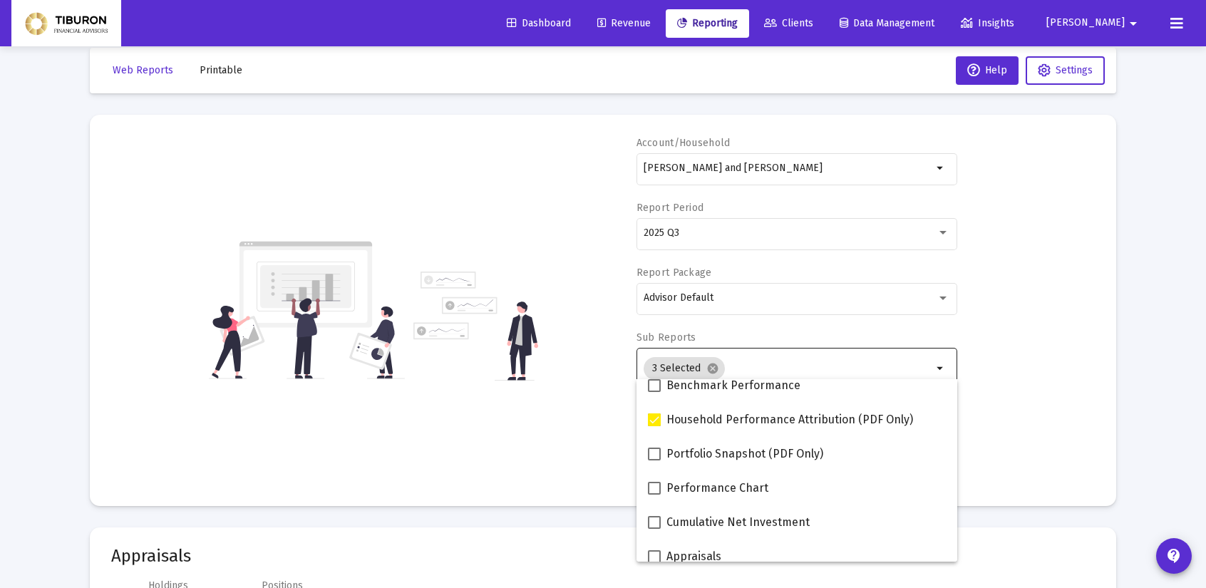
scroll to position [143, 0]
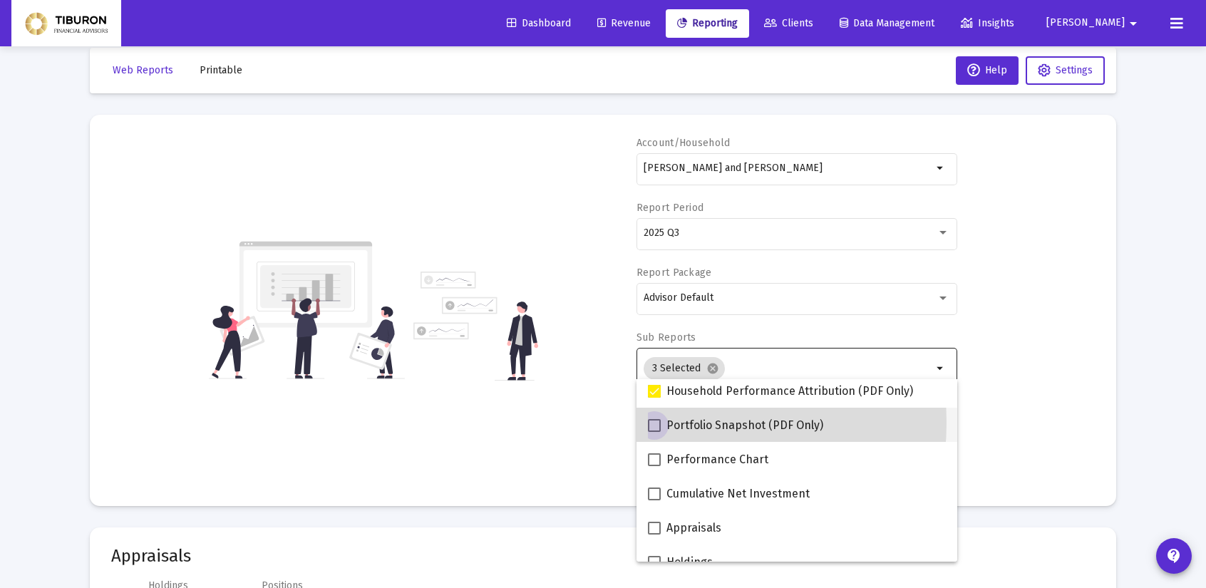
click at [655, 423] on span at bounding box center [654, 425] width 13 height 13
click at [654, 432] on input "Portfolio Snapshot (PDF Only)" at bounding box center [654, 432] width 1 height 1
checkbox input "true"
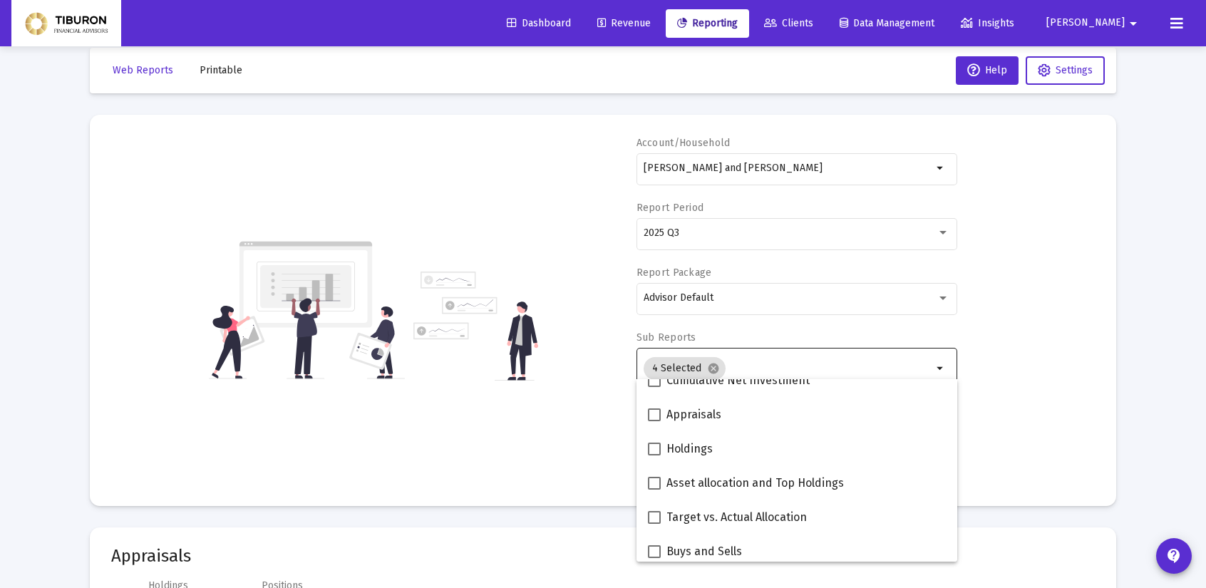
scroll to position [285, 0]
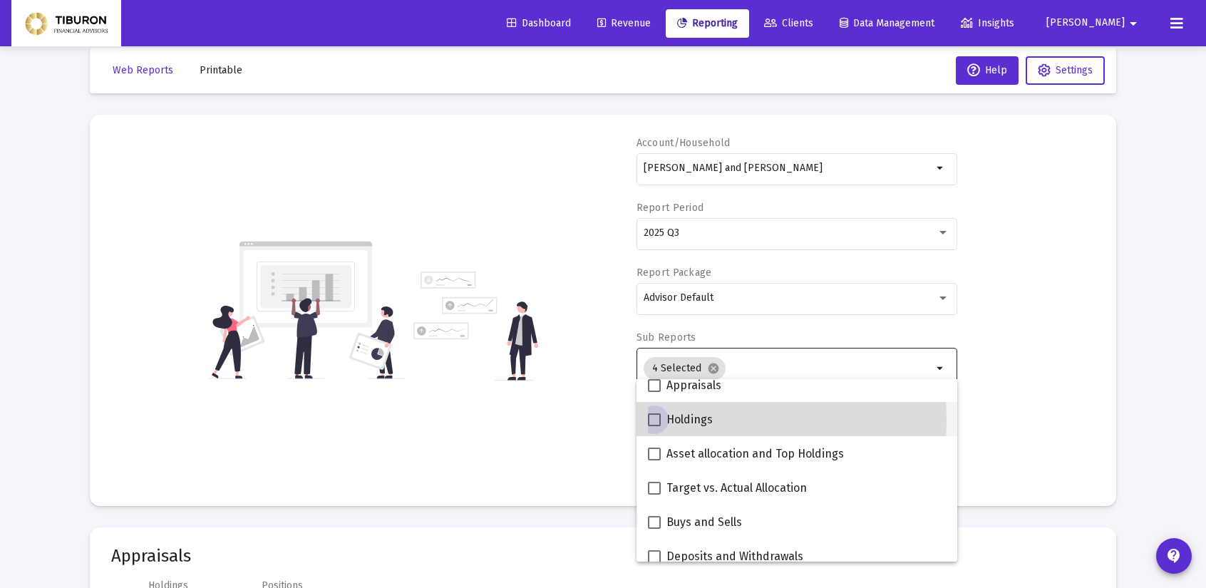
click at [653, 420] on span at bounding box center [654, 419] width 13 height 13
click at [654, 426] on input "Holdings" at bounding box center [654, 426] width 1 height 1
checkbox input "true"
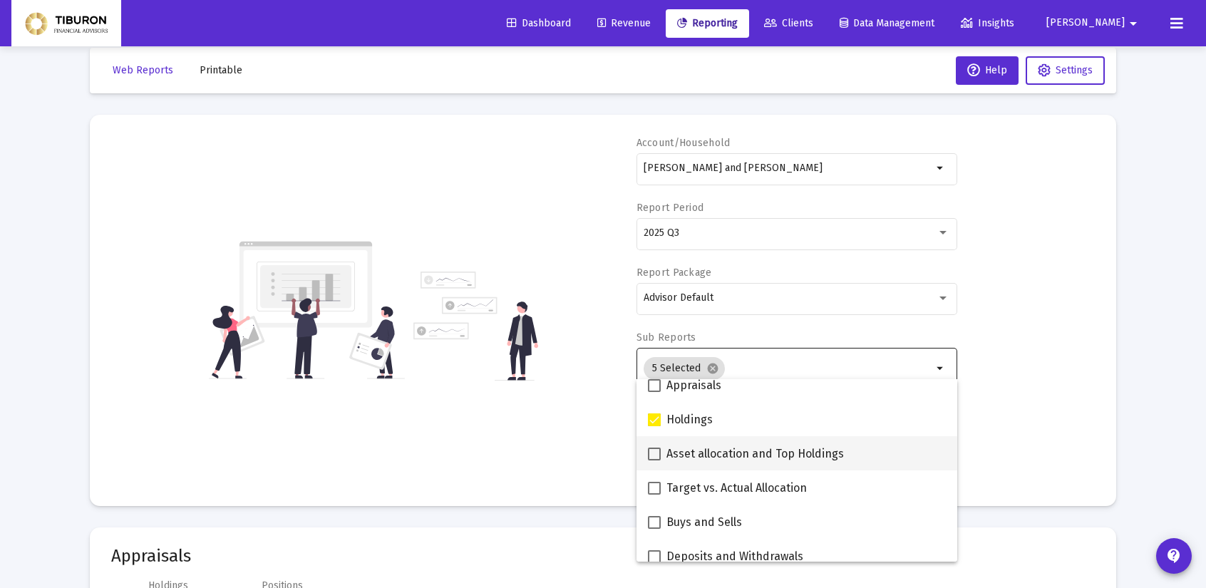
click at [654, 450] on span at bounding box center [654, 454] width 13 height 13
click at [654, 461] on input "Asset allocation and Top Holdings" at bounding box center [654, 461] width 1 height 1
checkbox input "true"
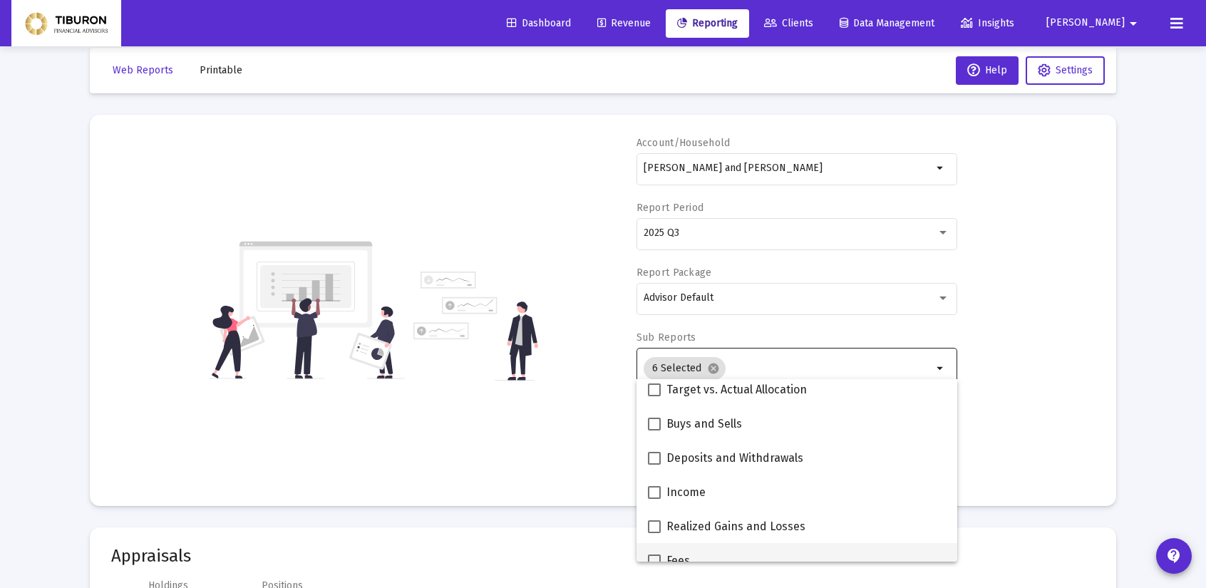
scroll to position [399, 0]
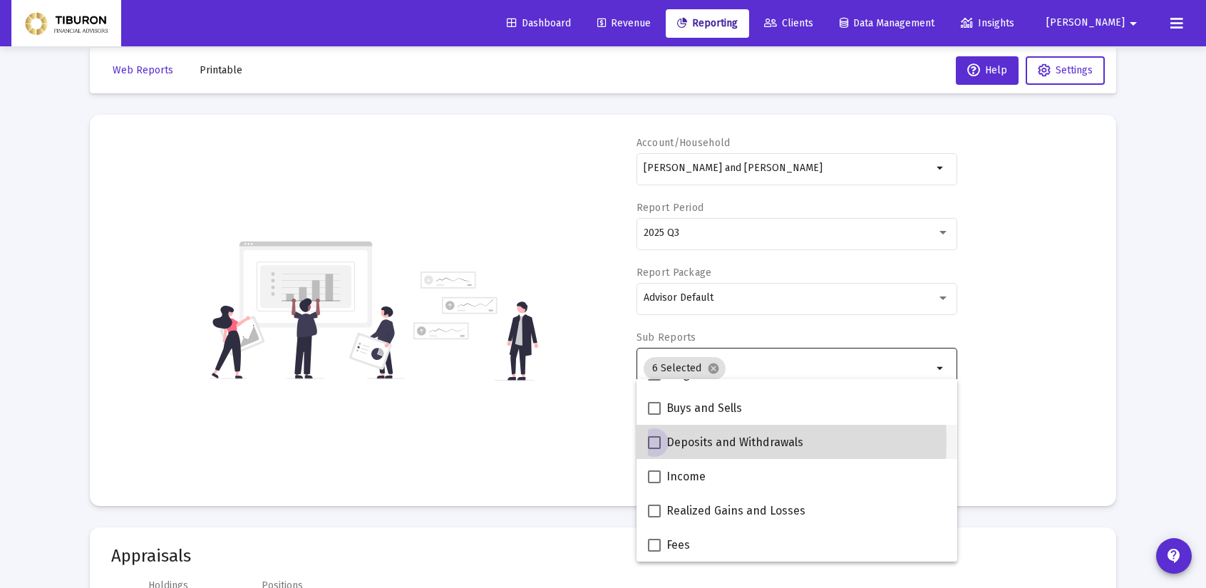
click at [657, 442] on span at bounding box center [654, 442] width 13 height 13
click at [654, 449] on input "Deposits and Withdrawals" at bounding box center [654, 449] width 1 height 1
checkbox input "true"
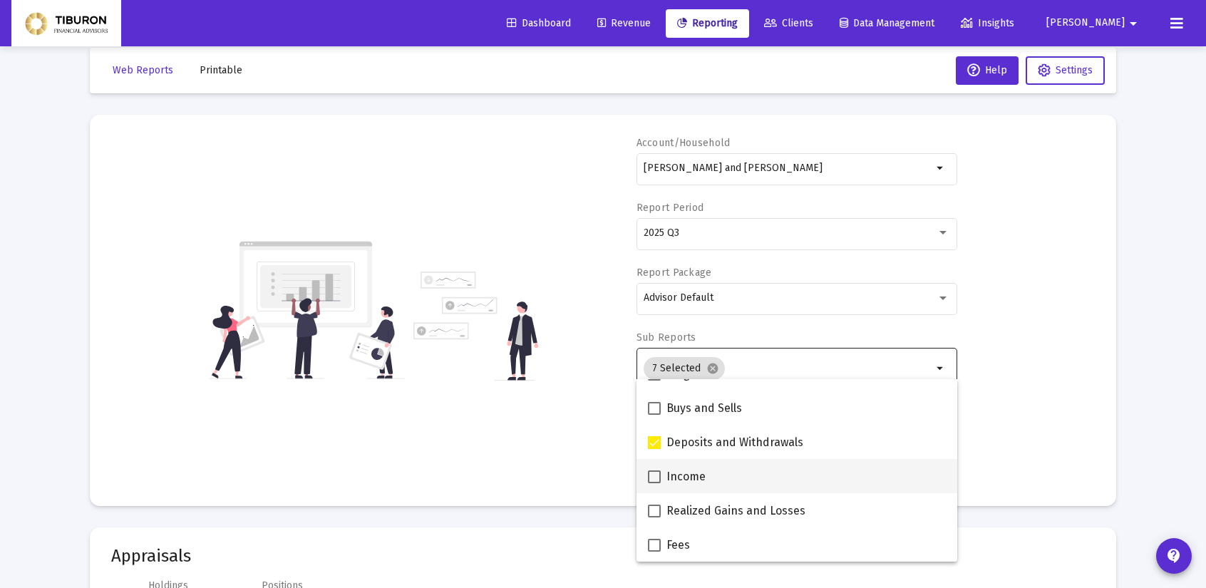
click at [654, 472] on span at bounding box center [654, 476] width 13 height 13
click at [654, 483] on input "Income" at bounding box center [654, 483] width 1 height 1
checkbox input "true"
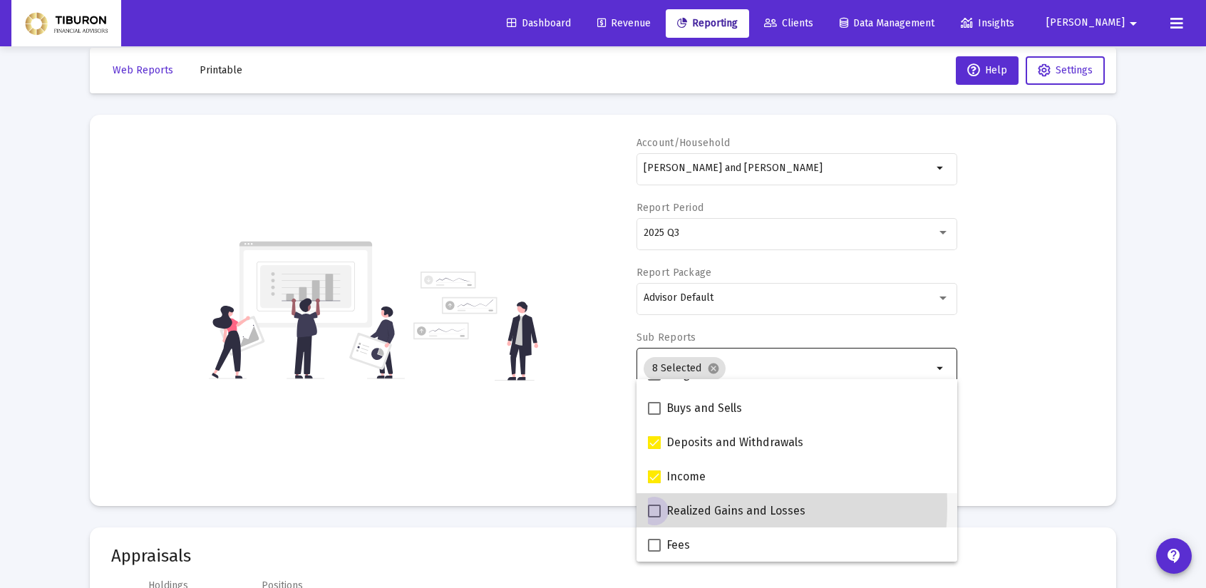
click at [654, 505] on span at bounding box center [654, 511] width 13 height 13
click at [654, 518] on input "Realized Gains and Losses" at bounding box center [654, 518] width 1 height 1
checkbox input "true"
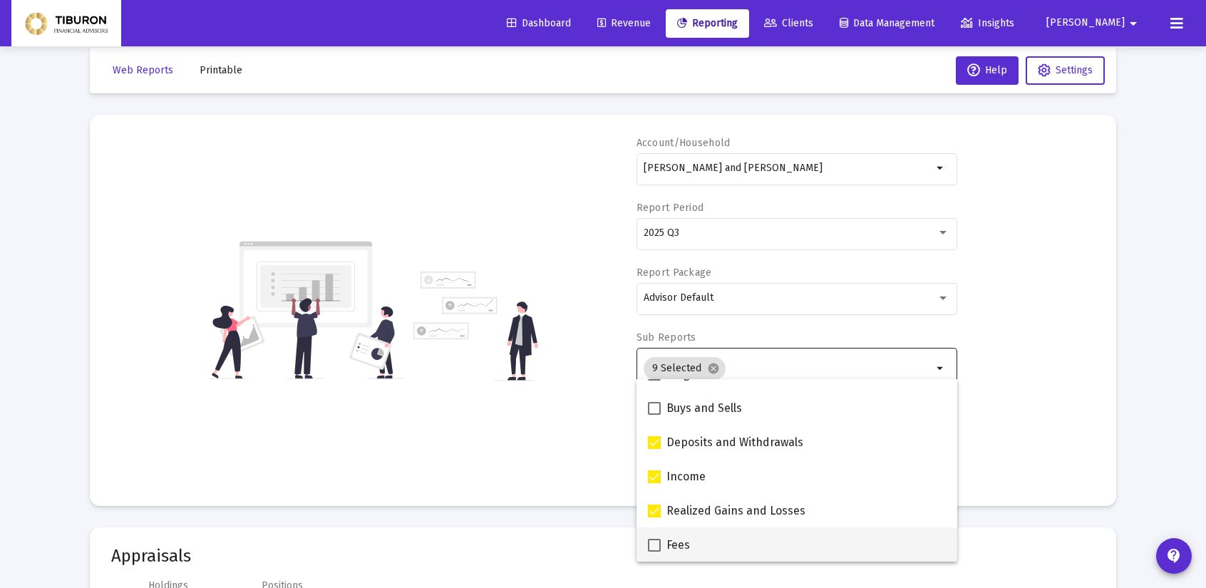
click at [657, 543] on span at bounding box center [654, 545] width 13 height 13
click at [654, 552] on input "Fees" at bounding box center [654, 552] width 1 height 1
checkbox input "true"
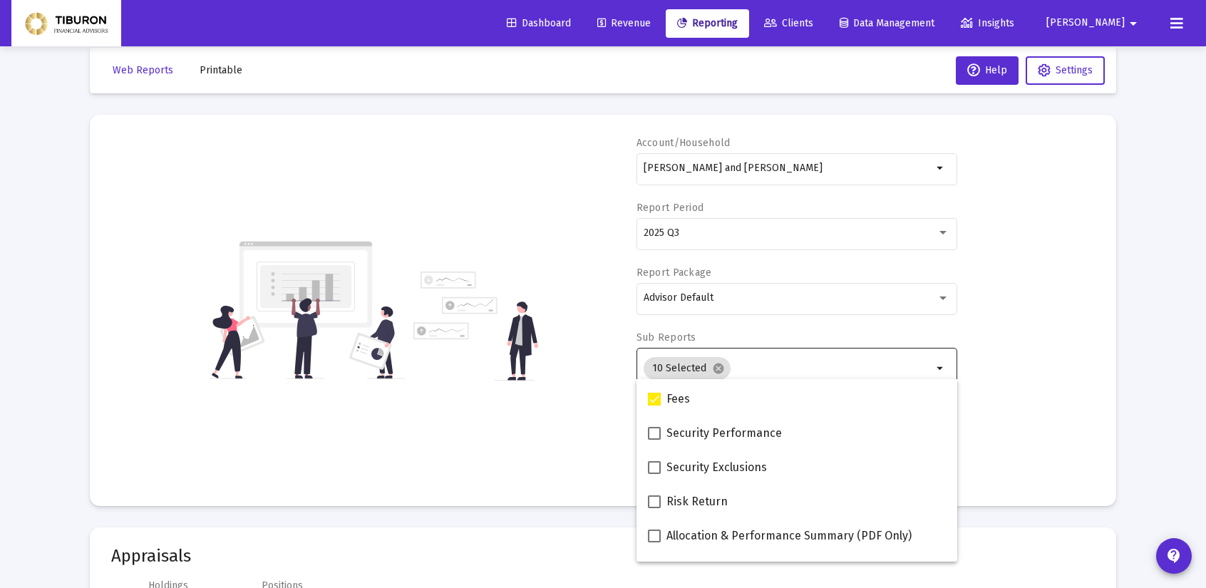
scroll to position [570, 0]
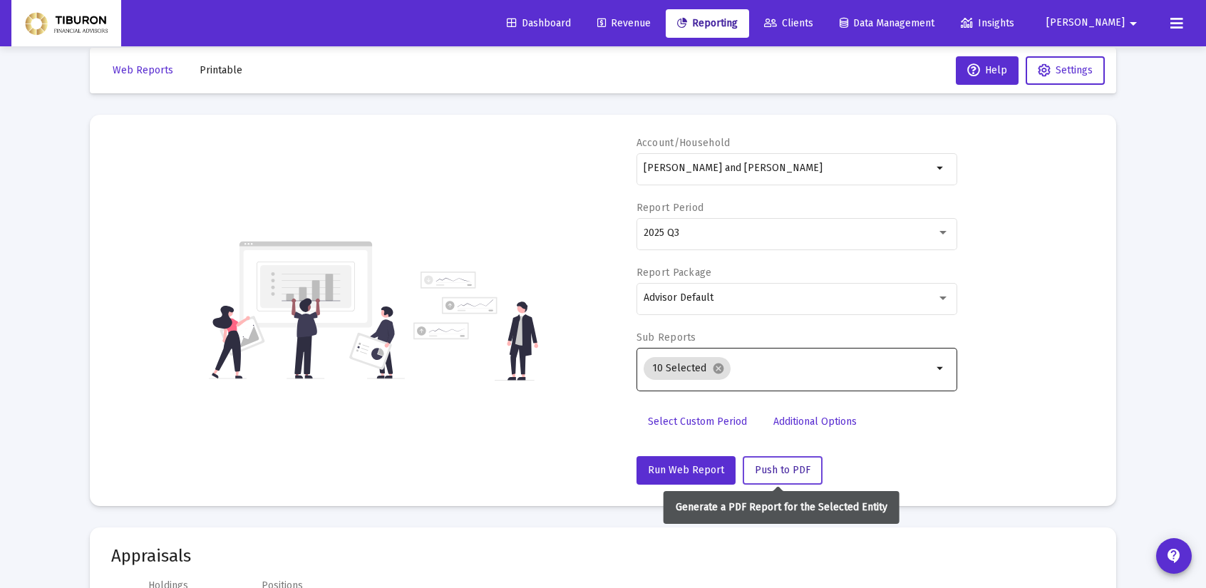
click at [761, 462] on button "Push to PDF" at bounding box center [783, 470] width 80 height 29
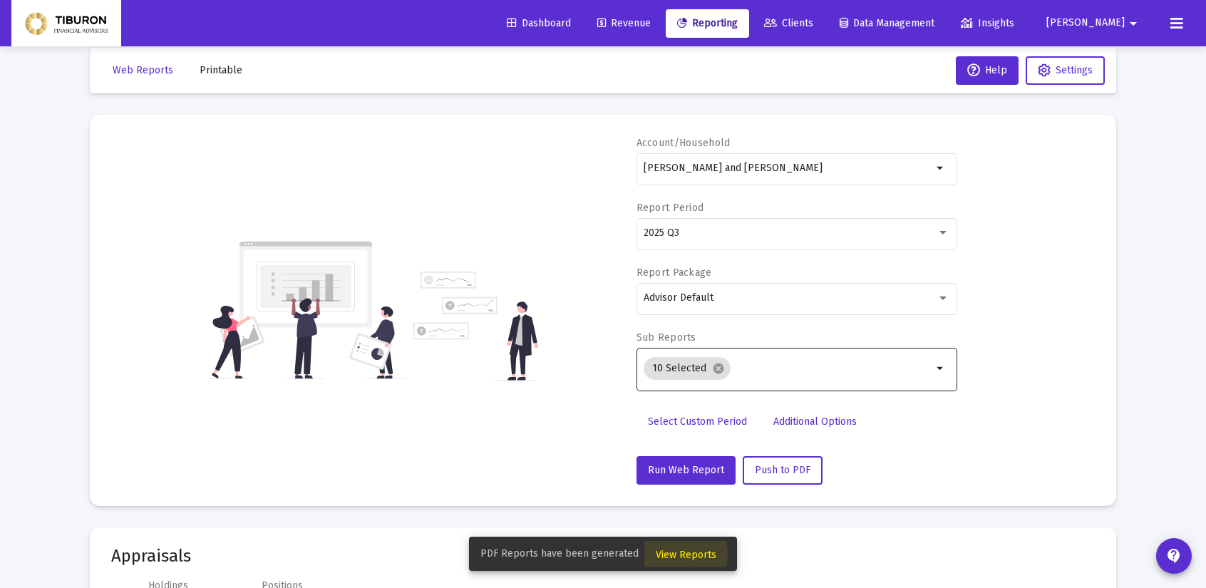
click at [670, 555] on span "View Reports" at bounding box center [686, 555] width 61 height 12
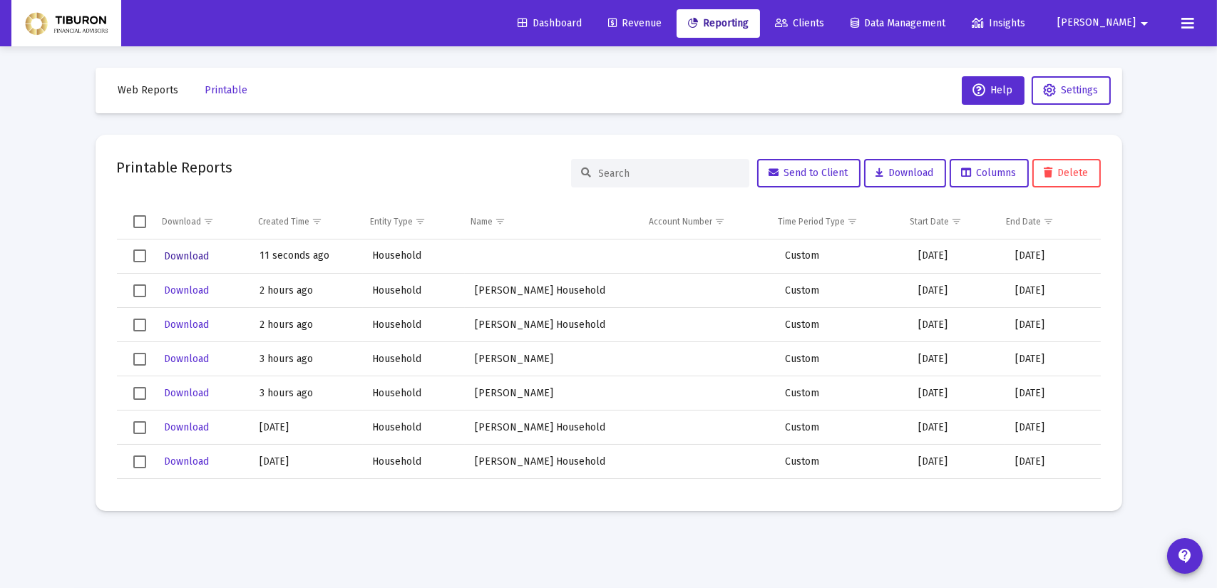
click at [176, 254] on span "Download" at bounding box center [186, 256] width 45 height 12
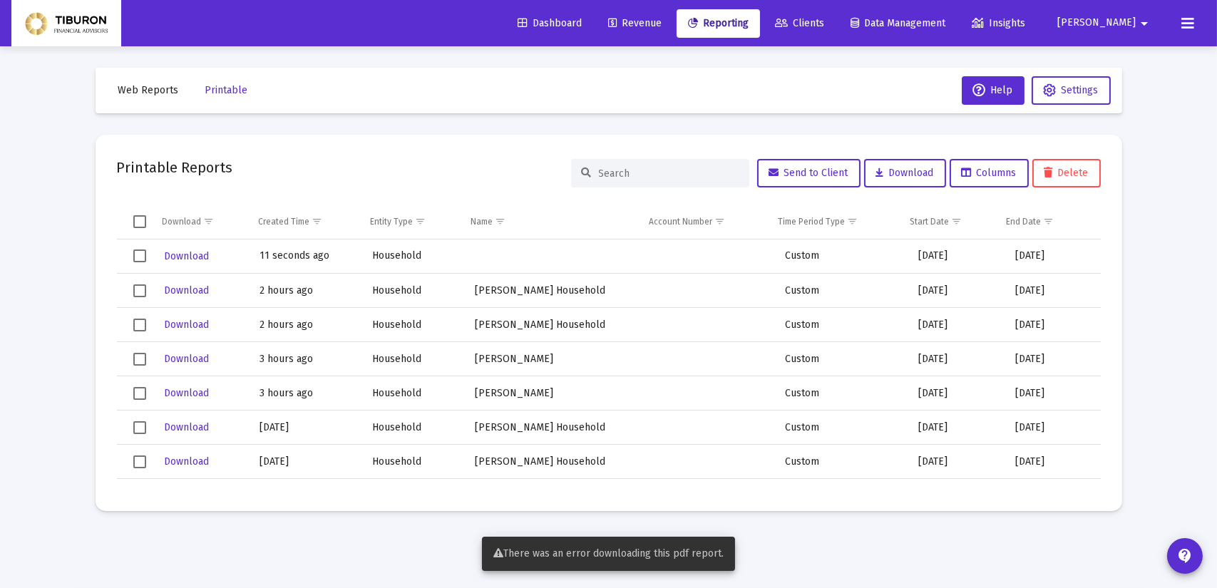
click at [443, 155] on mat-card "Printable Reports Send to Client Download Columns Delete Download Created Time …" at bounding box center [609, 323] width 1027 height 376
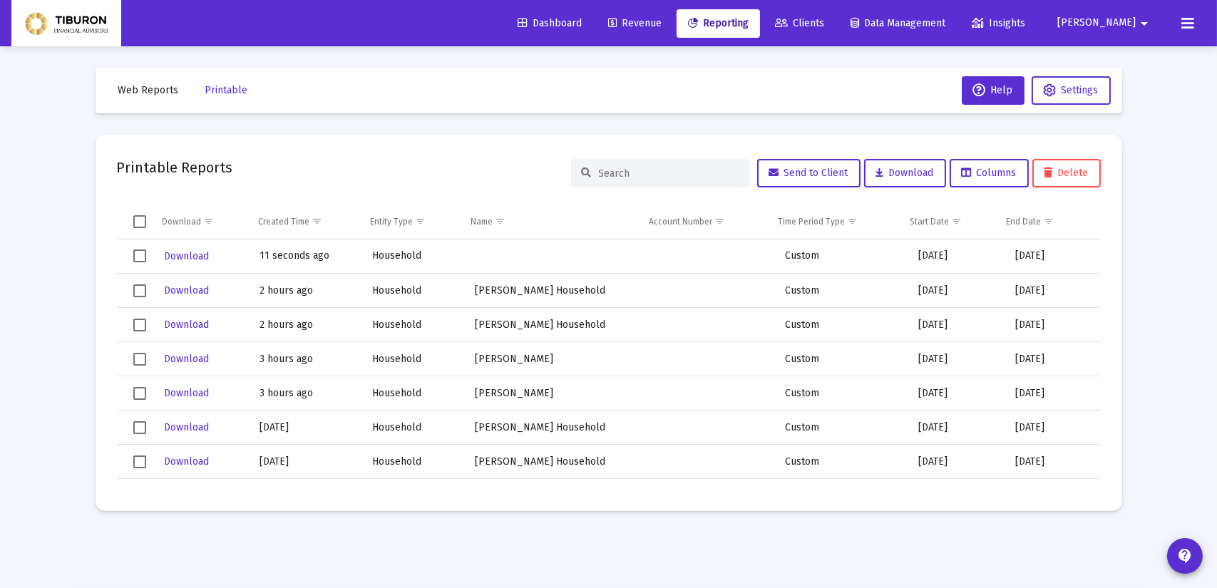
click at [1131, 24] on span "[PERSON_NAME]" at bounding box center [1096, 23] width 78 height 12
click at [1142, 91] on button "Logout" at bounding box center [1134, 95] width 85 height 34
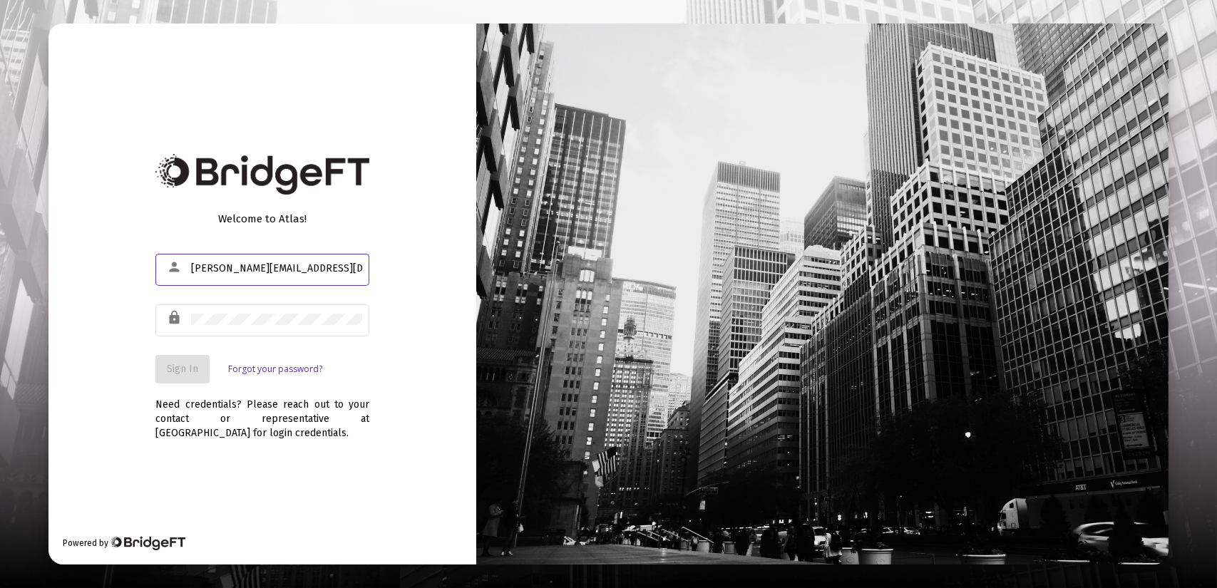
type input "[PERSON_NAME][EMAIL_ADDRESS][DOMAIN_NAME]"
click at [175, 361] on button "Sign In" at bounding box center [182, 369] width 54 height 29
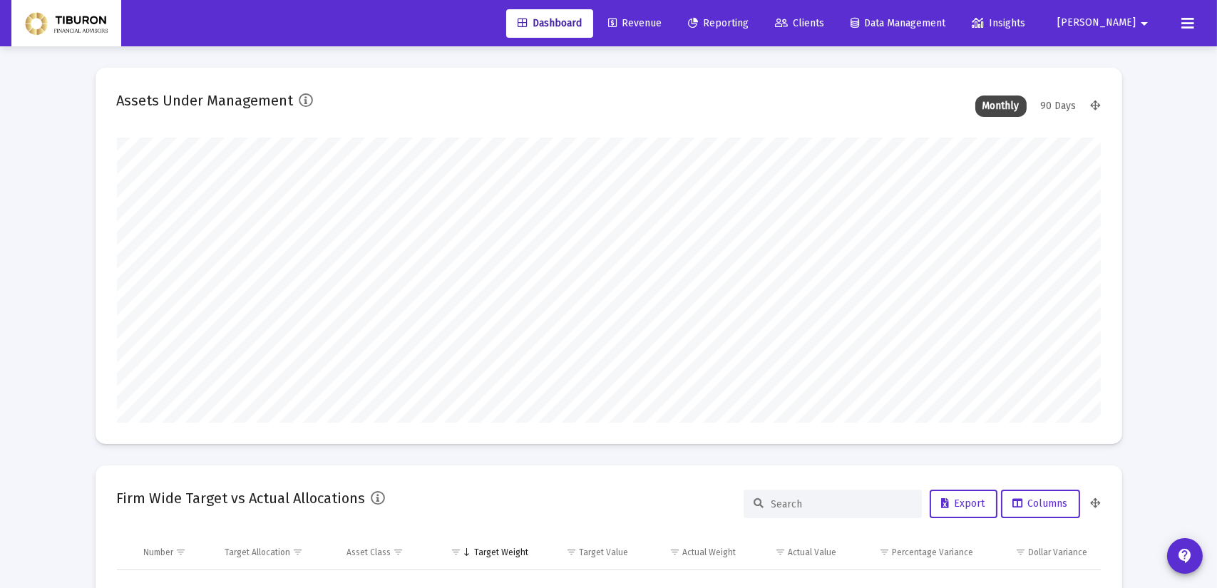
type input "[DATE]"
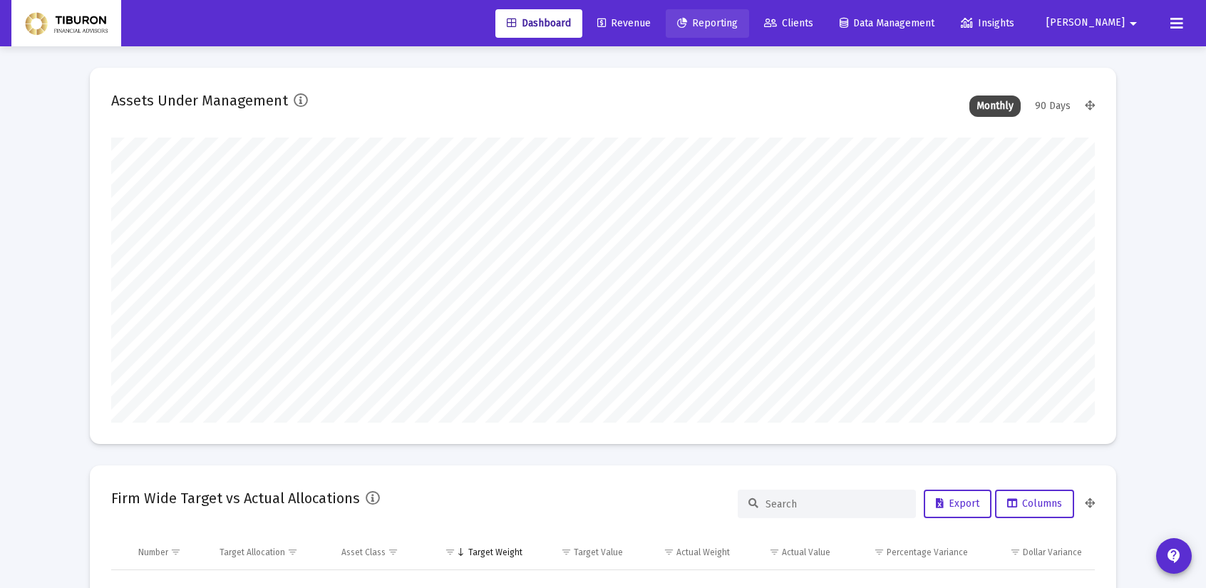
click at [738, 24] on span "Reporting" at bounding box center [707, 23] width 61 height 12
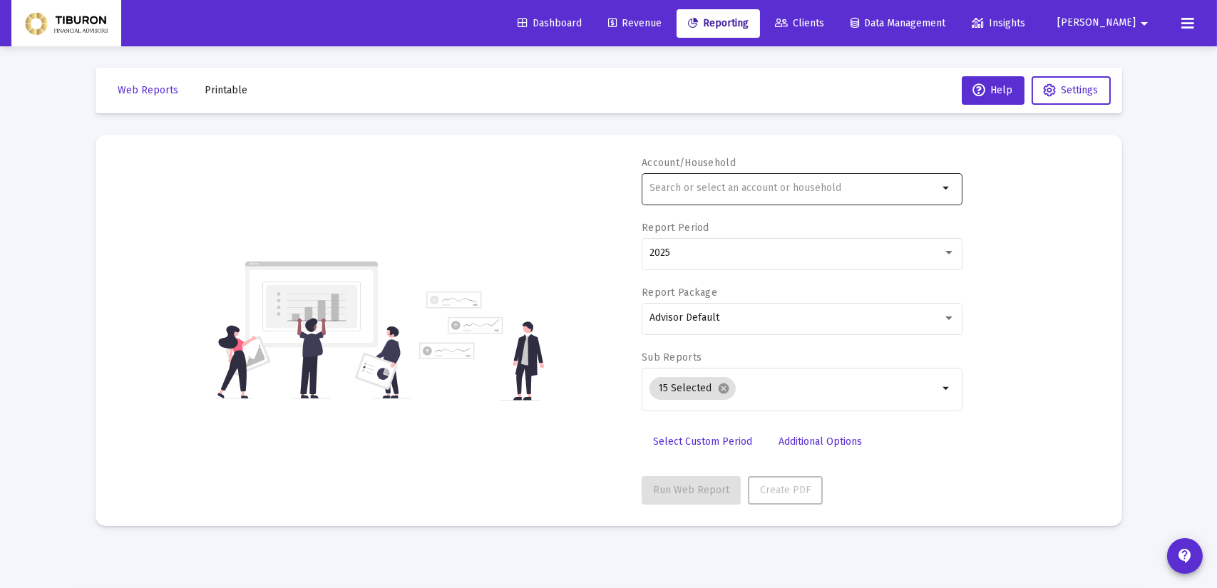
click at [948, 187] on mat-icon "arrow_drop_down" at bounding box center [946, 188] width 17 height 17
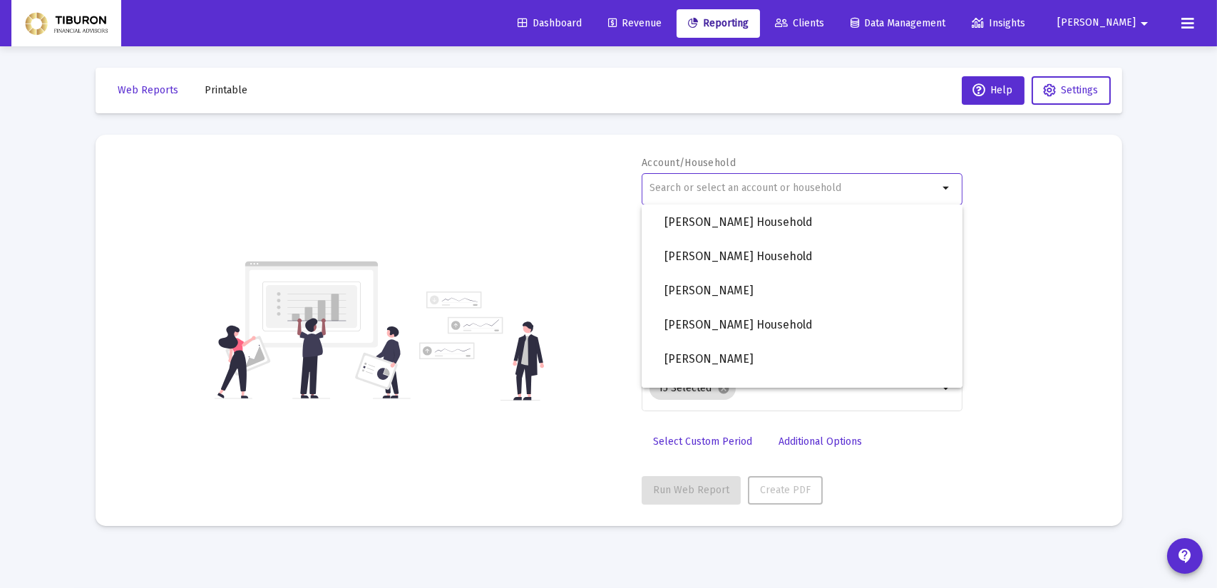
scroll to position [1175, 0]
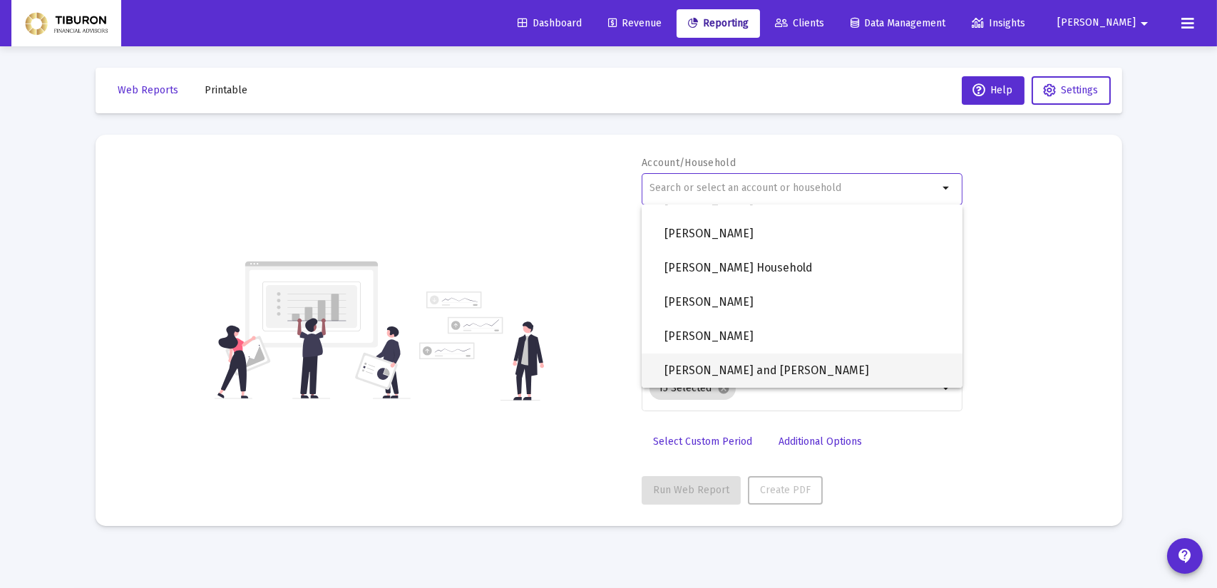
click at [813, 373] on span "[PERSON_NAME] and [PERSON_NAME]" at bounding box center [807, 371] width 287 height 34
type input "[PERSON_NAME] and [PERSON_NAME]"
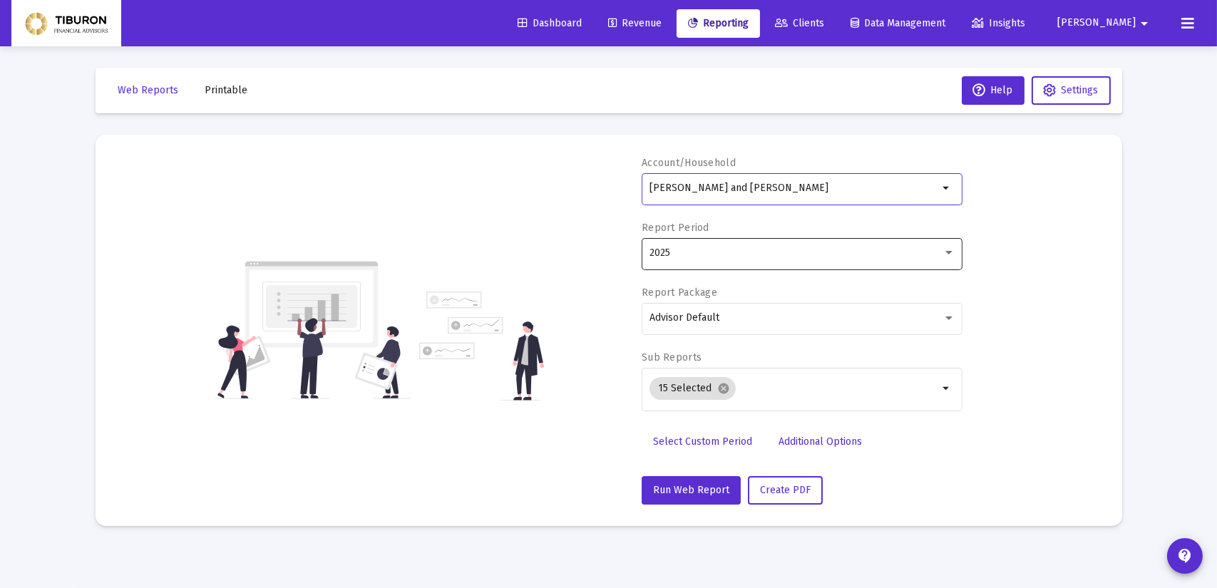
click at [950, 250] on div at bounding box center [948, 252] width 13 height 11
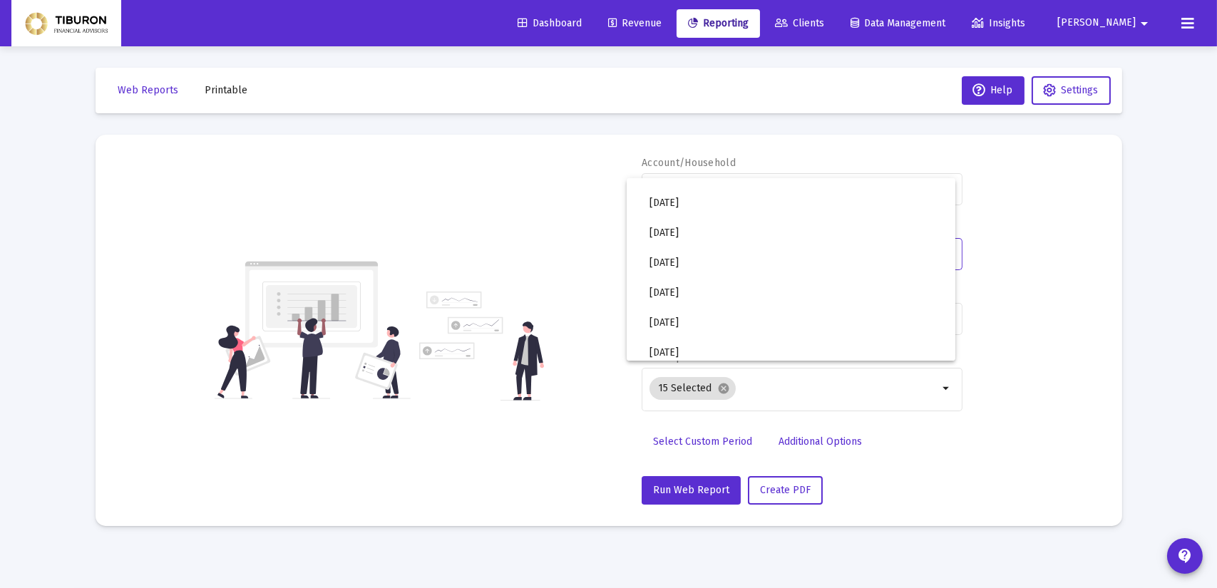
scroll to position [476, 0]
click at [722, 289] on span "2025 Q3" at bounding box center [796, 286] width 294 height 30
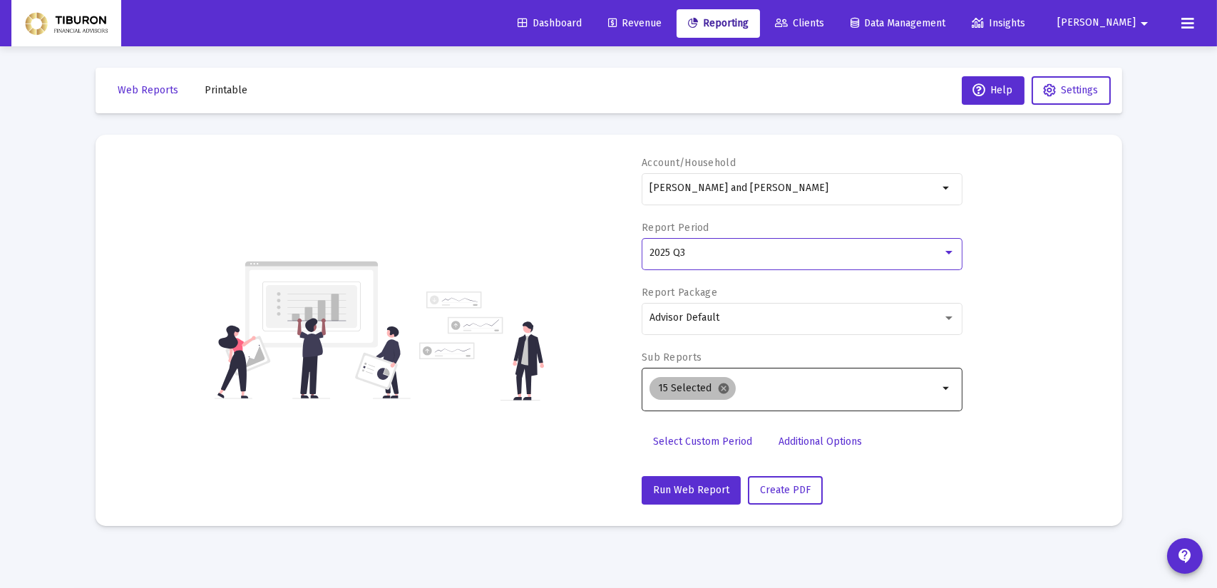
click at [724, 385] on mat-icon "cancel" at bounding box center [723, 388] width 13 height 13
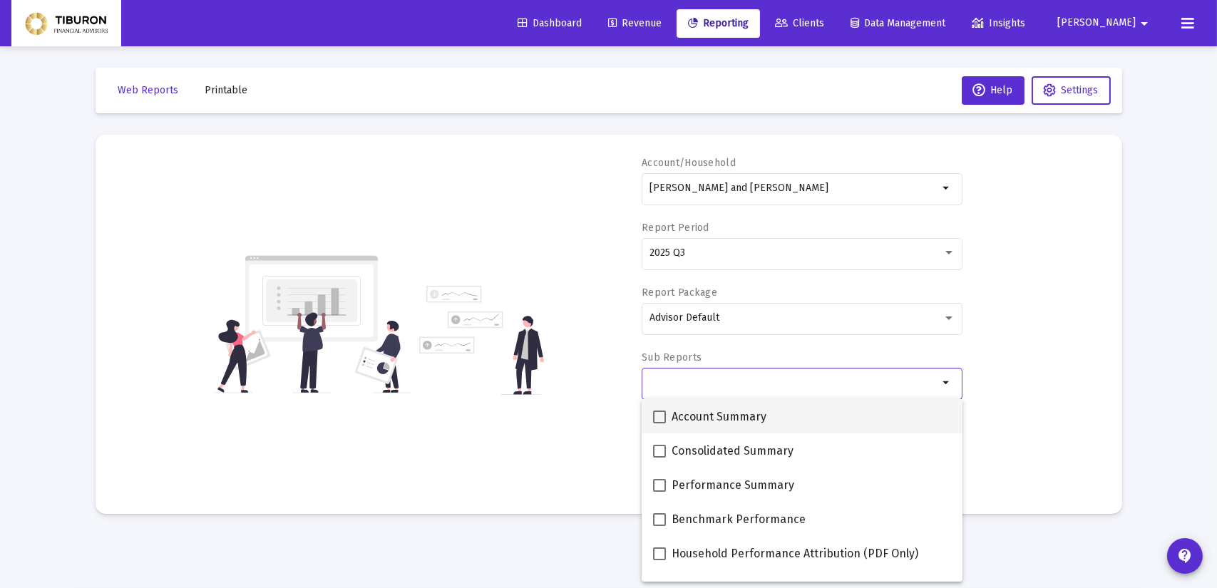
click at [663, 417] on span at bounding box center [659, 417] width 13 height 13
click at [659, 423] on input "Account Summary" at bounding box center [659, 423] width 1 height 1
checkbox input "true"
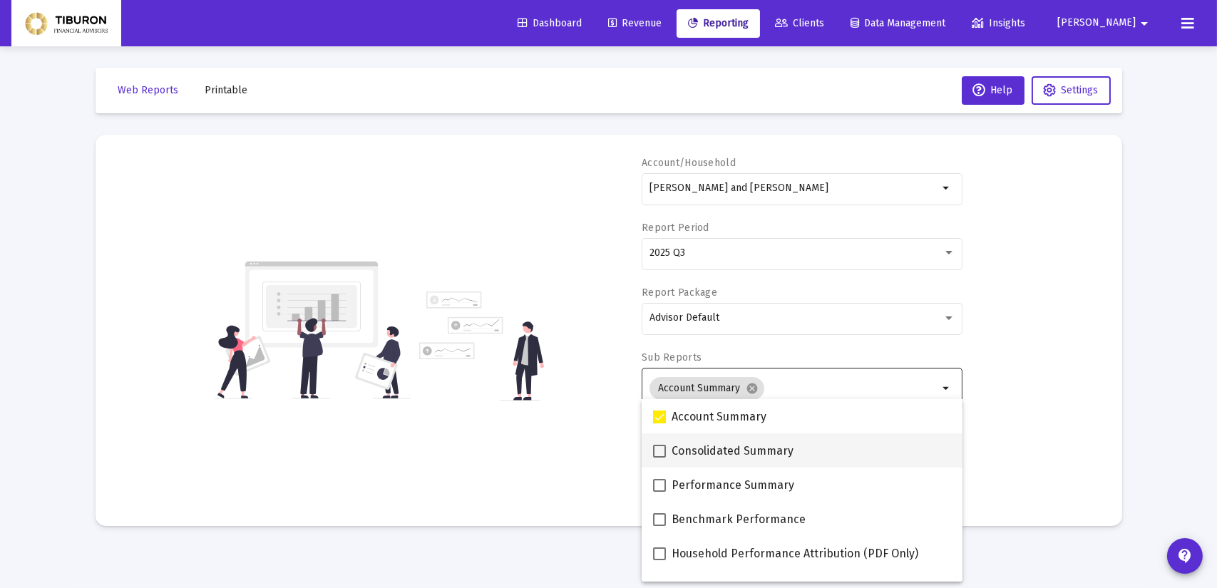
click at [662, 455] on span at bounding box center [659, 451] width 13 height 13
click at [659, 458] on input "Consolidated Summary" at bounding box center [659, 458] width 1 height 1
checkbox input "true"
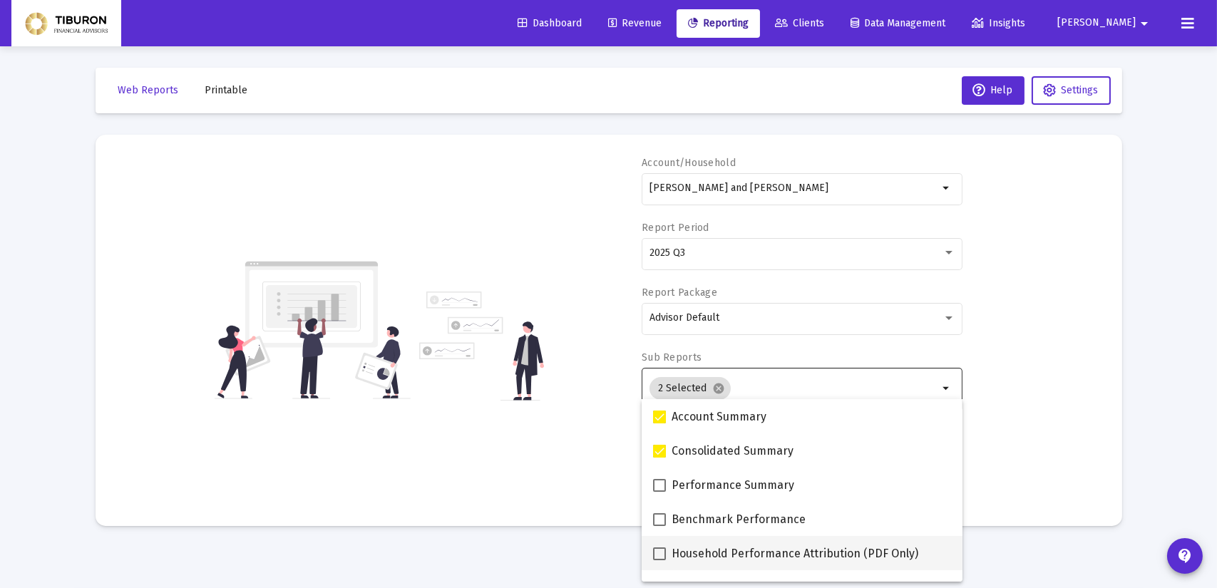
click at [662, 554] on span at bounding box center [659, 553] width 13 height 13
click at [659, 560] on input "Household Performance Attribution (PDF Only)" at bounding box center [659, 560] width 1 height 1
checkbox input "true"
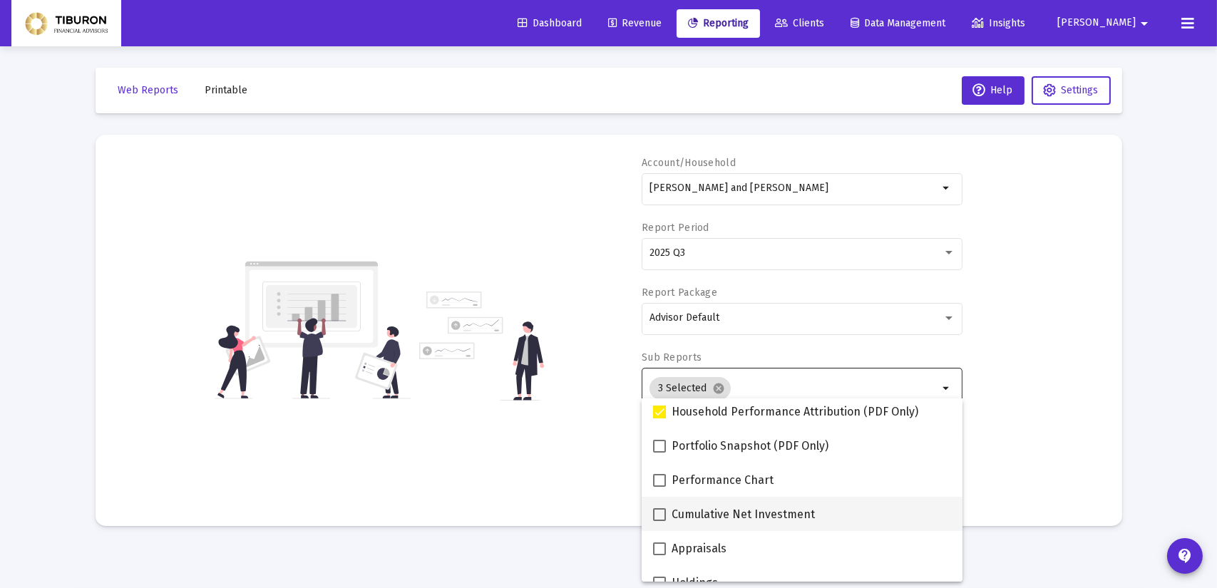
scroll to position [143, 0]
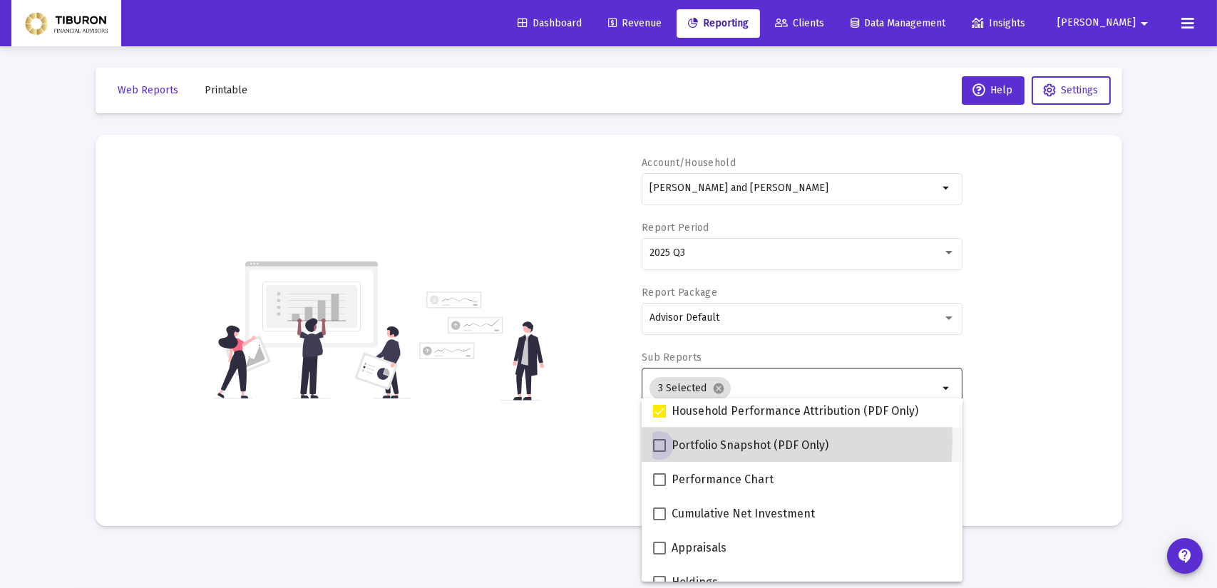
click at [662, 440] on span at bounding box center [659, 445] width 13 height 13
click at [659, 452] on input "Portfolio Snapshot (PDF Only)" at bounding box center [659, 452] width 1 height 1
checkbox input "true"
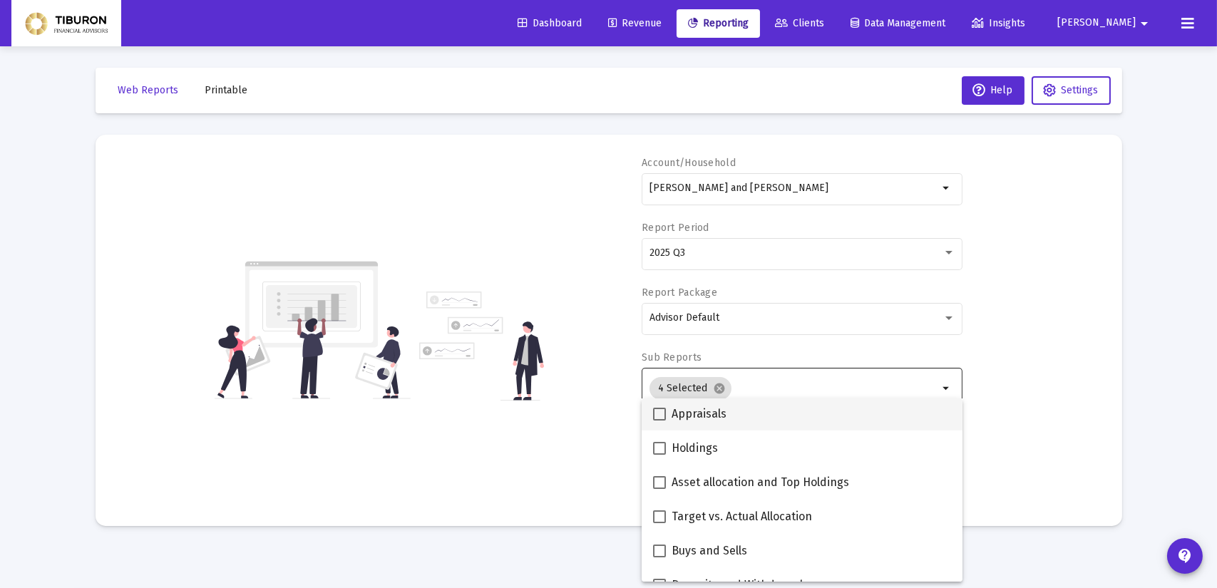
scroll to position [285, 0]
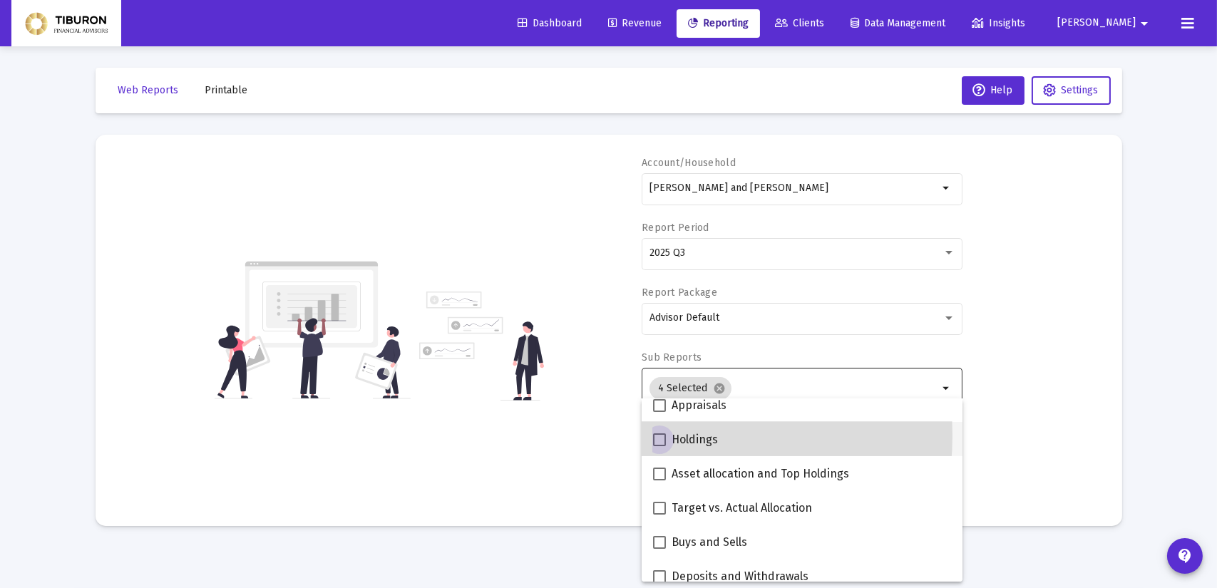
click at [657, 436] on span at bounding box center [659, 439] width 13 height 13
click at [659, 446] on input "Holdings" at bounding box center [659, 446] width 1 height 1
checkbox input "true"
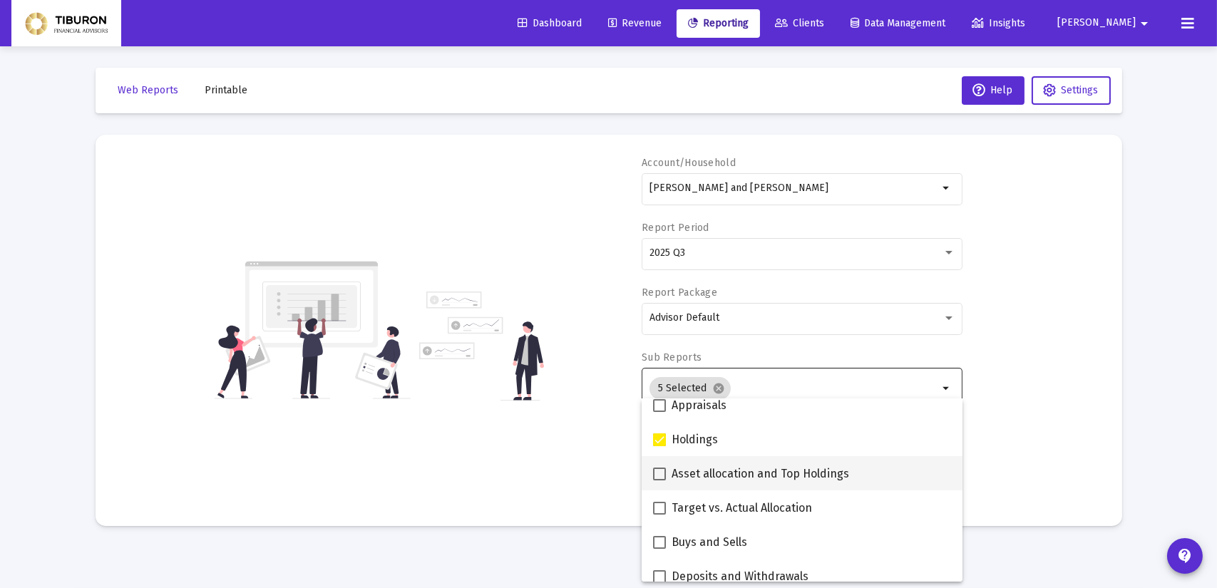
click at [659, 475] on span at bounding box center [659, 474] width 13 height 13
click at [659, 480] on input "Asset allocation and Top Holdings" at bounding box center [659, 480] width 1 height 1
checkbox input "true"
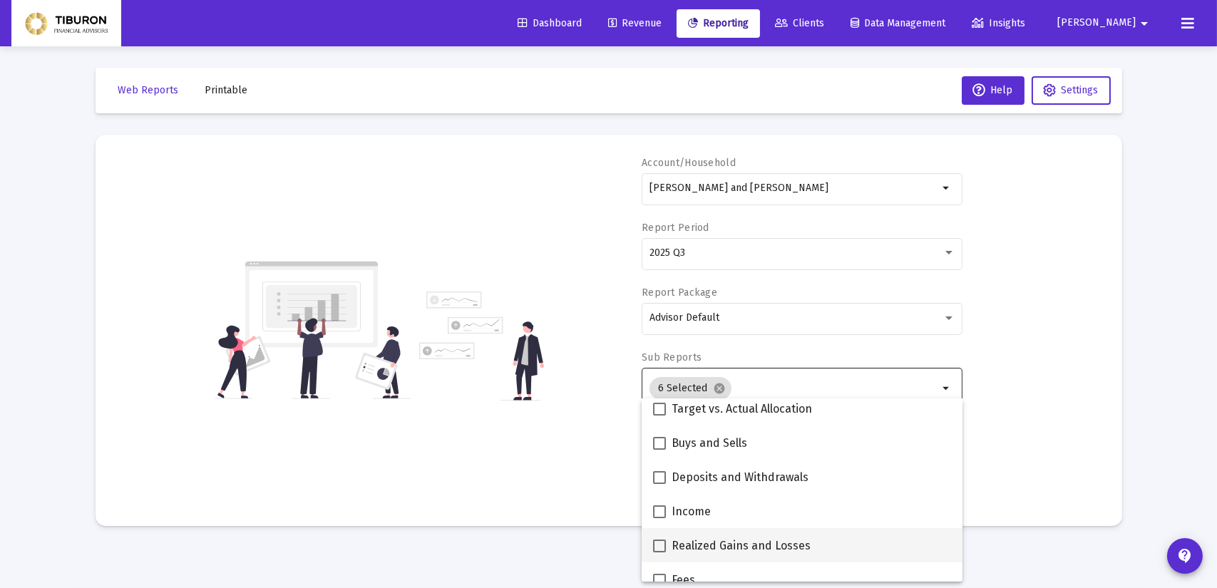
scroll to position [399, 0]
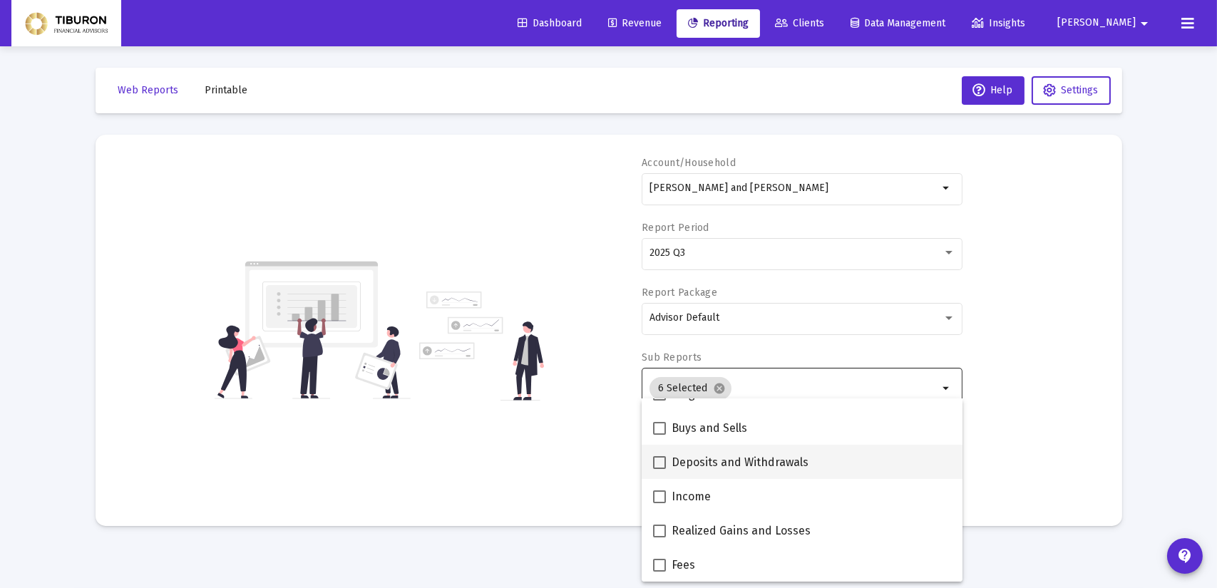
click at [657, 462] on span at bounding box center [659, 462] width 13 height 13
click at [659, 469] on input "Deposits and Withdrawals" at bounding box center [659, 469] width 1 height 1
checkbox input "true"
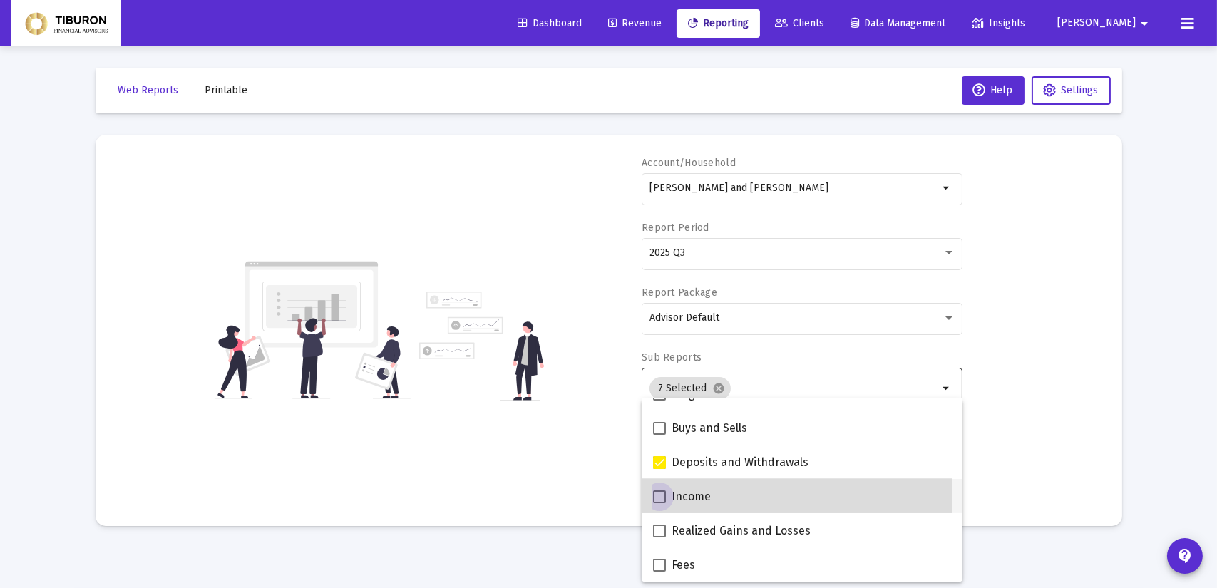
click at [660, 495] on span at bounding box center [659, 496] width 13 height 13
click at [659, 503] on input "Income" at bounding box center [659, 503] width 1 height 1
checkbox input "true"
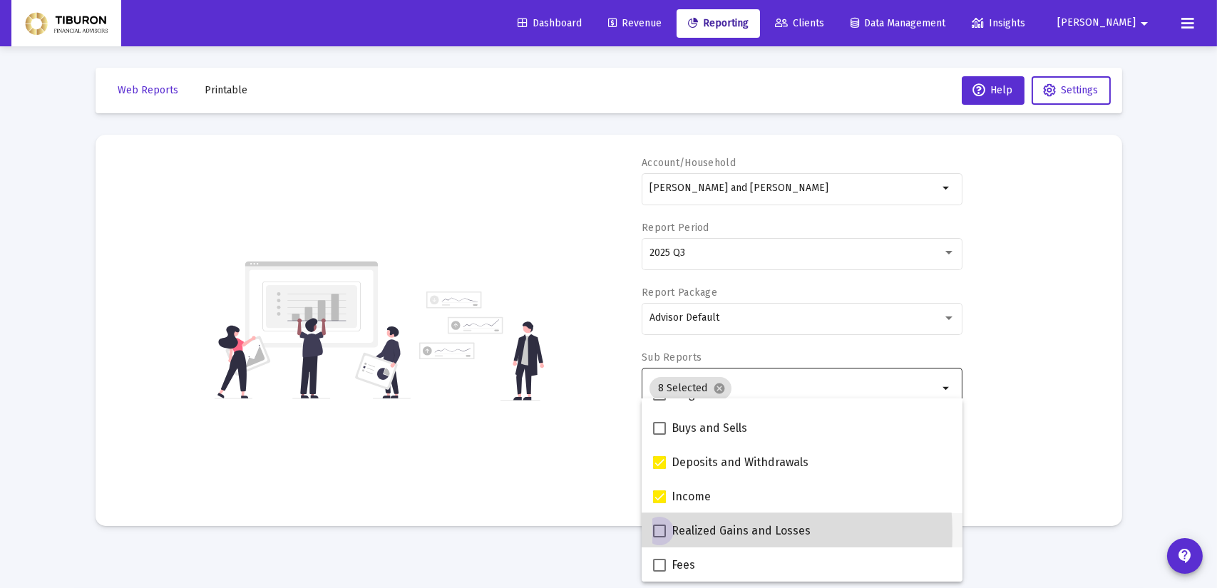
click at [662, 534] on span at bounding box center [659, 531] width 13 height 13
click at [659, 537] on input "Realized Gains and Losses" at bounding box center [659, 537] width 1 height 1
checkbox input "true"
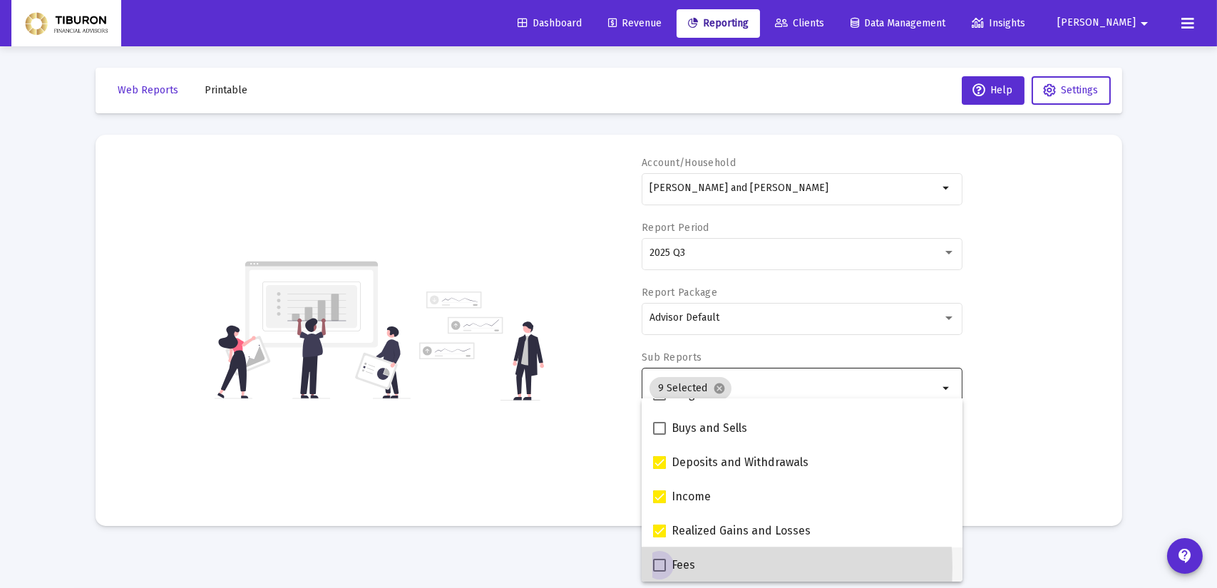
click at [655, 567] on span at bounding box center [659, 565] width 13 height 13
click at [659, 572] on input "Fees" at bounding box center [659, 572] width 1 height 1
checkbox input "true"
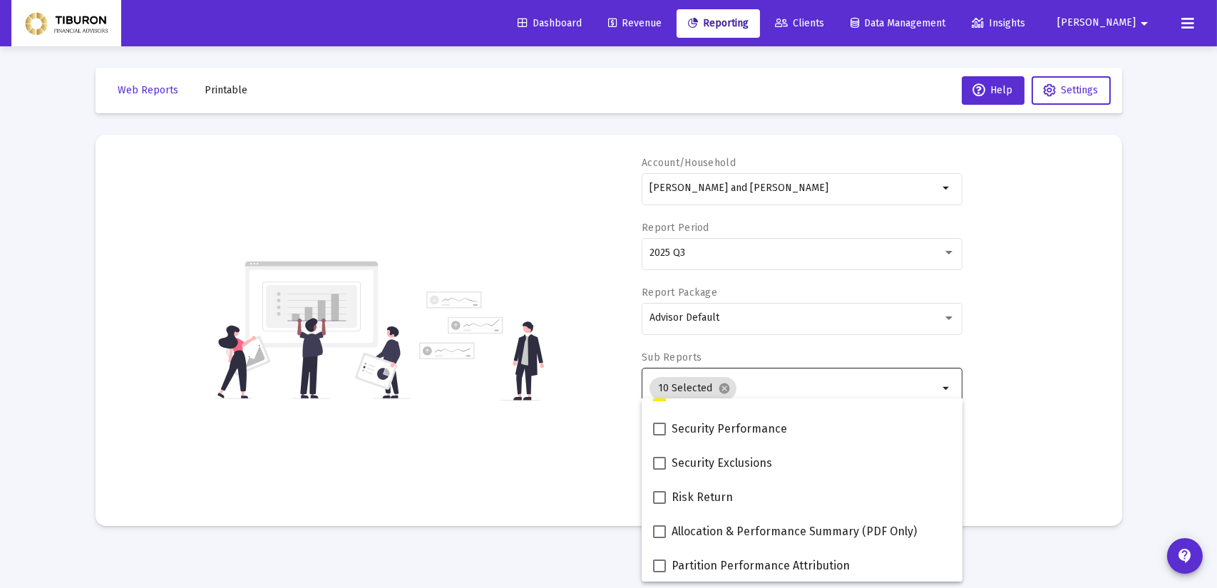
scroll to position [570, 0]
click at [1038, 552] on mat-sidenav-content "Loading... Web Reports Printable Help Settings Account/Household Richard and El…" at bounding box center [608, 294] width 1069 height 588
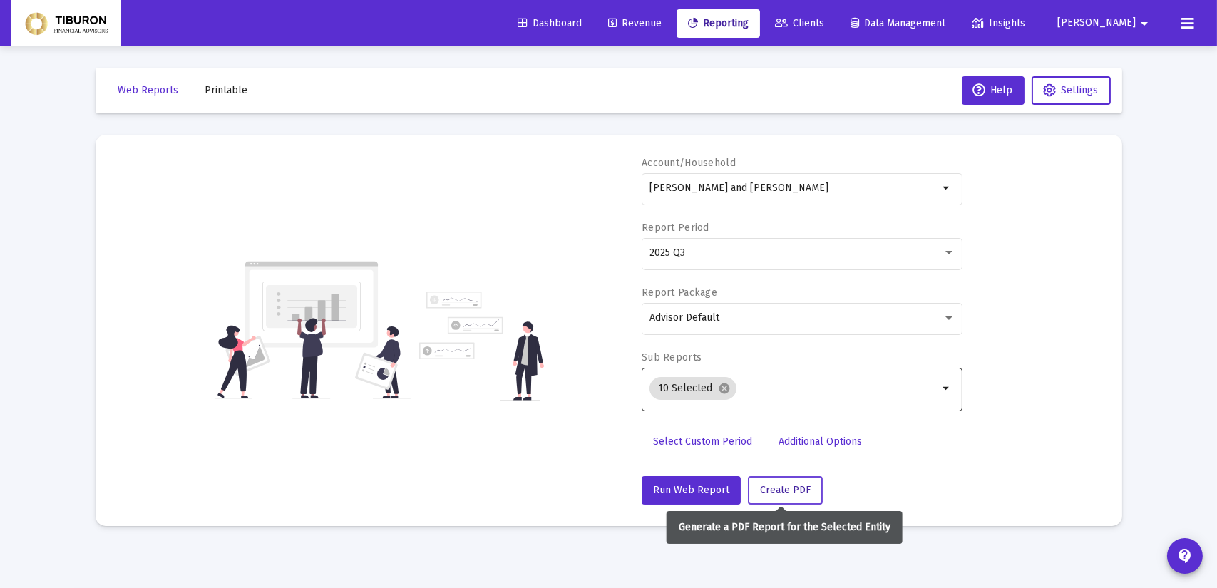
click at [776, 485] on span "Create PDF" at bounding box center [785, 490] width 51 height 12
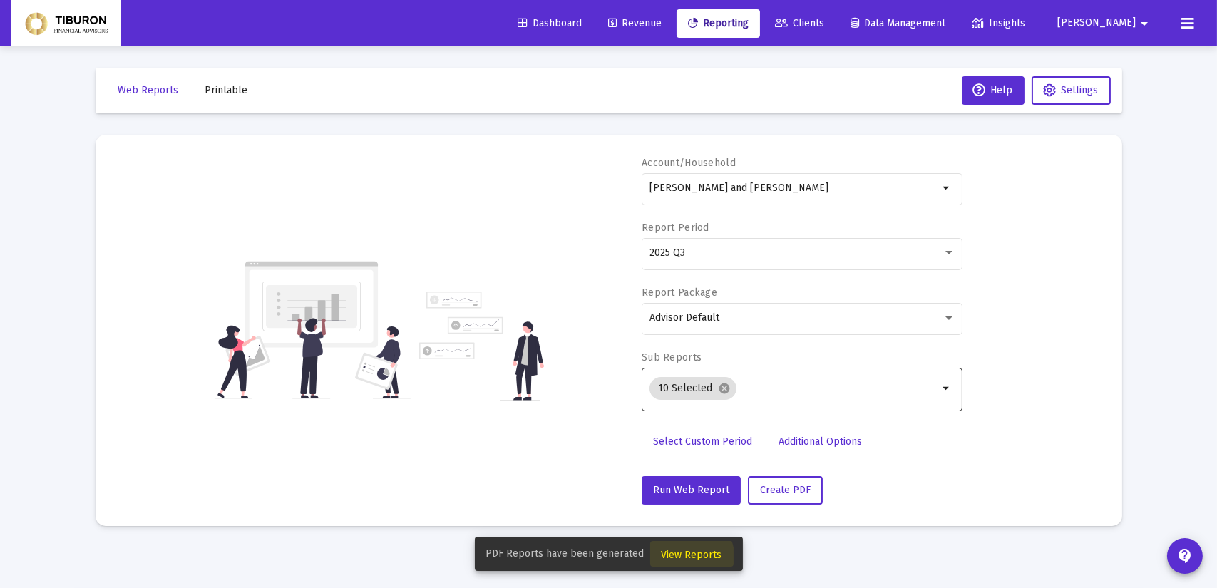
click at [679, 560] on span "View Reports" at bounding box center [692, 555] width 61 height 12
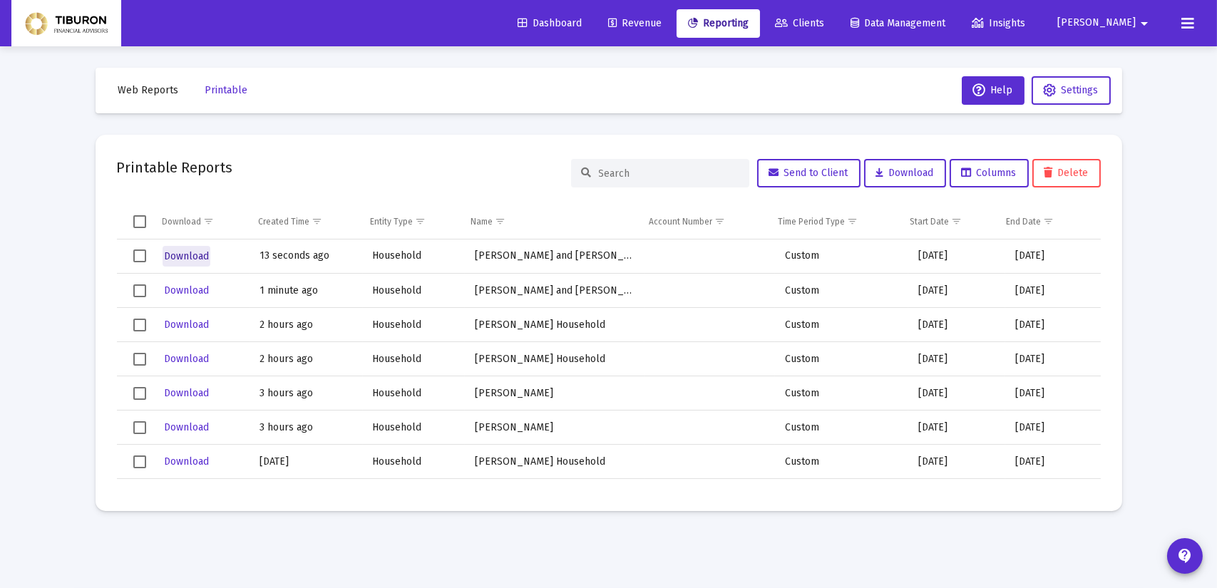
click at [192, 261] on span "Download" at bounding box center [186, 256] width 45 height 12
